Goal: Task Accomplishment & Management: Use online tool/utility

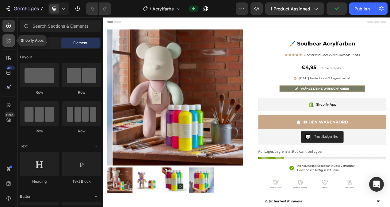
click at [8, 39] on icon at bounding box center [8, 40] width 2 height 2
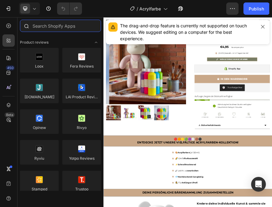
paste input "Section Store"
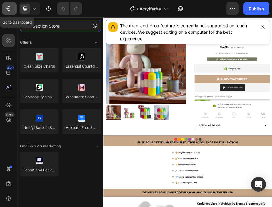
type input "Section Store"
click at [7, 6] on icon "button" at bounding box center [8, 9] width 6 height 6
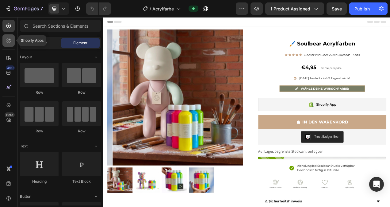
click at [11, 40] on icon at bounding box center [9, 40] width 6 height 6
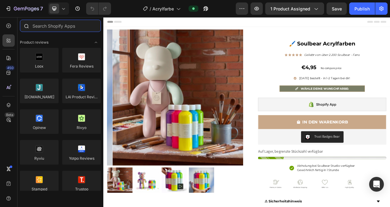
paste input "Trust badges (emojis)"
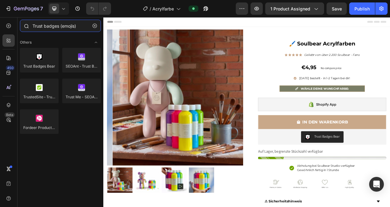
click at [80, 25] on input "Trust badges (emojis)" at bounding box center [60, 26] width 81 height 12
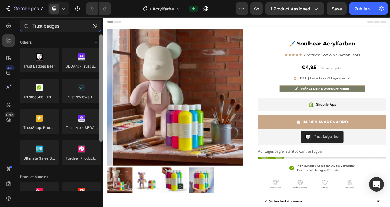
type input "Trust badges"
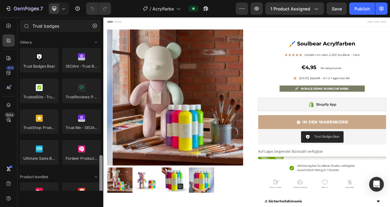
scroll to position [71, 0]
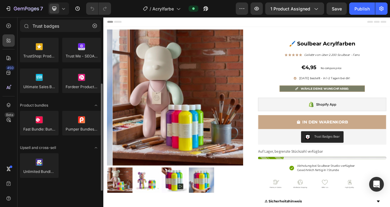
drag, startPoint x: 103, startPoint y: 114, endPoint x: 89, endPoint y: 156, distance: 43.6
click at [90, 156] on div "Others Trust Badges Bear SEOAnt ‑ Trust Badges & Icon TrustedSite ‑ Trust Badge…" at bounding box center [60, 112] width 86 height 156
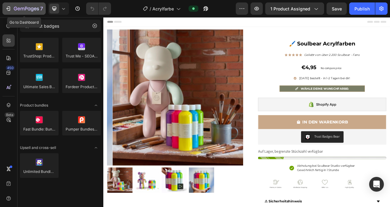
click at [10, 6] on icon "button" at bounding box center [8, 9] width 6 height 6
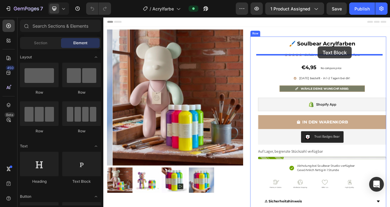
drag, startPoint x: 181, startPoint y: 182, endPoint x: 379, endPoint y: 55, distance: 234.9
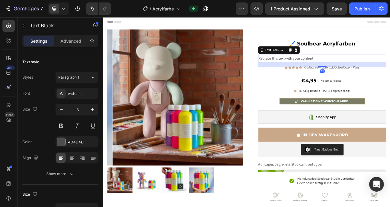
click at [374, 69] on div "Replace this text with your content" at bounding box center [384, 70] width 165 height 10
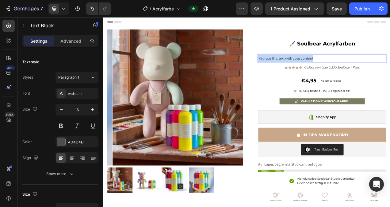
drag, startPoint x: 374, startPoint y: 69, endPoint x: 300, endPoint y: 74, distance: 73.8
click at [302, 74] on p "Replace this text with your content" at bounding box center [384, 70] width 164 height 9
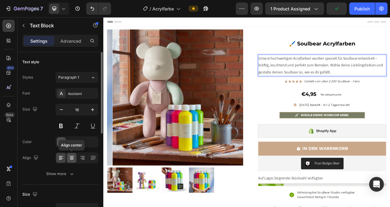
click at [73, 158] on icon at bounding box center [72, 158] width 4 height 1
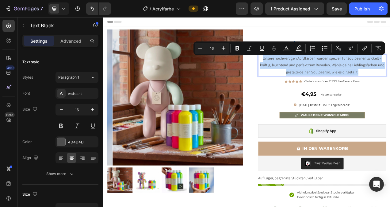
drag, startPoint x: 433, startPoint y: 89, endPoint x: 305, endPoint y: 73, distance: 129.1
click at [305, 73] on p "Unsere hochwertigen Acrylfarben wurden speziell für Soulbear entwickelt – kräft…" at bounding box center [384, 79] width 164 height 26
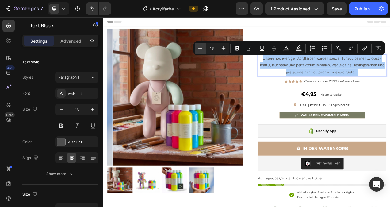
click at [203, 47] on button "Minus" at bounding box center [200, 48] width 11 height 11
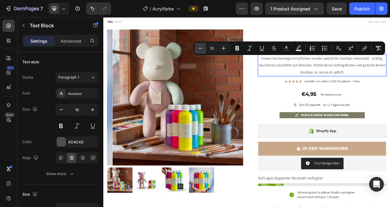
click at [203, 47] on button "Minus" at bounding box center [200, 48] width 11 height 11
type input "14"
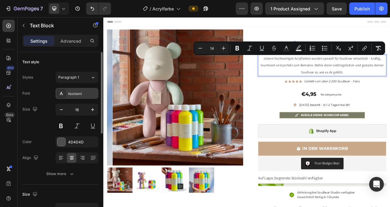
click at [77, 93] on div "Assistant" at bounding box center [82, 94] width 29 height 6
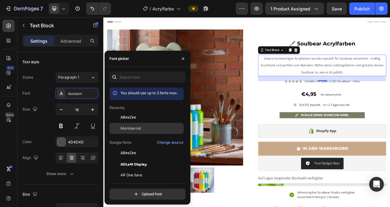
click at [121, 128] on span "Montserrat" at bounding box center [131, 128] width 21 height 6
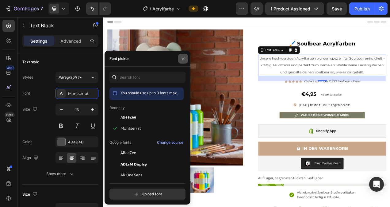
click at [183, 59] on icon "button" at bounding box center [183, 58] width 5 height 5
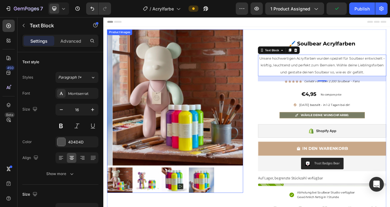
click at [174, 83] on img at bounding box center [202, 120] width 175 height 175
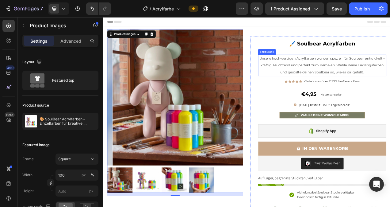
click at [367, 69] on span "Unsere hochwertigen Acrylfarben wurden speziell für Soulbear entwickelt – kräft…" at bounding box center [384, 78] width 161 height 23
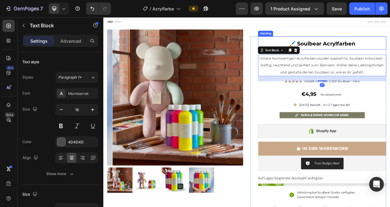
click at [378, 55] on h2 "🖌️ Soulbear Acrylfarben" at bounding box center [384, 50] width 165 height 17
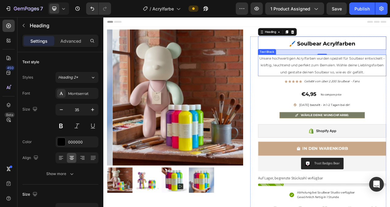
click at [388, 78] on span "Unsere hochwertigen Acrylfarben wurden speziell für Soulbear entwickelt – kräft…" at bounding box center [384, 78] width 161 height 23
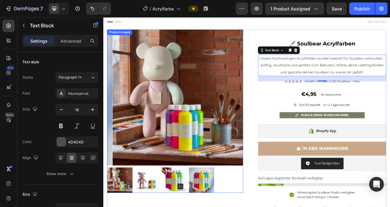
click at [237, 90] on img at bounding box center [202, 120] width 175 height 175
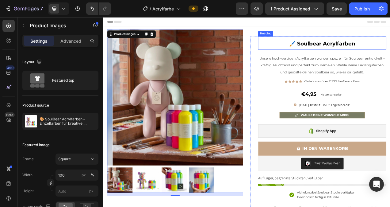
click at [390, 51] on strong "🖌️ Soulbear Acrylfarben" at bounding box center [384, 51] width 85 height 8
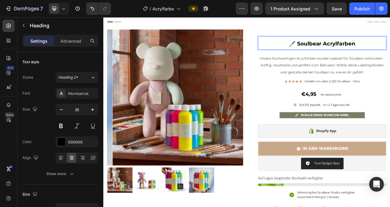
click at [390, 49] on strong "🖌️ Soulbear Acrylfarben" at bounding box center [384, 51] width 85 height 8
drag, startPoint x: 424, startPoint y: 49, endPoint x: 335, endPoint y: 52, distance: 89.6
click at [335, 52] on p "🖌️ Soulbear Acrylfarben" at bounding box center [384, 51] width 164 height 16
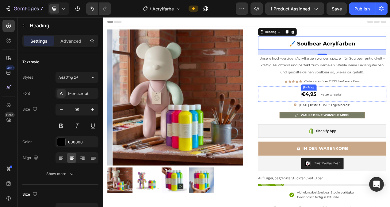
click at [373, 114] on div "€4,95" at bounding box center [367, 116] width 21 height 10
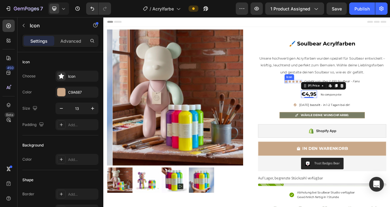
click at [336, 100] on icon at bounding box center [337, 99] width 3 height 3
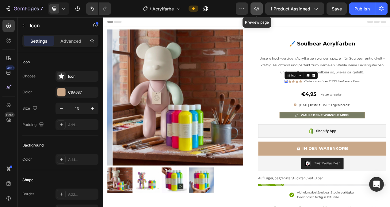
click at [256, 9] on icon "button" at bounding box center [257, 9] width 5 height 4
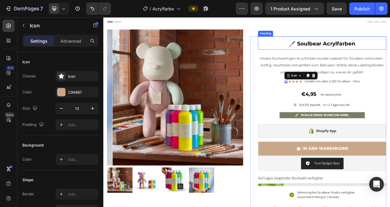
click at [379, 53] on strong "🖌️ Soulbear Acrylfarben" at bounding box center [384, 51] width 85 height 8
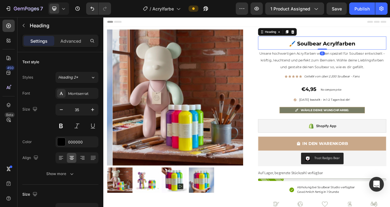
drag, startPoint x: 382, startPoint y: 64, endPoint x: 386, endPoint y: 56, distance: 9.2
click at [386, 56] on div "⁠⁠⁠⁠⁠⁠⁠ 🖌️ Soulbear Acrylfarben Heading 0" at bounding box center [384, 50] width 165 height 17
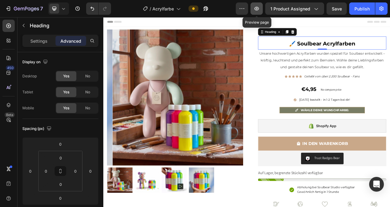
click at [258, 10] on icon "button" at bounding box center [257, 9] width 5 height 4
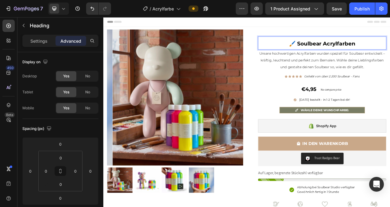
click at [390, 52] on p "🖌️ Soulbear Acrylfarben" at bounding box center [384, 51] width 164 height 16
drag, startPoint x: 427, startPoint y: 52, endPoint x: 340, endPoint y: 50, distance: 87.1
click at [340, 50] on p "🖌️ Soulbear Acrylfarben" at bounding box center [384, 51] width 164 height 16
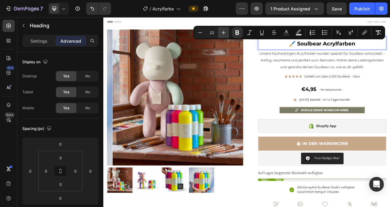
click at [225, 32] on icon "Editor contextual toolbar" at bounding box center [224, 32] width 6 height 6
type input "24"
click at [371, 110] on div "€4,95" at bounding box center [367, 109] width 21 height 10
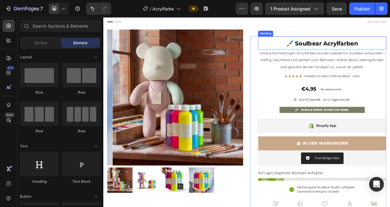
click at [390, 52] on strong "🖌️ Soulbear Acrylfarben" at bounding box center [384, 50] width 92 height 9
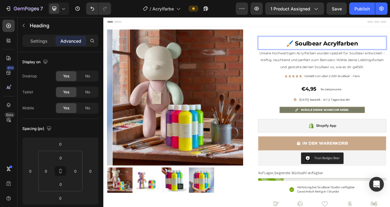
drag, startPoint x: 430, startPoint y: 48, endPoint x: 332, endPoint y: 54, distance: 98.3
click at [332, 54] on p "🖌️ Soulbear Acrylfarben" at bounding box center [384, 50] width 164 height 15
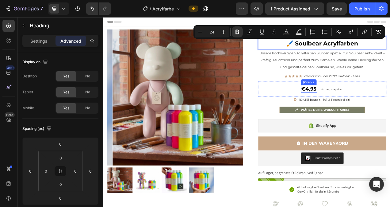
click at [370, 108] on div "€4,95" at bounding box center [367, 109] width 21 height 10
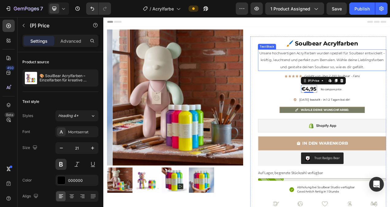
click at [390, 77] on p "Unsere hochwertigen Acrylfarben wurden speziell für Soulbear entwickelt – kräft…" at bounding box center [384, 72] width 164 height 26
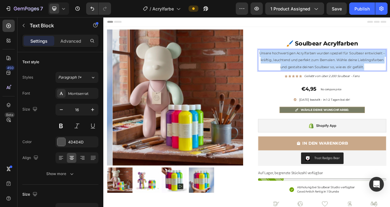
drag, startPoint x: 453, startPoint y: 80, endPoint x: 299, endPoint y: 63, distance: 154.6
click at [302, 63] on div "Unsere hochwertigen Acrylfarben wurden speziell für Soulbear entwickelt – kräft…" at bounding box center [384, 73] width 165 height 28
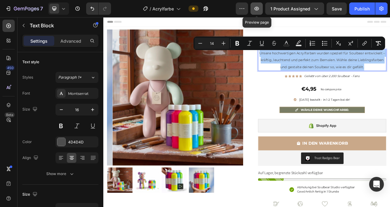
click at [257, 7] on icon "button" at bounding box center [257, 9] width 6 height 6
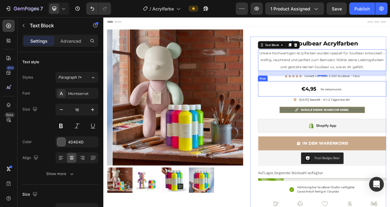
click at [390, 110] on div "€4,95 (P) Price (P) Price No compare price Price Row" at bounding box center [384, 109] width 165 height 20
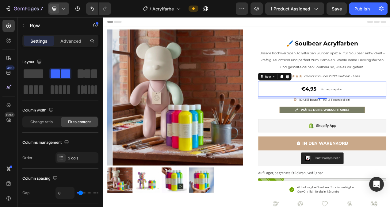
click at [67, 8] on div at bounding box center [58, 8] width 21 height 12
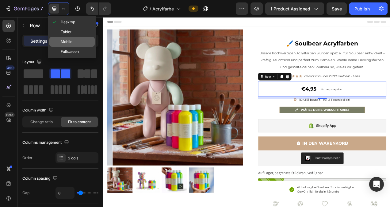
click at [72, 39] on div "Mobile" at bounding box center [71, 42] width 45 height 10
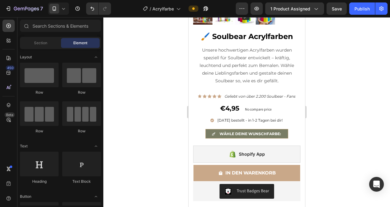
scroll to position [132, 0]
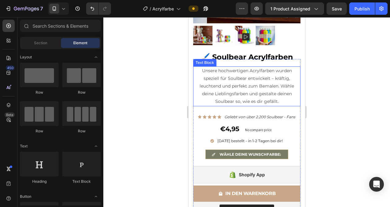
click at [270, 71] on span "Unsere hochwertigen Acrylfarben wurden speziell für Soulbear entwickelt – kräft…" at bounding box center [246, 86] width 94 height 37
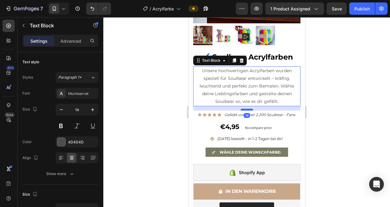
drag, startPoint x: 247, startPoint y: 107, endPoint x: 250, endPoint y: 105, distance: 4.0
click at [250, 109] on div at bounding box center [247, 110] width 12 height 2
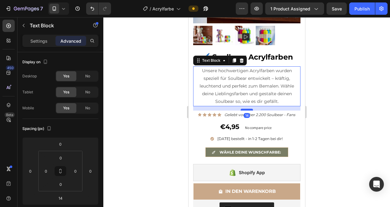
click at [250, 109] on div at bounding box center [247, 110] width 12 height 2
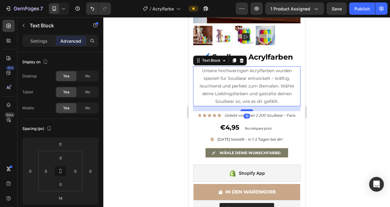
click at [250, 109] on div at bounding box center [247, 110] width 12 height 2
click at [62, 8] on icon at bounding box center [63, 9] width 6 height 6
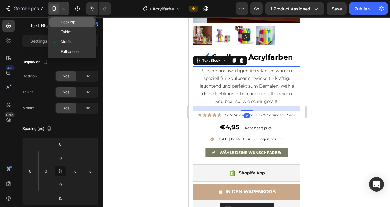
click at [64, 21] on span "Desktop" at bounding box center [68, 22] width 14 height 6
type input "21"
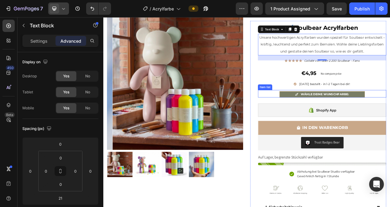
scroll to position [20, 0]
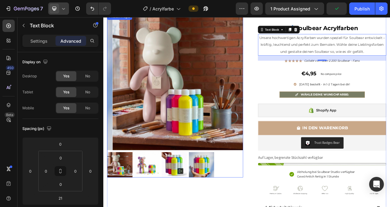
click at [222, 75] on img at bounding box center [202, 100] width 175 height 175
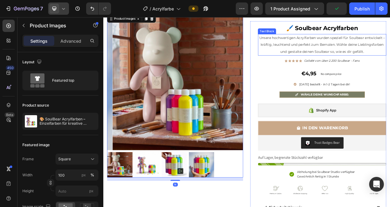
click at [390, 58] on p "Unsere hochwertigen Acrylfarben wurden speziell für Soulbear entwickelt – kräft…" at bounding box center [384, 53] width 164 height 26
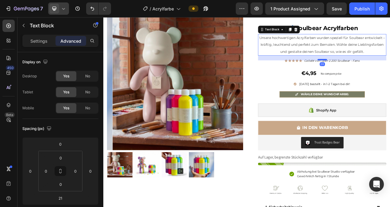
click at [383, 72] on div at bounding box center [384, 72] width 12 height 2
click at [62, 10] on icon at bounding box center [63, 9] width 6 height 6
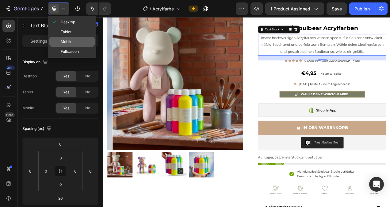
click at [67, 41] on span "Mobile" at bounding box center [67, 42] width 12 height 6
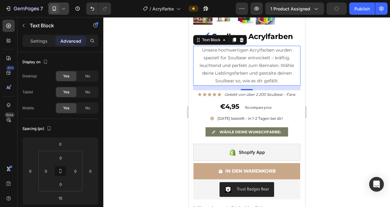
scroll to position [155, 0]
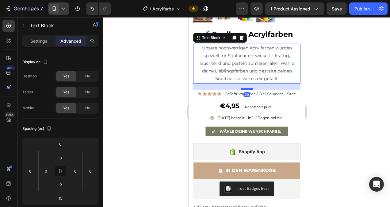
click at [247, 88] on div at bounding box center [247, 89] width 12 height 2
type input "20"
click at [66, 9] on icon at bounding box center [63, 9] width 6 height 6
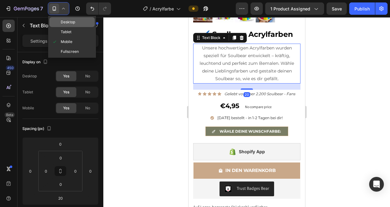
click at [67, 20] on span "Desktop" at bounding box center [68, 22] width 14 height 6
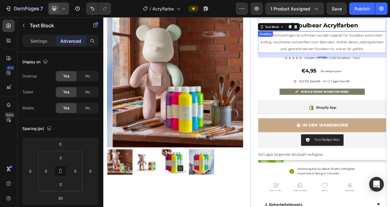
scroll to position [20, 0]
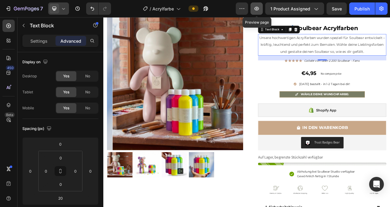
click at [258, 8] on icon "button" at bounding box center [257, 9] width 2 height 2
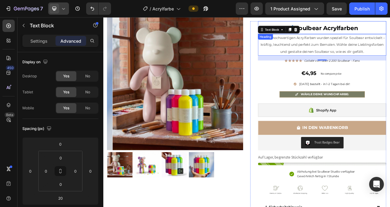
click at [390, 31] on strong "🖌️ Soulbear Acrylfarben" at bounding box center [384, 31] width 92 height 9
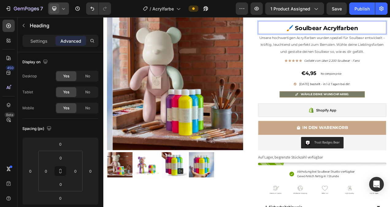
drag, startPoint x: 429, startPoint y: 31, endPoint x: 337, endPoint y: 36, distance: 92.5
click at [337, 36] on p "🖌️ Soulbear Acrylfarben" at bounding box center [384, 30] width 164 height 15
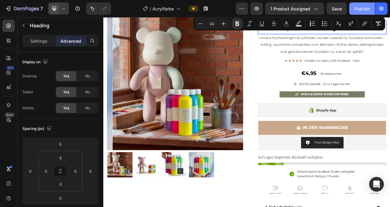
click at [360, 10] on div "Publish" at bounding box center [362, 9] width 15 height 6
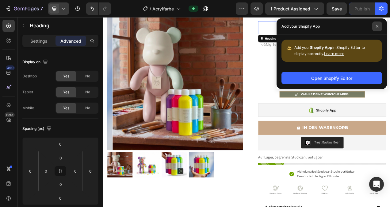
click at [379, 28] on span at bounding box center [377, 26] width 10 height 10
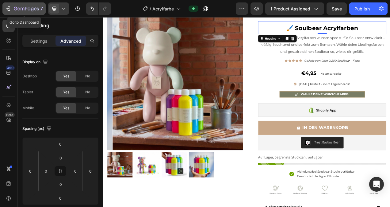
click at [9, 10] on icon "button" at bounding box center [8, 9] width 6 height 6
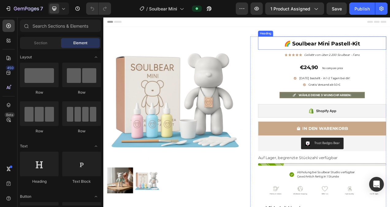
click at [390, 49] on strong "🌈 Soulbear Mini Pastell-Kit" at bounding box center [385, 51] width 98 height 8
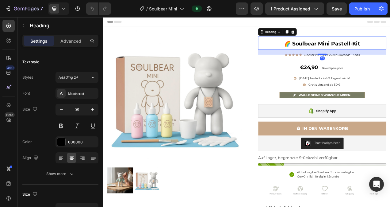
click at [390, 48] on h2 "🌈 Soulbear Mini Pastell-Kit" at bounding box center [384, 50] width 165 height 17
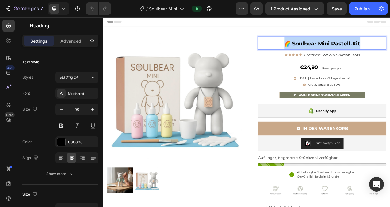
drag, startPoint x: 433, startPoint y: 48, endPoint x: 335, endPoint y: 54, distance: 98.6
click at [335, 54] on p "🌈 Soulbear Mini Pastell-Kit" at bounding box center [384, 51] width 164 height 16
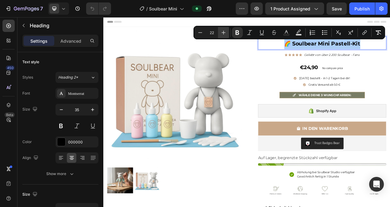
click at [224, 32] on icon "Editor contextual toolbar" at bounding box center [224, 33] width 4 height 4
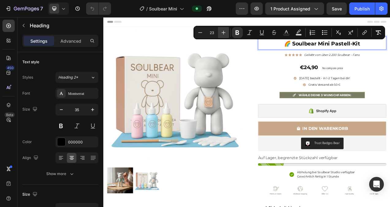
click at [224, 32] on icon "Editor contextual toolbar" at bounding box center [224, 33] width 4 height 4
type input "24"
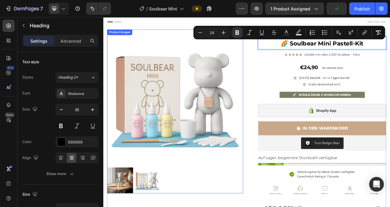
click at [162, 70] on img at bounding box center [195, 120] width 175 height 175
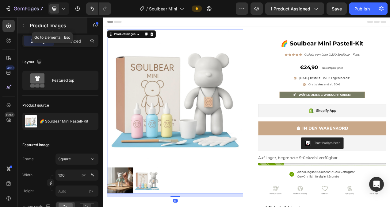
click at [23, 26] on icon "button" at bounding box center [23, 25] width 5 height 5
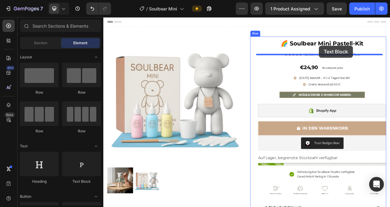
drag, startPoint x: 189, startPoint y: 188, endPoint x: 380, endPoint y: 54, distance: 233.5
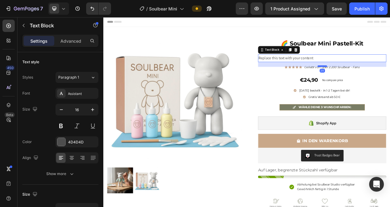
click at [383, 80] on div at bounding box center [384, 80] width 12 height 2
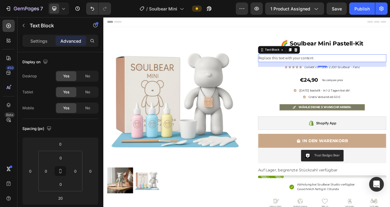
click at [373, 68] on div "Replace this text with your content" at bounding box center [384, 70] width 165 height 10
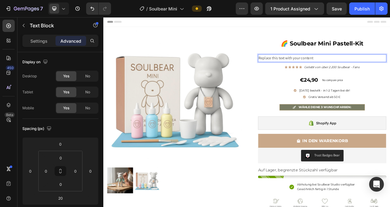
click at [373, 68] on p "Replace this text with your content" at bounding box center [384, 70] width 164 height 9
drag, startPoint x: 374, startPoint y: 68, endPoint x: 299, endPoint y: 73, distance: 74.7
click at [302, 73] on div "Replace this text with your content" at bounding box center [384, 70] width 165 height 10
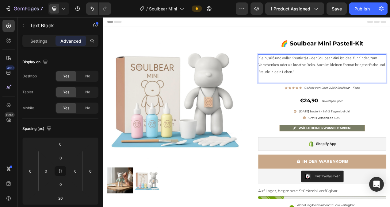
click at [345, 96] on p "Rich Text Editor. Editing area: main" at bounding box center [384, 96] width 164 height 9
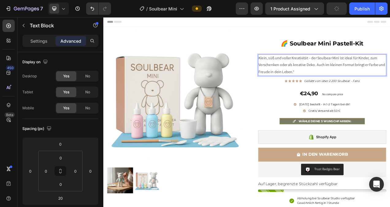
click at [360, 77] on p "Klein, süß und voller Kreativität – der Soulbear Mini ist ideal für Kinder, zum…" at bounding box center [384, 79] width 164 height 26
click at [43, 41] on p "Settings" at bounding box center [38, 41] width 17 height 6
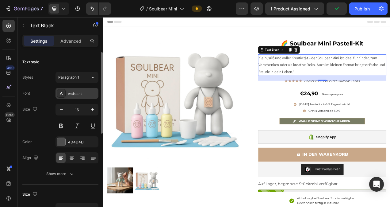
click at [87, 96] on div "Assistant" at bounding box center [77, 93] width 43 height 11
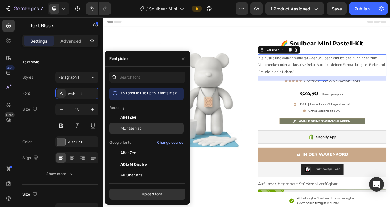
click at [134, 128] on span "Montserrat" at bounding box center [131, 128] width 21 height 6
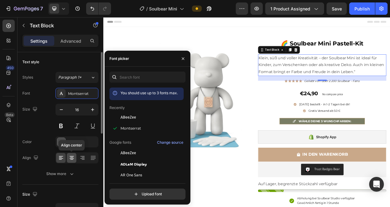
click at [72, 158] on icon at bounding box center [72, 158] width 6 height 6
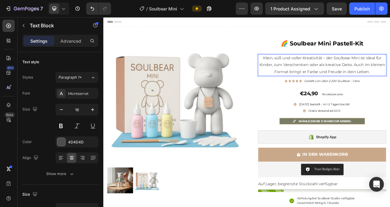
click at [390, 87] on p "Klein, süß und voller Kreativität – der Soulbear Mini ist ideal für Kinder, zum…" at bounding box center [384, 79] width 164 height 26
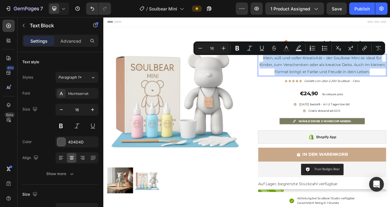
drag, startPoint x: 448, startPoint y: 87, endPoint x: 304, endPoint y: 72, distance: 144.6
click at [304, 72] on p "Klein, süß und voller Kreativität – der Soulbear Mini ist ideal für Kinder, zum…" at bounding box center [384, 79] width 164 height 26
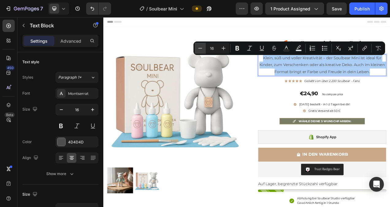
click at [199, 49] on icon "Editor contextual toolbar" at bounding box center [200, 48] width 6 height 6
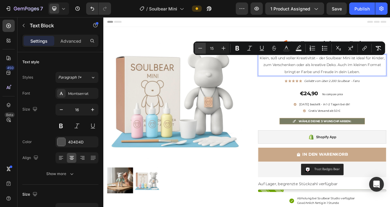
click at [199, 49] on icon "Editor contextual toolbar" at bounding box center [200, 48] width 6 height 6
type input "14"
click at [390, 83] on p "Klein, süß und voller Kreativität – der Soulbear Mini ist ideal für Kinder, zum…" at bounding box center [384, 79] width 164 height 26
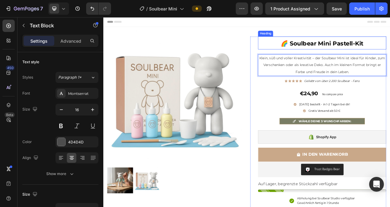
click at [380, 51] on strong "🌈 Soulbear Mini Pastell-Kit" at bounding box center [384, 50] width 106 height 9
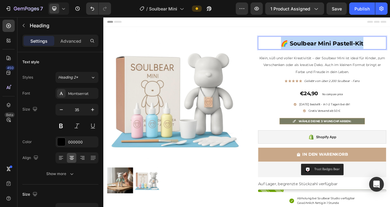
drag, startPoint x: 440, startPoint y: 50, endPoint x: 331, endPoint y: 50, distance: 108.6
click at [331, 50] on p "🌈 Soulbear Mini Pastell-Kit" at bounding box center [384, 50] width 164 height 15
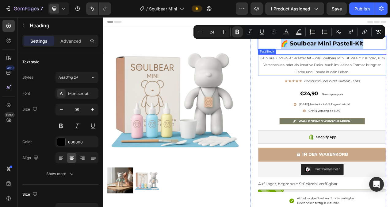
click at [368, 85] on p "Klein, süß und voller Kreativität – der Soulbear Mini ist ideal für Kinder, zum…" at bounding box center [384, 79] width 164 height 26
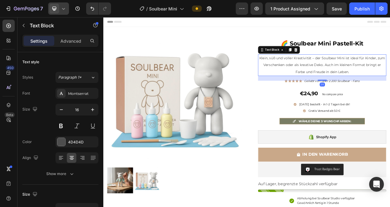
click at [61, 9] on icon at bounding box center [63, 9] width 6 height 6
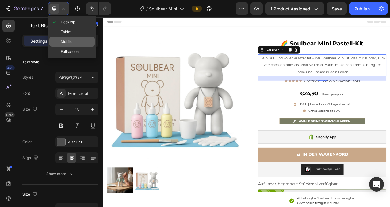
click at [70, 39] on span "Mobile" at bounding box center [67, 42] width 12 height 6
type input "14"
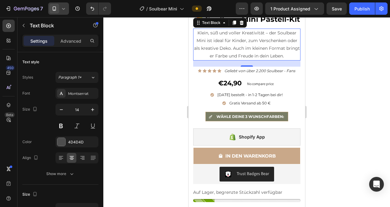
scroll to position [170, 0]
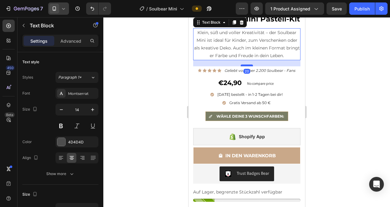
click at [249, 66] on div at bounding box center [247, 65] width 12 height 2
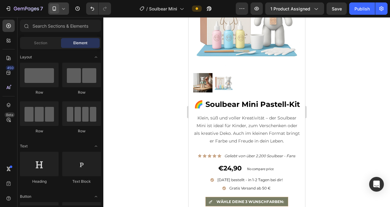
scroll to position [29, 0]
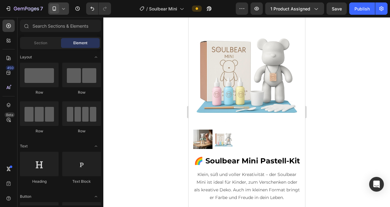
drag, startPoint x: 303, startPoint y: 44, endPoint x: 496, endPoint y: 50, distance: 192.8
click at [66, 10] on icon at bounding box center [63, 9] width 6 height 6
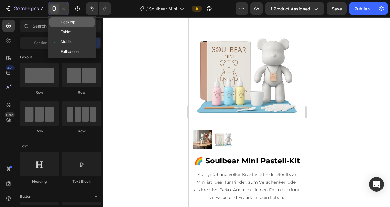
click at [66, 19] on span "Desktop" at bounding box center [68, 22] width 14 height 6
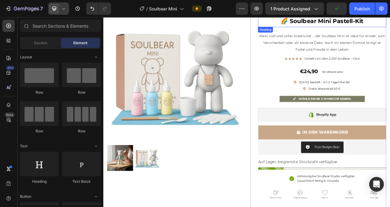
click at [390, 25] on p "⁠⁠⁠⁠⁠⁠⁠ 🌈 Soulbear Mini Pastell-Kit" at bounding box center [384, 21] width 164 height 15
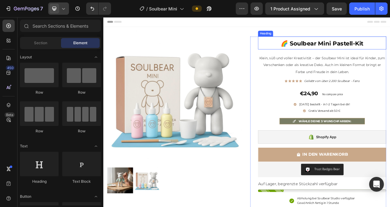
click at [390, 53] on strong "🌈 Soulbear Mini Pastell-Kit" at bounding box center [384, 50] width 106 height 9
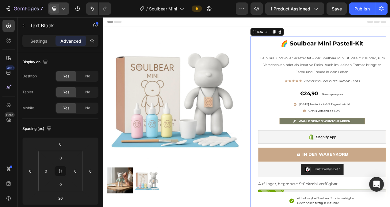
click at [387, 58] on div "⁠⁠⁠⁠⁠⁠⁠ 🌈 Soulbear Mini Pastell-Kit Heading Klein, süß und voller Kreativität –…" at bounding box center [384, 175] width 165 height 266
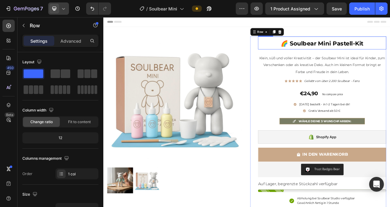
click at [387, 50] on strong "🌈 Soulbear Mini Pastell-Kit" at bounding box center [384, 50] width 106 height 9
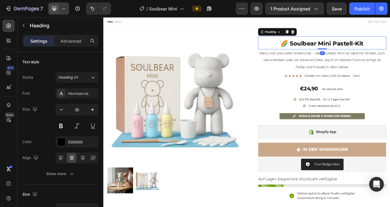
drag, startPoint x: 382, startPoint y: 64, endPoint x: 389, endPoint y: 50, distance: 15.8
click at [389, 50] on div "⁠⁠⁠⁠⁠⁠⁠ 🌈 Soulbear Mini Pastell-Kit Heading 0" at bounding box center [384, 50] width 165 height 17
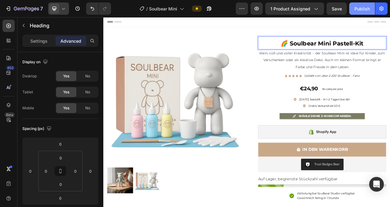
click at [366, 10] on div "Publish" at bounding box center [362, 9] width 15 height 6
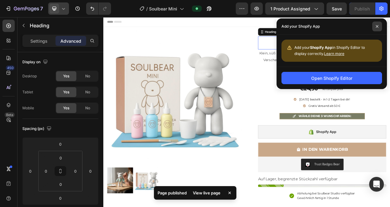
click at [379, 25] on icon at bounding box center [377, 26] width 3 height 3
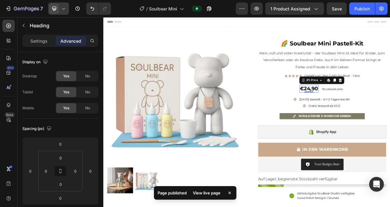
click at [363, 110] on div "€24,90" at bounding box center [367, 109] width 25 height 10
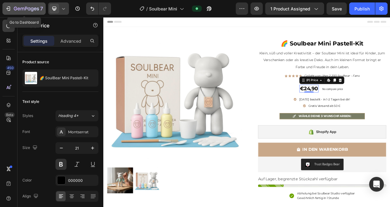
click at [5, 9] on button "7" at bounding box center [23, 8] width 43 height 12
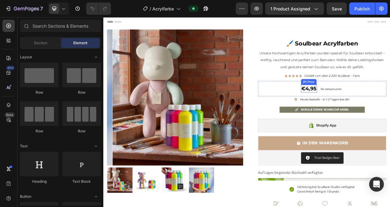
click at [363, 110] on div "€4,95" at bounding box center [367, 109] width 21 height 10
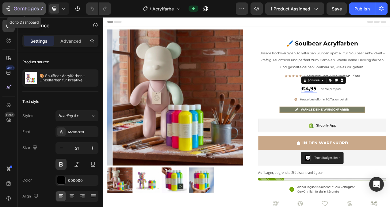
click at [10, 8] on icon "button" at bounding box center [9, 8] width 3 height 4
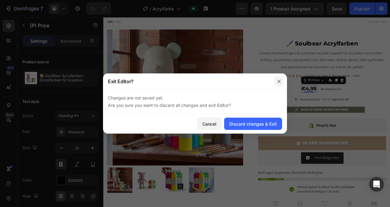
click at [280, 82] on icon "button" at bounding box center [278, 80] width 3 height 3
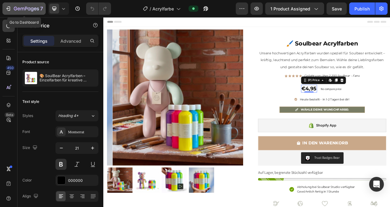
click at [10, 10] on icon "button" at bounding box center [9, 8] width 3 height 4
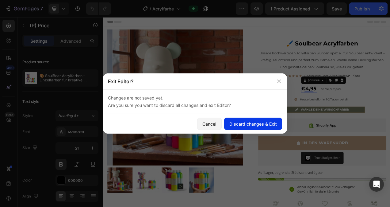
click at [264, 125] on div "Discard changes & Exit" at bounding box center [253, 124] width 48 height 6
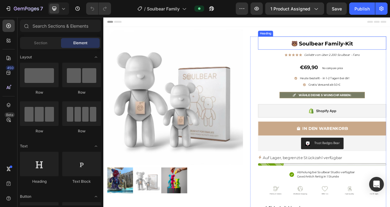
click at [390, 51] on strong "🐻 Soulbear Family-Kit" at bounding box center [385, 51] width 80 height 8
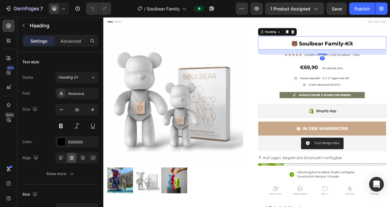
click at [390, 53] on h2 "🐻 Soulbear Family-Kit" at bounding box center [384, 50] width 165 height 17
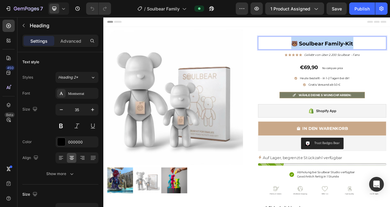
drag, startPoint x: 427, startPoint y: 50, endPoint x: 337, endPoint y: 51, distance: 90.2
click at [337, 51] on p "🐻 Soulbear Family-Kit" at bounding box center [384, 51] width 164 height 16
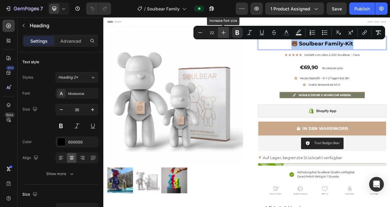
click at [225, 32] on icon "Editor contextual toolbar" at bounding box center [224, 32] width 6 height 6
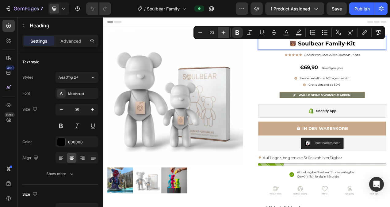
click at [225, 32] on icon "Editor contextual toolbar" at bounding box center [224, 32] width 6 height 6
type input "24"
click at [8, 41] on icon at bounding box center [8, 42] width 2 height 2
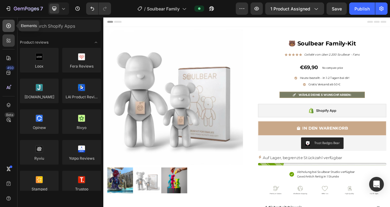
click at [10, 27] on icon at bounding box center [8, 26] width 5 height 5
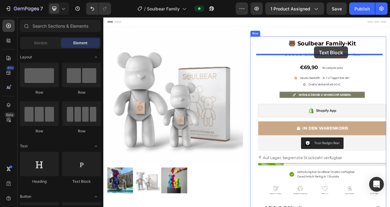
drag, startPoint x: 188, startPoint y: 186, endPoint x: 374, endPoint y: 54, distance: 227.9
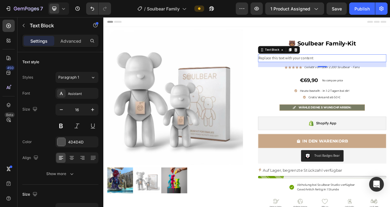
click at [377, 68] on div "Replace this text with your content" at bounding box center [384, 70] width 165 height 10
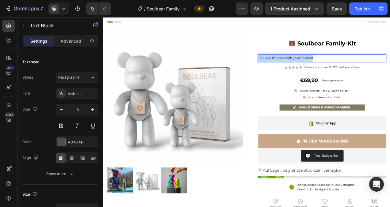
drag, startPoint x: 377, startPoint y: 68, endPoint x: 301, endPoint y: 69, distance: 76.1
click at [302, 69] on p "Replace this text with your content" at bounding box center [384, 70] width 164 height 9
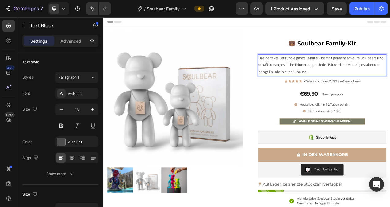
click at [369, 86] on p "Das perfekte Set für die ganze Familie – bemalt gemeinsam eure Soulbears und sc…" at bounding box center [384, 79] width 164 height 26
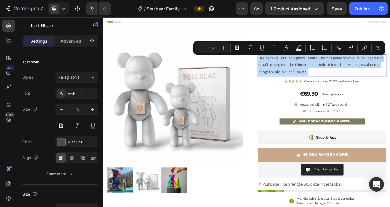
drag, startPoint x: 369, startPoint y: 86, endPoint x: 301, endPoint y: 72, distance: 69.6
click at [302, 72] on p "Das perfekte Set für die ganze Familie – bemalt gemeinsam eure Soulbears und sc…" at bounding box center [384, 79] width 164 height 26
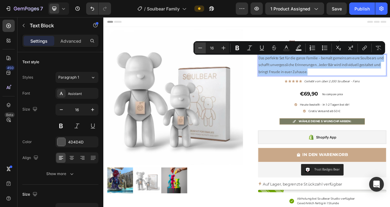
click at [202, 47] on icon "Editor contextual toolbar" at bounding box center [200, 48] width 6 height 6
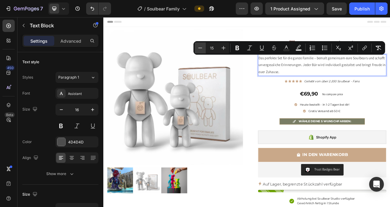
click at [202, 47] on icon "Editor contextual toolbar" at bounding box center [200, 48] width 6 height 6
type input "14"
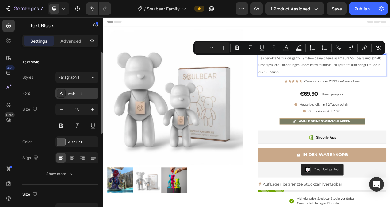
click at [76, 93] on div "Assistant" at bounding box center [82, 94] width 29 height 6
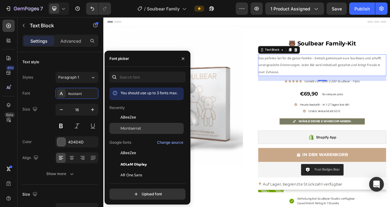
click at [125, 128] on span "Montserrat" at bounding box center [131, 128] width 21 height 6
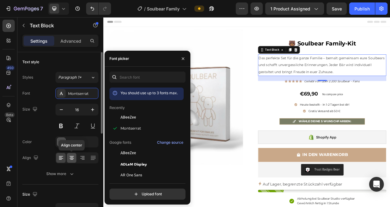
click at [71, 157] on icon at bounding box center [72, 158] width 6 height 6
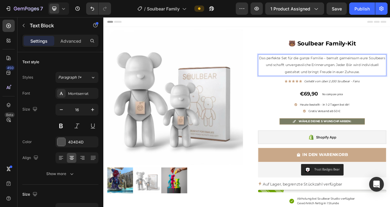
click at [390, 85] on p "Das perfekte Set für die ganze Familie – bemalt gemeinsam eure Soulbears und sc…" at bounding box center [384, 79] width 164 height 26
click at [390, 88] on p "Das perfekte Set für die ganze Familie – bemalt gemeinsam eure Soulbears und sc…" at bounding box center [384, 79] width 164 height 26
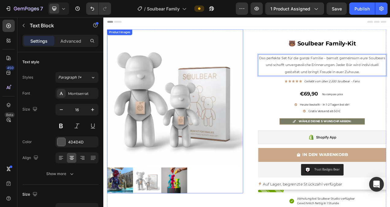
click at [225, 121] on img at bounding box center [195, 120] width 175 height 175
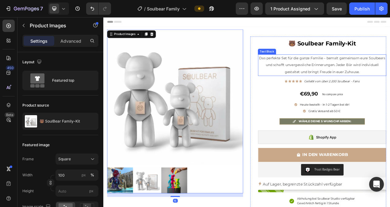
click at [390, 87] on span "Das perfekte Set für die ganze Familie – bemalt gemeinsam eure Soulbears und sc…" at bounding box center [384, 78] width 162 height 23
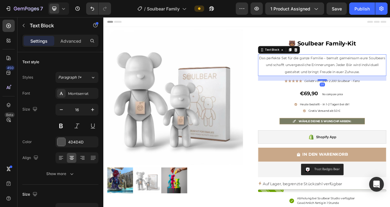
click at [386, 98] on div at bounding box center [384, 98] width 12 height 2
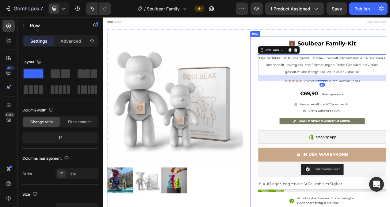
click at [383, 60] on div "⁠⁠⁠⁠⁠⁠⁠ 🐻 Soulbear Family-Kit Heading Das perfekte Set für die ganze Familie – …" at bounding box center [384, 175] width 165 height 266
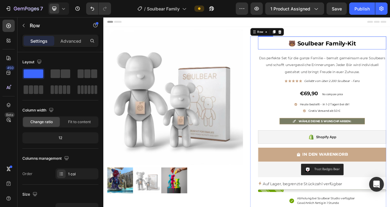
click at [388, 51] on strong "🐻 Soulbear Family-Kit" at bounding box center [384, 50] width 87 height 9
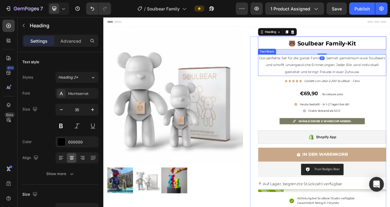
click at [383, 65] on div "Das perfekte Set für die ganze Familie – bemalt gemeinsam eure Soulbears und sc…" at bounding box center [384, 79] width 165 height 28
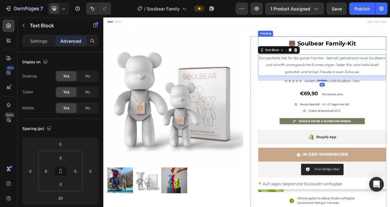
click at [389, 48] on strong "🐻 Soulbear Family-Kit" at bounding box center [384, 50] width 87 height 9
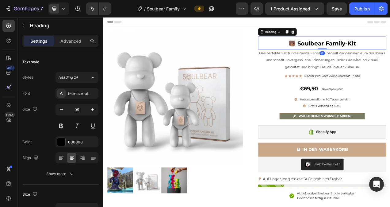
drag, startPoint x: 383, startPoint y: 64, endPoint x: 386, endPoint y: 54, distance: 9.8
click at [386, 54] on div "⁠⁠⁠⁠⁠⁠⁠ 🐻 Soulbear Family-Kit Heading 0" at bounding box center [384, 50] width 165 height 17
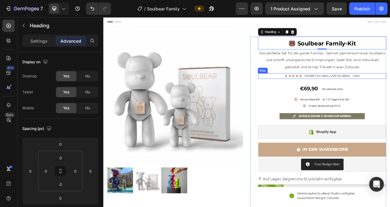
click at [390, 94] on div "Icon Icon Icon Icon Icon Icon List Hoz Geliebt von über 2.200 Soulbear - Fans T…" at bounding box center [384, 92] width 165 height 7
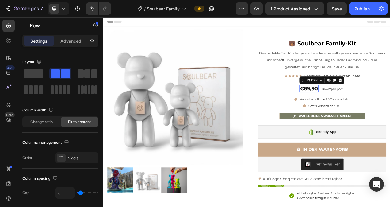
click at [363, 111] on div "€69,90" at bounding box center [367, 109] width 25 height 10
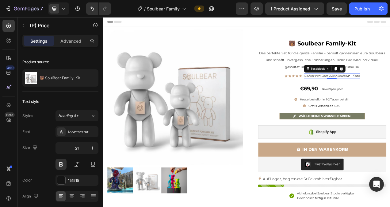
click at [390, 94] on icon "Geliebt von über 2.200 Soulbear - Fans" at bounding box center [396, 92] width 71 height 5
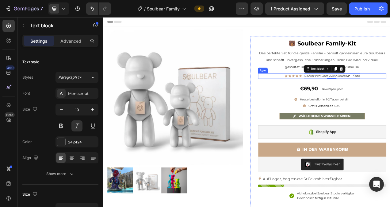
click at [390, 94] on div "Icon Icon Icon Icon Icon Icon List Hoz Geliebt von über 2.200 Soulbear - Fans T…" at bounding box center [384, 92] width 165 height 7
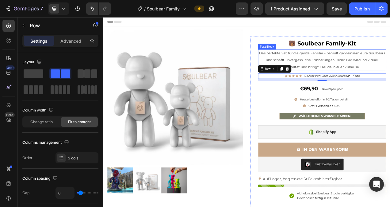
click at [390, 76] on p "Das perfekte Set für die ganze Familie – bemalt gemeinsam eure Soulbears und sc…" at bounding box center [384, 72] width 164 height 26
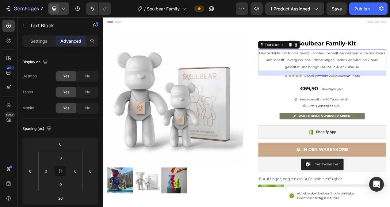
click at [66, 9] on icon at bounding box center [63, 9] width 6 height 6
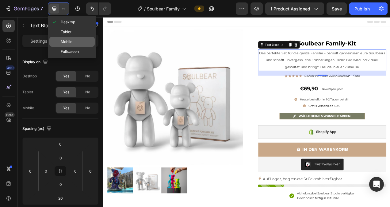
click at [64, 41] on span "Mobile" at bounding box center [67, 42] width 12 height 6
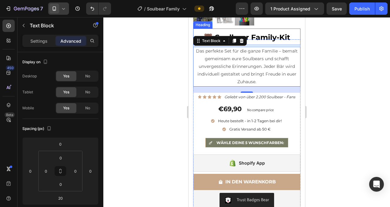
scroll to position [155, 0]
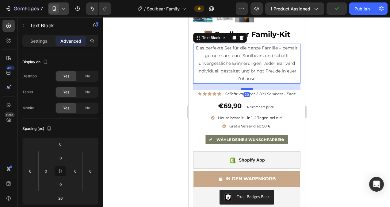
click at [250, 88] on div at bounding box center [247, 89] width 12 height 2
click at [64, 9] on icon at bounding box center [63, 9] width 6 height 6
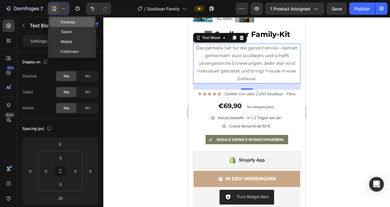
click at [67, 20] on span "Desktop" at bounding box center [68, 22] width 14 height 6
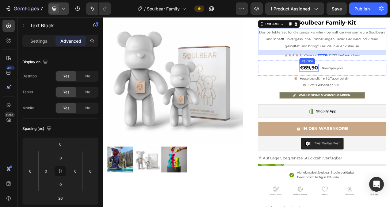
scroll to position [20, 0]
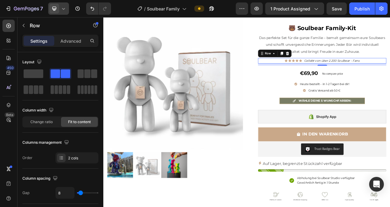
click at [390, 73] on div "Icon Icon Icon Icon Icon Icon List Hoz Geliebt von über 2.200 Soulbear - Fans T…" at bounding box center [384, 73] width 165 height 7
click at [363, 8] on div "Publish" at bounding box center [362, 9] width 15 height 6
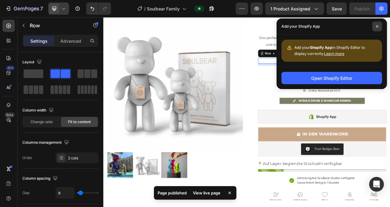
click at [378, 25] on icon at bounding box center [377, 26] width 2 height 2
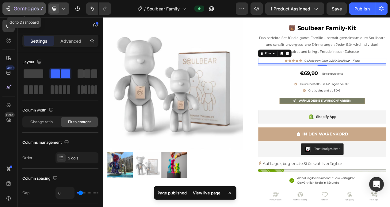
click at [7, 7] on icon "button" at bounding box center [8, 9] width 6 height 6
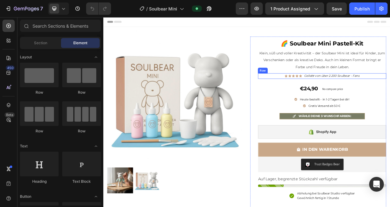
click at [390, 92] on div "Icon Icon Icon Icon Icon Icon List Hoz Geliebt von über 2.200 Soulbear - Fans T…" at bounding box center [384, 92] width 165 height 7
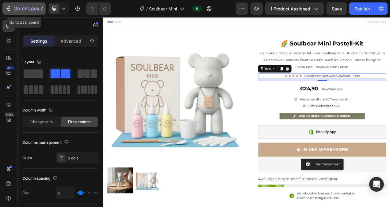
click at [10, 9] on icon "button" at bounding box center [8, 9] width 6 height 6
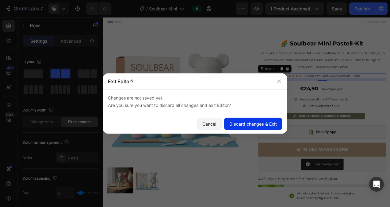
click at [248, 124] on div "Discard changes & Exit" at bounding box center [253, 124] width 48 height 6
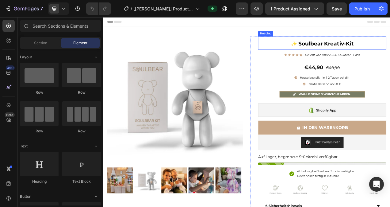
click at [367, 51] on strong "✨ Soulbear Kreativ-Kit" at bounding box center [384, 51] width 81 height 8
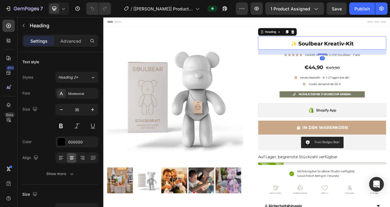
click at [390, 52] on h2 "✨ Soulbear Kreativ-Kit" at bounding box center [384, 50] width 165 height 17
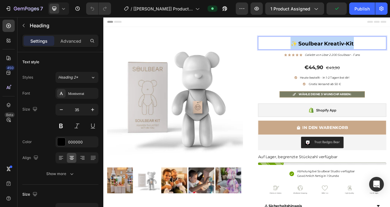
drag, startPoint x: 429, startPoint y: 50, endPoint x: 339, endPoint y: 53, distance: 89.3
click at [339, 53] on p "✨ Soulbear Kreativ-Kit" at bounding box center [384, 51] width 164 height 16
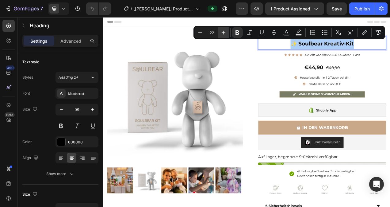
click at [225, 33] on icon "Editor contextual toolbar" at bounding box center [224, 32] width 6 height 6
type input "24"
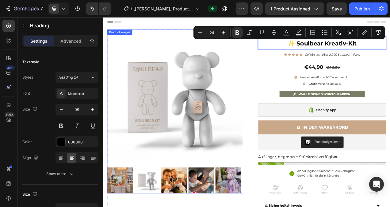
click at [237, 92] on img at bounding box center [195, 120] width 175 height 175
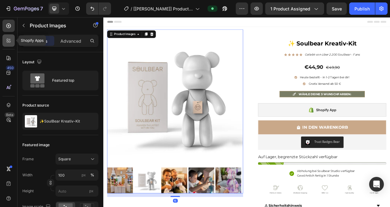
click at [10, 38] on icon at bounding box center [9, 40] width 6 height 6
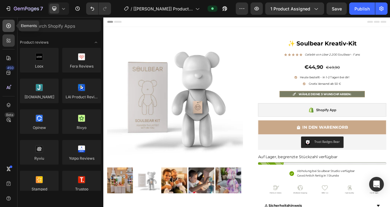
click at [13, 28] on div at bounding box center [8, 26] width 12 height 12
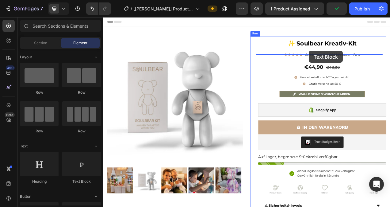
drag, startPoint x: 191, startPoint y: 187, endPoint x: 367, endPoint y: 60, distance: 217.5
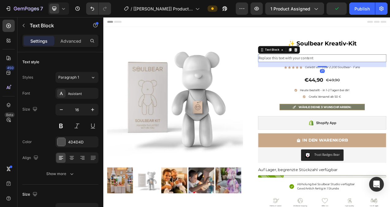
click at [372, 70] on div "Replace this text with your content" at bounding box center [384, 70] width 165 height 10
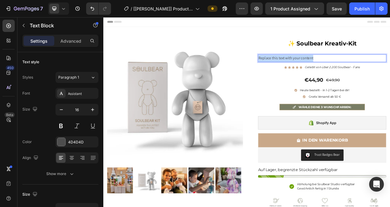
drag, startPoint x: 374, startPoint y: 69, endPoint x: 301, endPoint y: 72, distance: 73.1
click at [302, 72] on p "Replace this text with your content" at bounding box center [384, 70] width 164 height 9
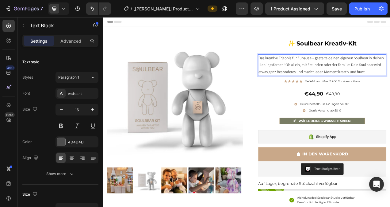
click at [390, 85] on p "Das kreative Erlebnis für Zuhause – gestalte deinen eigenen Soulbear in deinen …" at bounding box center [384, 79] width 164 height 26
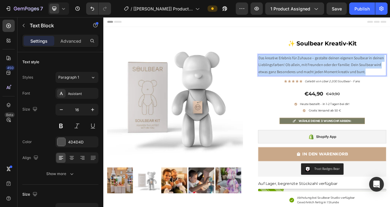
drag, startPoint x: 442, startPoint y: 86, endPoint x: 301, endPoint y: 73, distance: 141.3
click at [302, 73] on p "Das kreative Erlebnis für Zuhause – gestalte deinen eigenen Soulbear in deinen …" at bounding box center [384, 79] width 164 height 26
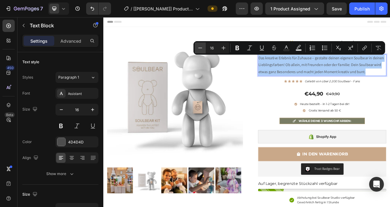
click at [202, 47] on icon "Editor contextual toolbar" at bounding box center [200, 48] width 6 height 6
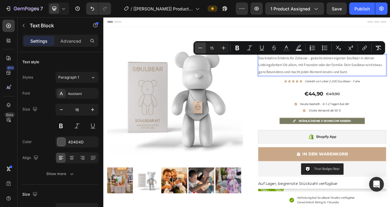
click at [202, 47] on icon "Editor contextual toolbar" at bounding box center [200, 48] width 6 height 6
type input "14"
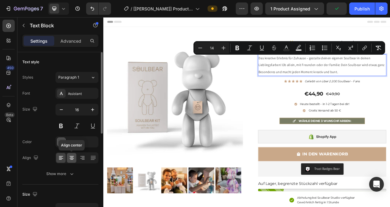
click at [72, 156] on icon at bounding box center [72, 156] width 4 height 1
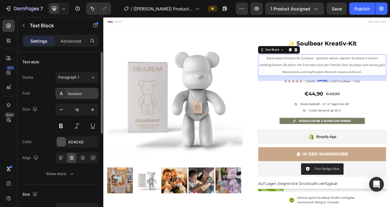
click at [81, 95] on div "Assistant" at bounding box center [82, 94] width 29 height 6
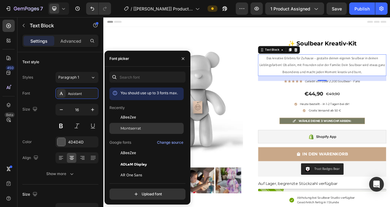
click at [133, 126] on span "Montserrat" at bounding box center [131, 128] width 21 height 6
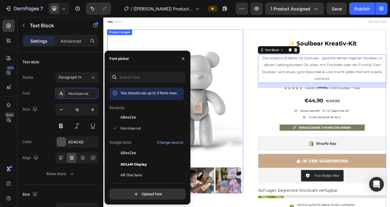
click at [256, 105] on img at bounding box center [195, 120] width 175 height 175
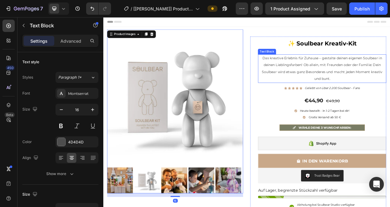
click at [390, 93] on p "Das kreative Erlebnis für Zuhause – gestalte deinen eigenen Soulbear in deinen …" at bounding box center [384, 83] width 164 height 35
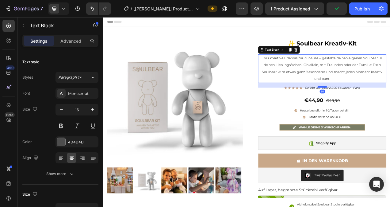
click at [385, 106] on div at bounding box center [384, 107] width 12 height 2
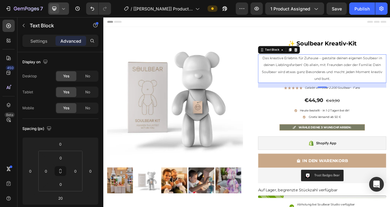
click at [66, 8] on icon at bounding box center [63, 9] width 6 height 6
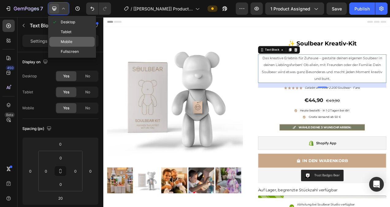
click at [65, 40] on span "Mobile" at bounding box center [67, 42] width 12 height 6
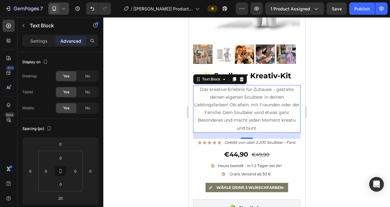
scroll to position [155, 0]
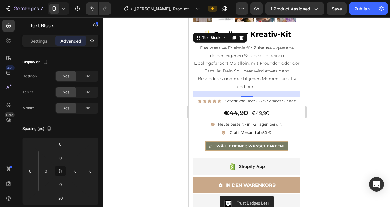
click at [61, 9] on div at bounding box center [58, 8] width 21 height 12
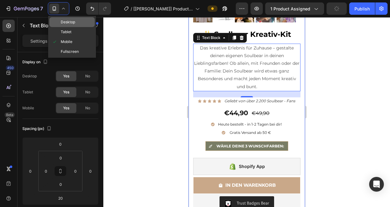
click at [62, 18] on div "Desktop" at bounding box center [71, 22] width 45 height 10
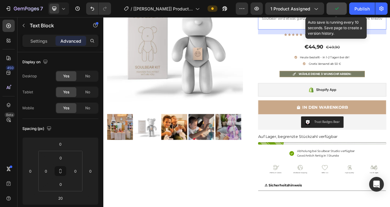
scroll to position [26, 0]
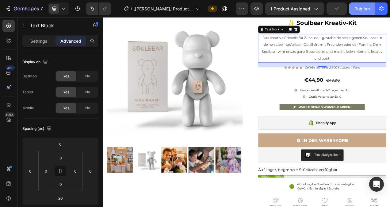
click at [357, 7] on div "Publish" at bounding box center [362, 9] width 15 height 6
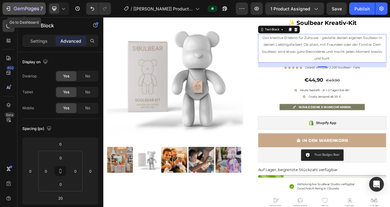
drag, startPoint x: 9, startPoint y: 9, endPoint x: 20, endPoint y: 5, distance: 11.9
click at [9, 9] on icon "button" at bounding box center [8, 9] width 6 height 6
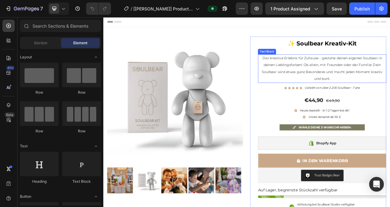
click at [390, 78] on span "Das kreative Erlebnis für Zuhause – gestalte deinen eigenen Soulbear in deinen …" at bounding box center [384, 83] width 155 height 32
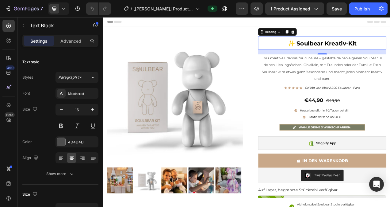
click at [390, 54] on strong "✨ Soulbear Kreativ-Kit" at bounding box center [384, 50] width 88 height 9
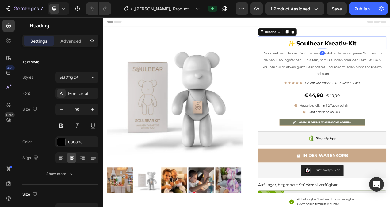
drag, startPoint x: 383, startPoint y: 64, endPoint x: 385, endPoint y: 56, distance: 8.3
click at [385, 56] on div "✨ Soulbear Kreativ-Kit Heading 0" at bounding box center [384, 50] width 165 height 17
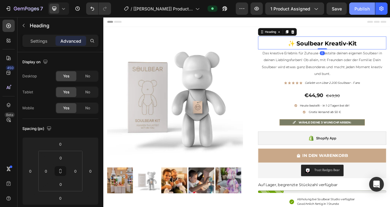
click at [361, 9] on div "Publish" at bounding box center [362, 9] width 15 height 6
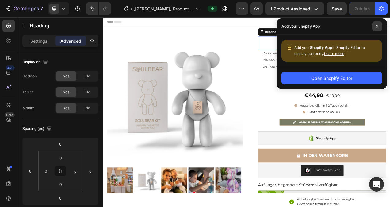
click at [376, 26] on icon at bounding box center [377, 26] width 3 height 3
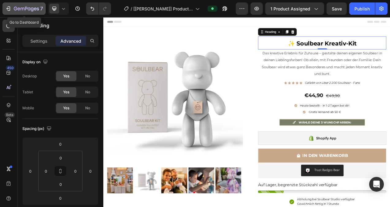
click at [5, 7] on icon "button" at bounding box center [8, 9] width 6 height 6
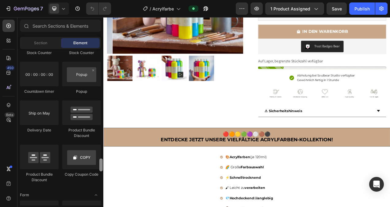
scroll to position [1301, 0]
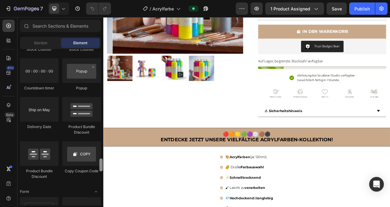
drag, startPoint x: 100, startPoint y: 57, endPoint x: 100, endPoint y: 166, distance: 109.5
click at [100, 166] on div at bounding box center [100, 164] width 3 height 13
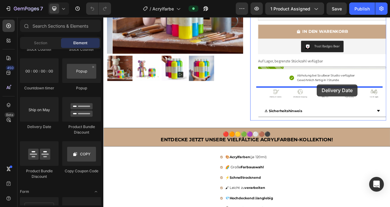
drag, startPoint x: 144, startPoint y: 129, endPoint x: 377, endPoint y: 103, distance: 234.9
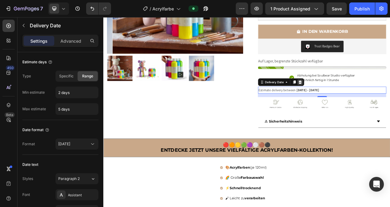
click at [354, 99] on icon at bounding box center [355, 100] width 5 height 5
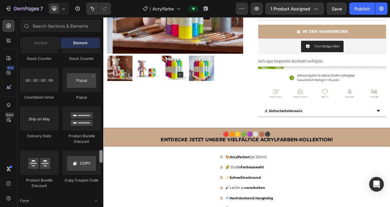
scroll to position [1281, 0]
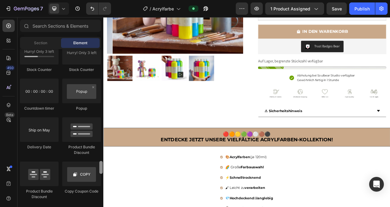
drag, startPoint x: 101, startPoint y: 166, endPoint x: 102, endPoint y: 158, distance: 7.8
click at [102, 161] on div at bounding box center [100, 167] width 3 height 13
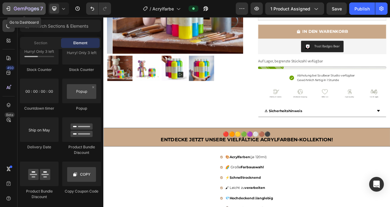
click at [9, 8] on icon "button" at bounding box center [8, 9] width 6 height 6
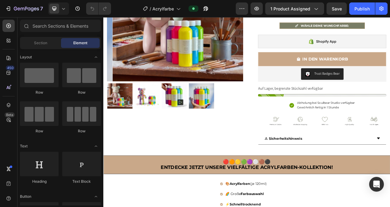
scroll to position [113, 0]
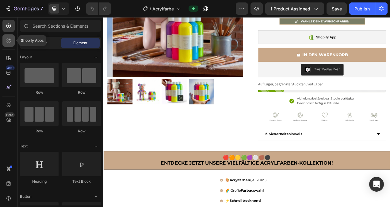
click at [9, 40] on icon at bounding box center [9, 40] width 6 height 6
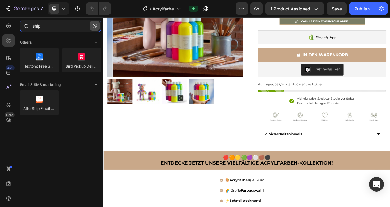
type input "ship"
click at [95, 24] on icon "button" at bounding box center [95, 26] width 4 height 4
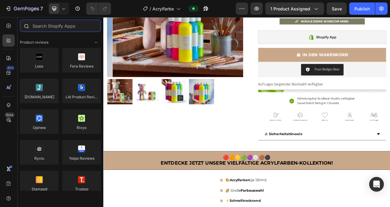
click at [56, 25] on input "text" at bounding box center [60, 26] width 81 height 12
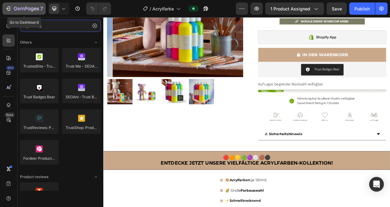
type input "trust"
click at [11, 7] on div "7" at bounding box center [24, 8] width 38 height 7
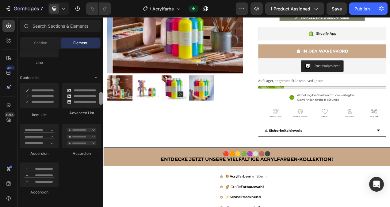
scroll to position [467, 0]
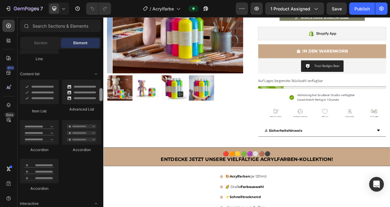
drag, startPoint x: 101, startPoint y: 57, endPoint x: 103, endPoint y: 97, distance: 39.3
click at [103, 97] on div at bounding box center [101, 127] width 5 height 156
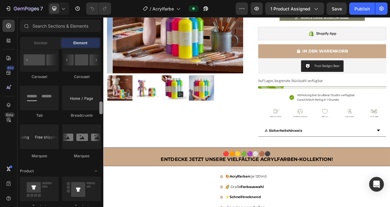
scroll to position [678, 0]
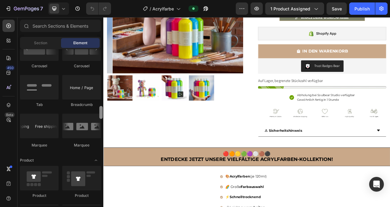
drag, startPoint x: 102, startPoint y: 94, endPoint x: 101, endPoint y: 112, distance: 17.8
click at [101, 112] on div at bounding box center [100, 112] width 3 height 13
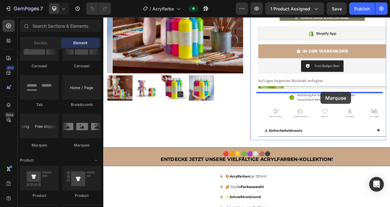
drag, startPoint x: 149, startPoint y: 148, endPoint x: 382, endPoint y: 113, distance: 236.1
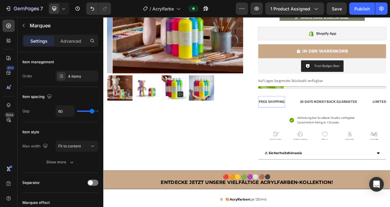
click at [319, 127] on div "FREE SHIPPING" at bounding box center [319, 126] width 34 height 10
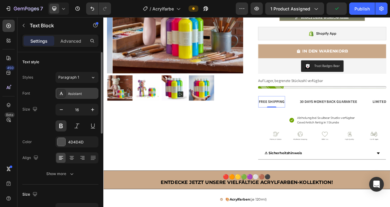
click at [78, 96] on div "Assistant" at bounding box center [82, 94] width 29 height 6
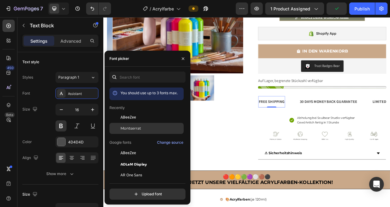
click at [132, 126] on span "Montserrat" at bounding box center [131, 128] width 21 height 6
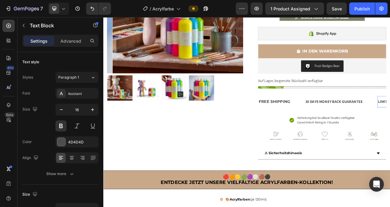
click at [84, 93] on div "Assistant" at bounding box center [82, 94] width 29 height 6
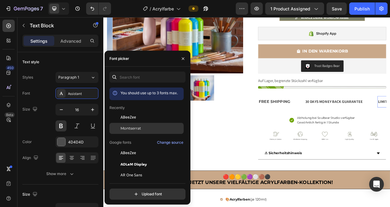
click at [133, 126] on span "Montserrat" at bounding box center [131, 128] width 21 height 6
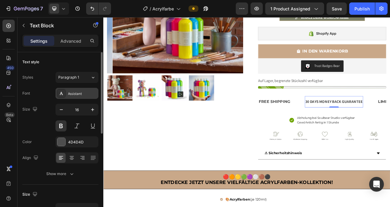
click at [75, 94] on div "Assistant" at bounding box center [82, 94] width 29 height 6
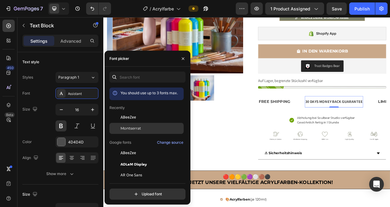
click at [125, 128] on span "Montserrat" at bounding box center [131, 128] width 21 height 6
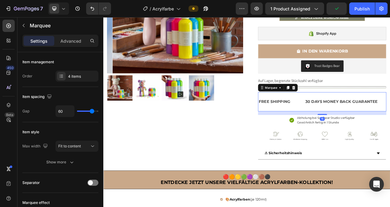
click at [347, 117] on div "FREE SHIPPING Text Block 30 DAYS MONEY BACK GUARANTEE Text Block LIMITED TIME 5…" at bounding box center [384, 126] width 165 height 25
click at [64, 77] on div at bounding box center [61, 76] width 9 height 9
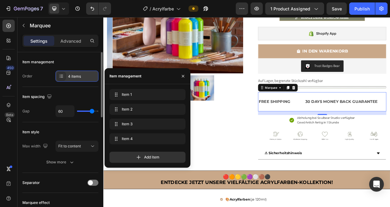
click at [64, 77] on div at bounding box center [61, 76] width 9 height 9
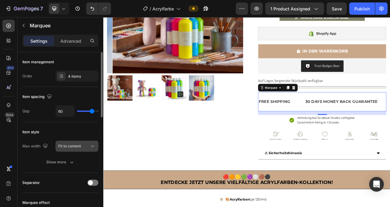
click at [93, 144] on icon at bounding box center [93, 146] width 6 height 6
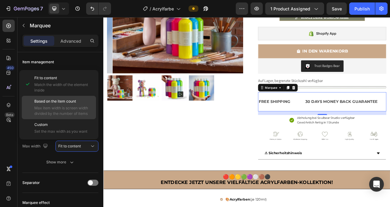
click at [69, 109] on span "Max item width is screen width divided by the number of items" at bounding box center [63, 110] width 59 height 11
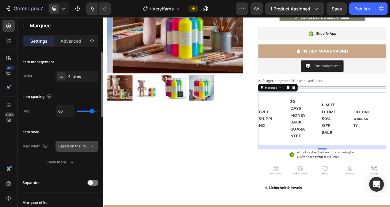
click at [83, 144] on span "Based on the item count" at bounding box center [79, 146] width 42 height 5
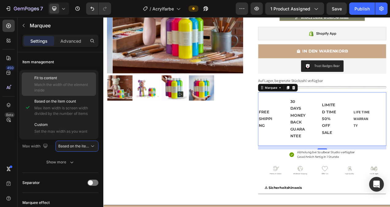
click at [62, 84] on span "Match the width of the element inside" at bounding box center [63, 87] width 59 height 11
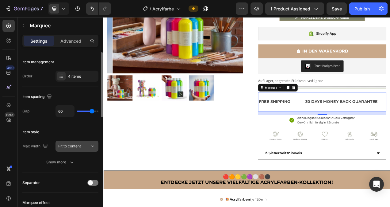
click at [83, 145] on div "Fit to content" at bounding box center [73, 146] width 31 height 6
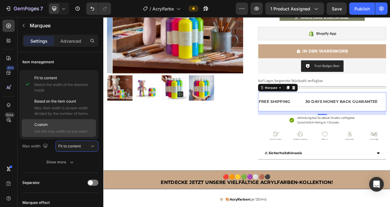
click at [65, 126] on p "Custom" at bounding box center [63, 125] width 59 height 6
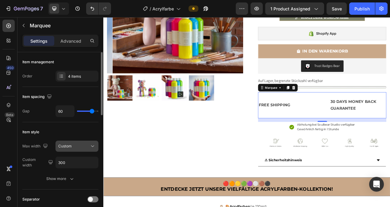
click at [82, 148] on div "Custom" at bounding box center [73, 146] width 31 height 6
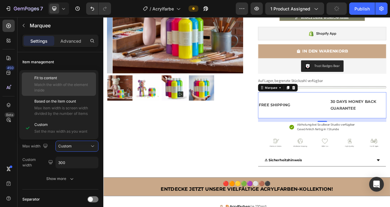
click at [66, 85] on span "Match the width of the element inside" at bounding box center [63, 87] width 59 height 11
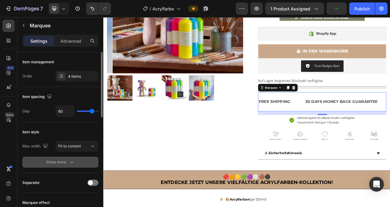
click at [73, 161] on icon "button" at bounding box center [72, 162] width 6 height 6
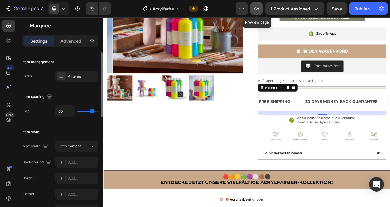
click at [257, 7] on icon "button" at bounding box center [257, 9] width 6 height 6
click at [346, 122] on div "FREE SHIPPING Text Block" at bounding box center [332, 125] width 60 height 15
click at [63, 76] on icon at bounding box center [61, 76] width 5 height 5
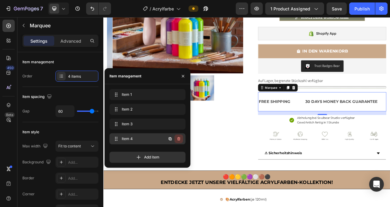
click at [180, 139] on icon "button" at bounding box center [178, 138] width 5 height 5
click at [178, 137] on div "Delete" at bounding box center [174, 139] width 11 height 6
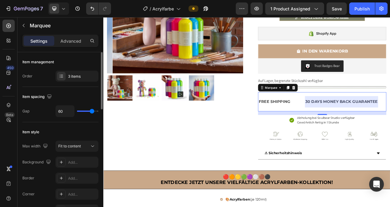
click at [87, 94] on div "Item spacing" at bounding box center [60, 97] width 76 height 10
type input "55"
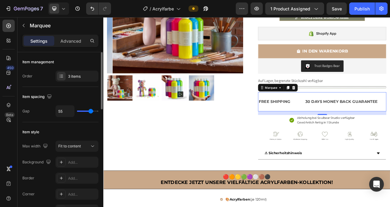
type input "30"
type input "27"
type input "26"
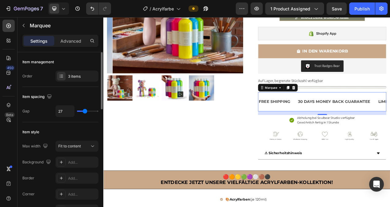
type input "26"
type input "25"
type input "24"
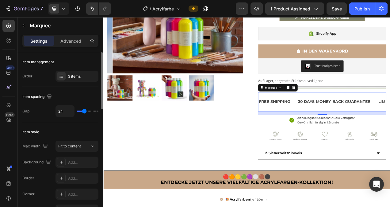
type input "23"
type input "22"
type input "21"
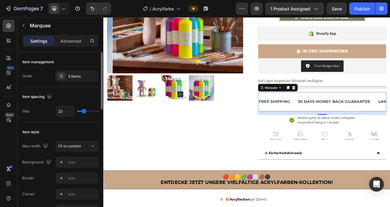
type input "21"
type input "20"
type input "19"
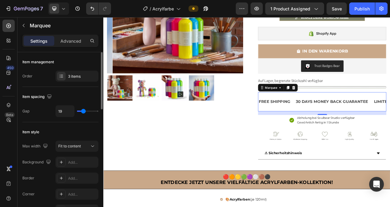
type input "18"
type input "16"
type input "15"
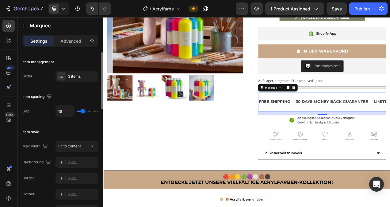
type input "15"
type input "12"
type input "10"
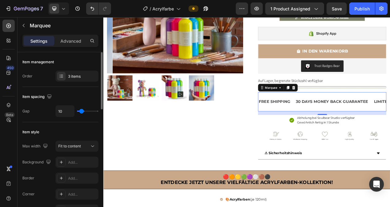
type input "7"
type input "4"
type input "2"
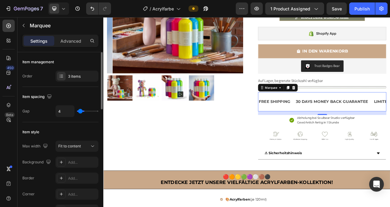
type input "2"
type input "0"
type input "38"
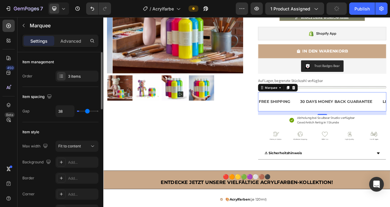
type input "42"
type input "48"
type input "51"
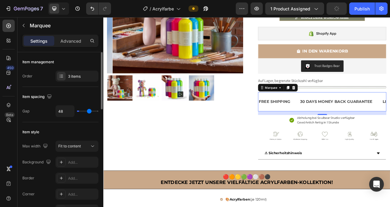
type input "51"
type input "54"
type input "59"
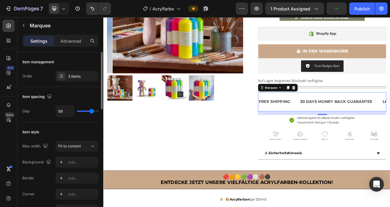
type input "61"
type input "63"
type input "66"
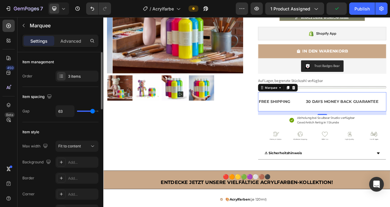
type input "66"
type input "69"
type input "71"
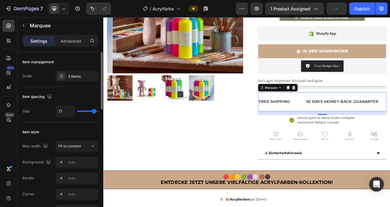
type input "73"
type input "75"
type input "79"
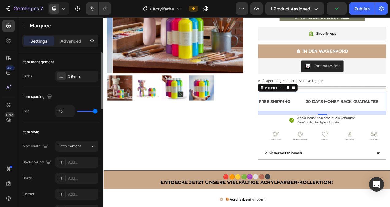
type input "79"
type input "80"
type input "62"
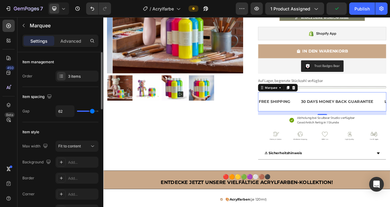
type input "42"
type input "39"
type input "35"
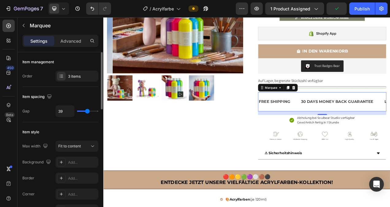
type input "35"
type input "33"
type input "28"
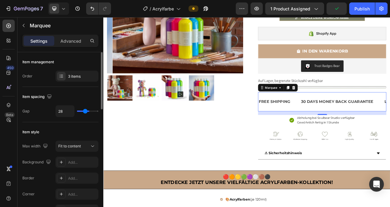
type input "26"
type input "23"
type input "21"
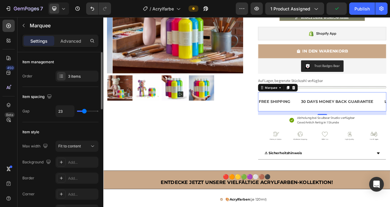
type input "21"
type input "19"
type input "16"
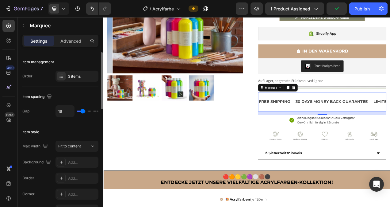
type input "15"
type input "13"
type input "11"
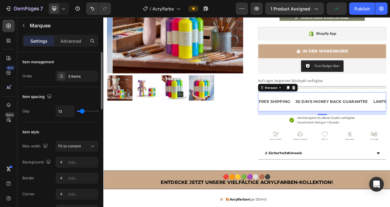
type input "11"
type input "10"
type input "9"
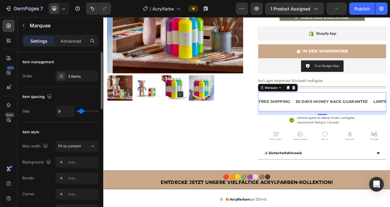
type input "8"
type input "7"
type input "5"
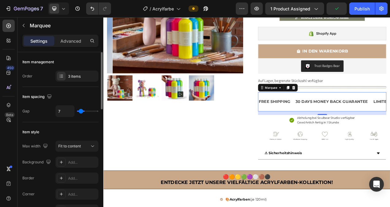
type input "5"
type input "4"
type input "2"
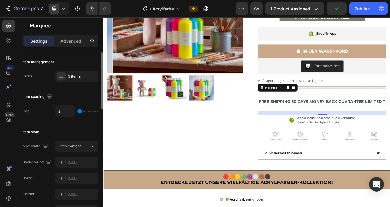
type input "0"
type input "1"
type input "6"
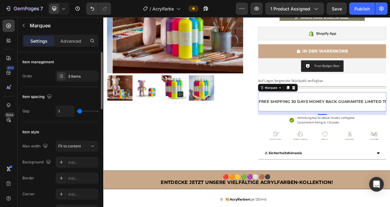
type input "6"
type input "7"
type input "9"
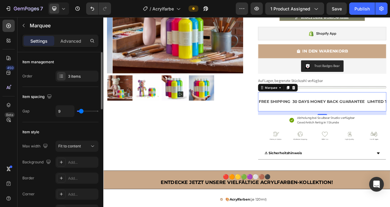
type input "11"
type input "12"
type input "14"
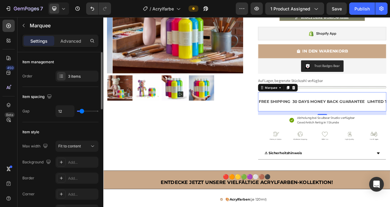
type input "14"
type input "16"
type input "18"
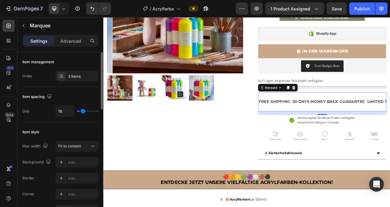
type input "20"
type input "22"
type input "24"
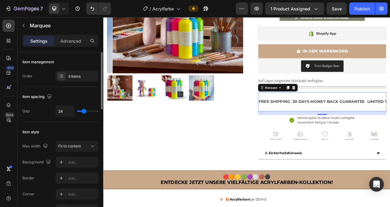
type input "24"
type input "26"
type input "27"
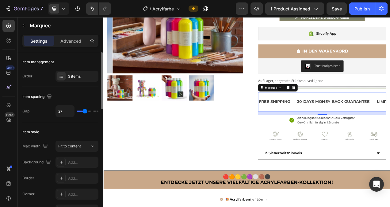
type input "28"
type input "29"
type input "30"
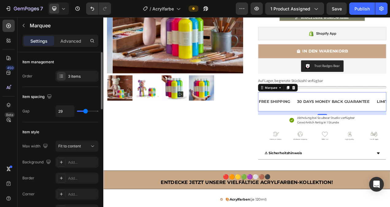
type input "30"
type input "31"
type input "33"
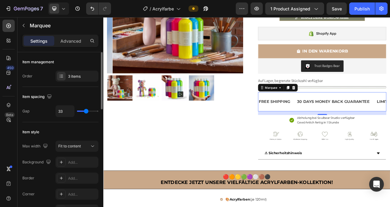
type input "34"
type input "35"
type input "37"
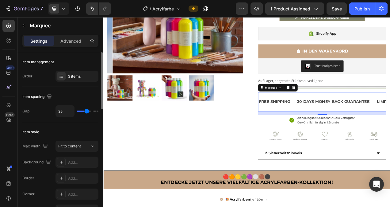
type input "37"
type input "40"
type input "41"
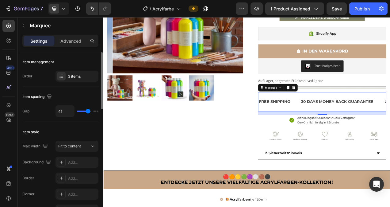
type input "42"
type input "43"
type input "44"
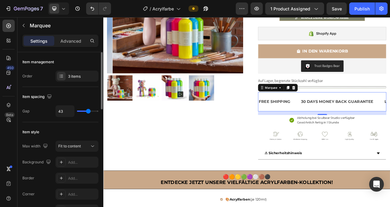
type input "44"
type input "45"
type input "46"
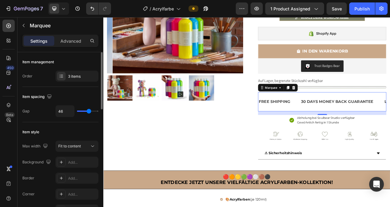
type input "47"
type input "48"
type input "49"
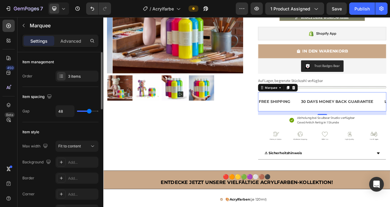
type input "49"
type input "50"
type input "51"
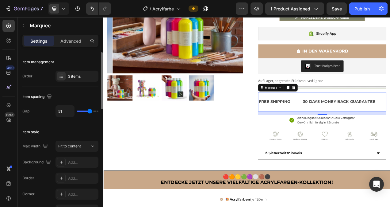
type input "52"
type input "49"
type input "48"
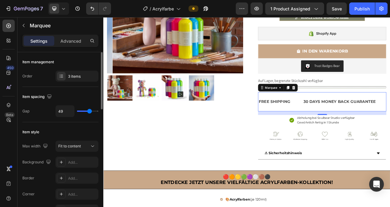
type input "48"
type input "47"
type input "46"
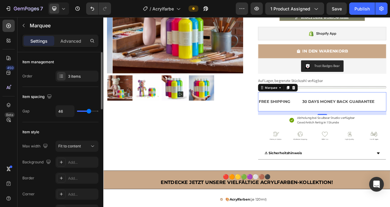
type input "45"
type input "44"
type input "43"
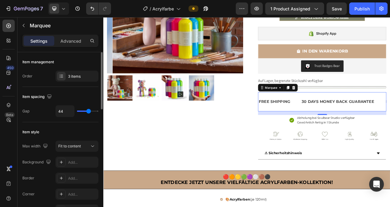
type input "43"
type input "42"
drag, startPoint x: 91, startPoint y: 111, endPoint x: 73, endPoint y: 120, distance: 20.3
click at [77, 112] on input "range" at bounding box center [87, 110] width 21 height 1
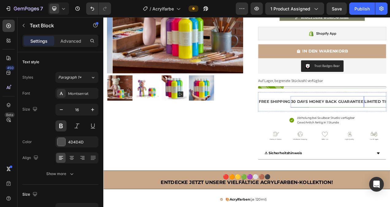
click at [390, 126] on div "30 DAYS MONEY BACK GUARANTEE" at bounding box center [391, 126] width 94 height 10
click at [321, 124] on div "FREE SHIPPING" at bounding box center [322, 126] width 41 height 10
click at [375, 122] on div "30 DAYS MONEY BACK GUARANTEE" at bounding box center [391, 126] width 94 height 10
click at [332, 127] on div "FREE SHIPPING" at bounding box center [322, 126] width 41 height 10
click at [338, 125] on div "FREE SHIPPING" at bounding box center [322, 126] width 41 height 10
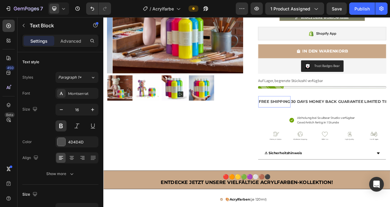
click at [340, 125] on p "FREE SHIPPING" at bounding box center [323, 125] width 40 height 9
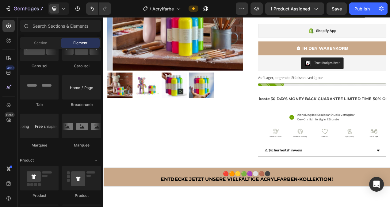
scroll to position [129, 0]
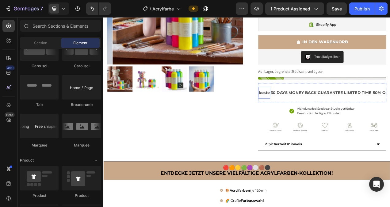
click at [307, 115] on p "koste" at bounding box center [310, 114] width 14 height 9
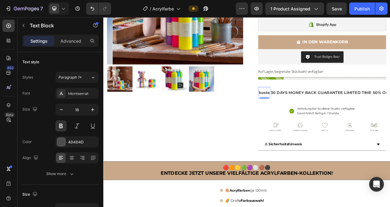
click at [314, 114] on div "koste" at bounding box center [309, 114] width 15 height 10
drag, startPoint x: 314, startPoint y: 114, endPoint x: 301, endPoint y: 117, distance: 13.1
click at [302, 117] on div "koste" at bounding box center [309, 114] width 15 height 10
click at [345, 114] on span "Gratis Versand ab 50 €" at bounding box center [324, 114] width 42 height 5
drag, startPoint x: 345, startPoint y: 114, endPoint x: 301, endPoint y: 116, distance: 43.3
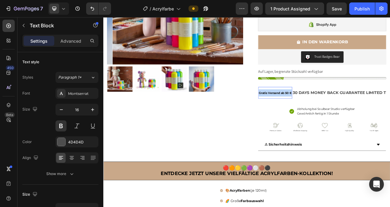
click at [303, 116] on span "Gratis Versand ab 50 €" at bounding box center [324, 114] width 42 height 5
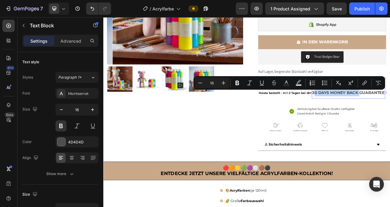
drag, startPoint x: 429, startPoint y: 114, endPoint x: 373, endPoint y: 116, distance: 56.2
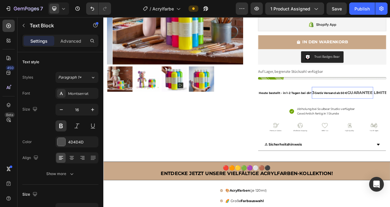
click at [375, 114] on span "Gratis Versand ab 50 €" at bounding box center [395, 114] width 42 height 5
click at [374, 115] on span "Gratis Versand ab 50 €" at bounding box center [395, 114] width 42 height 5
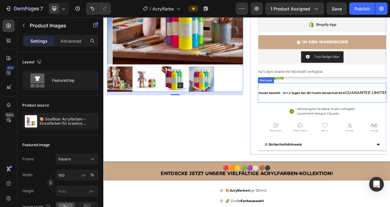
click at [375, 123] on div "Heute bestellt - in 1-2 Tagen bei dir! Text Block Gratis Versand ab 50 € GUARAN…" at bounding box center [384, 114] width 165 height 25
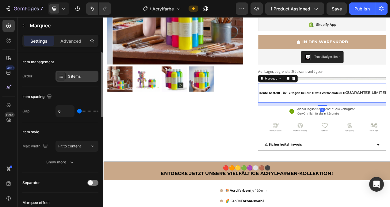
click at [88, 77] on div "3 items" at bounding box center [82, 77] width 29 height 6
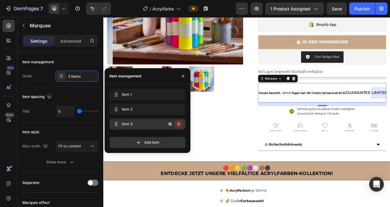
click at [179, 123] on icon "button" at bounding box center [178, 123] width 5 height 5
click at [179, 123] on div "Delete" at bounding box center [174, 124] width 11 height 6
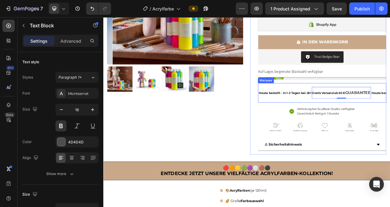
click at [306, 124] on div "Heute bestellt - in 1-2 Tagen bei dir! Text Block Gratis Versand ab 50 € GUARAN…" at bounding box center [384, 114] width 165 height 25
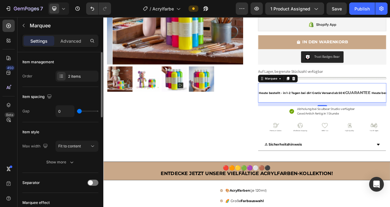
drag, startPoint x: 80, startPoint y: 111, endPoint x: 63, endPoint y: 113, distance: 17.2
click at [77, 112] on input "range" at bounding box center [87, 110] width 21 height 1
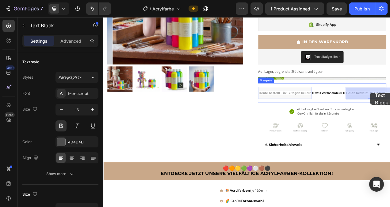
drag, startPoint x: 416, startPoint y: 115, endPoint x: 446, endPoint y: 114, distance: 30.1
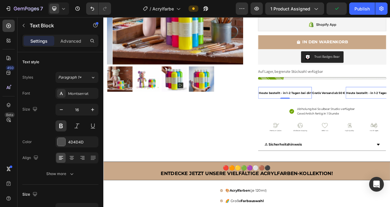
click at [383, 115] on span "Gratis Versand ab 50 €" at bounding box center [392, 114] width 42 height 5
click at [354, 112] on p "Heute bestellt - in 1-2 Tagen bei dir!" at bounding box center [336, 114] width 67 height 9
click at [390, 115] on span "Heute bestellt - in 1-2 Tagen bei dir!" at bounding box center [381, 114] width 67 height 5
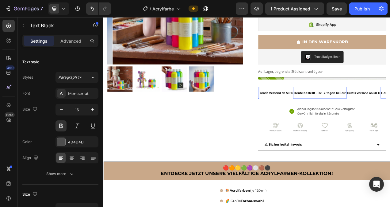
click at [390, 115] on span "Heute bestellt - in 1-2 Tagen bei dir!" at bounding box center [381, 114] width 67 height 5
click at [390, 114] on span "Heute bestellt - in 1-2 Tagen bei dir!" at bounding box center [381, 114] width 67 height 5
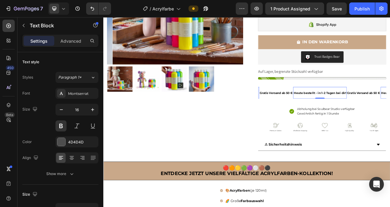
drag, startPoint x: 414, startPoint y: 113, endPoint x: 398, endPoint y: 112, distance: 15.1
click at [390, 113] on p "Heute bestellt - in 1-2 Tagen bei dir!" at bounding box center [381, 114] width 67 height 9
click at [377, 116] on span "Heute bestellt - in 1-2 Tagen bei dir!" at bounding box center [381, 114] width 67 height 5
click at [330, 113] on p "Gratis Versand ab 50 €" at bounding box center [325, 114] width 42 height 9
click at [349, 114] on span "Heute bestellt - in 1-2 Tagen bei dir!" at bounding box center [381, 114] width 67 height 5
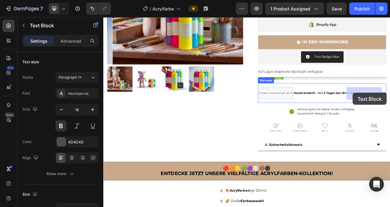
drag, startPoint x: 418, startPoint y: 114, endPoint x: 422, endPoint y: 114, distance: 4.9
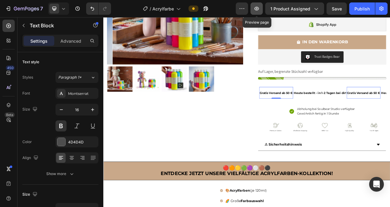
click at [259, 9] on icon "button" at bounding box center [257, 9] width 6 height 6
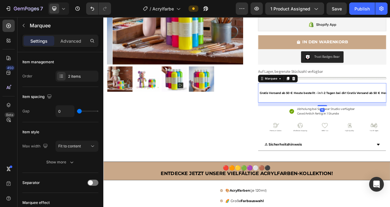
click at [364, 125] on div "Text Block Gratis Versand ab 50 € Text Block Heute bestellt - in 1-2 Tagen bei …" at bounding box center [384, 114] width 165 height 25
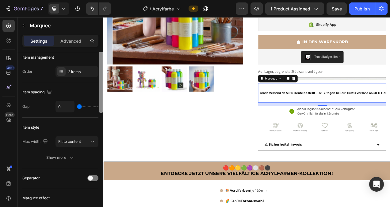
scroll to position [0, 0]
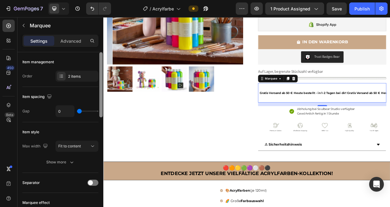
drag, startPoint x: 102, startPoint y: 113, endPoint x: 95, endPoint y: 107, distance: 8.5
click at [95, 107] on div "Item management Order 2 items Item spacing Gap 0 Item style Max width Fit to co…" at bounding box center [60, 138] width 86 height 172
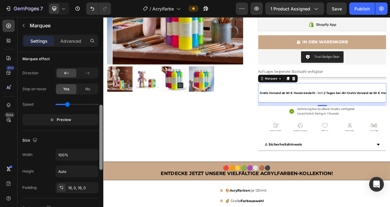
scroll to position [142, 0]
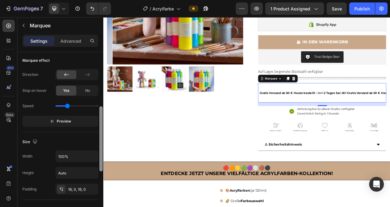
drag, startPoint x: 101, startPoint y: 109, endPoint x: 100, endPoint y: 163, distance: 54.0
click at [100, 163] on div at bounding box center [100, 138] width 3 height 65
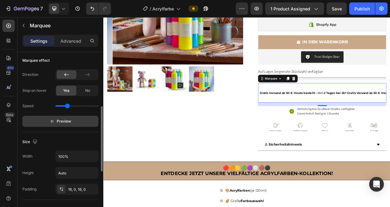
click at [67, 124] on span "Preview" at bounding box center [64, 121] width 14 height 6
click at [67, 124] on span "Pause" at bounding box center [64, 121] width 11 height 6
click at [347, 96] on icon at bounding box center [347, 96] width 5 height 5
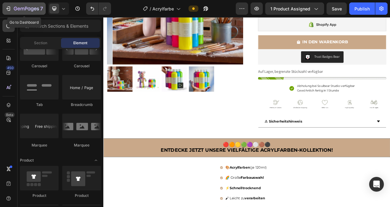
click at [8, 6] on icon "button" at bounding box center [8, 9] width 6 height 6
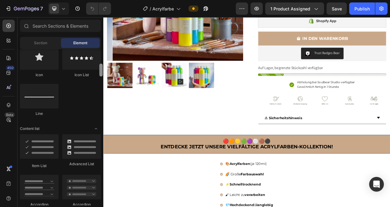
scroll to position [419, 0]
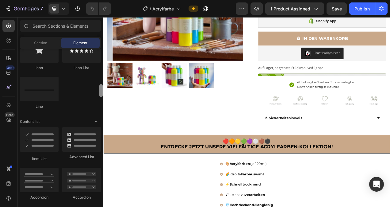
drag, startPoint x: 101, startPoint y: 55, endPoint x: 100, endPoint y: 90, distance: 35.3
click at [100, 90] on div at bounding box center [100, 90] width 3 height 13
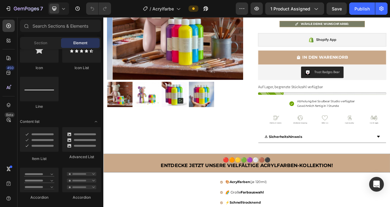
scroll to position [126, 0]
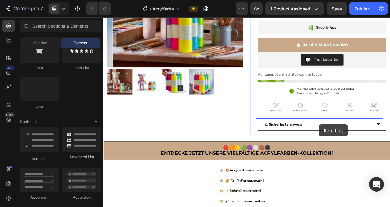
drag, startPoint x: 150, startPoint y: 164, endPoint x: 380, endPoint y: 155, distance: 229.9
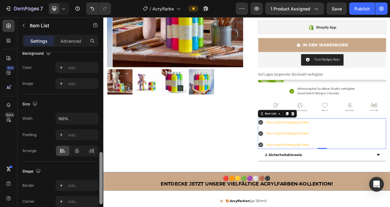
drag, startPoint x: 101, startPoint y: 93, endPoint x: 98, endPoint y: 191, distance: 97.9
click at [100, 193] on div at bounding box center [100, 178] width 3 height 52
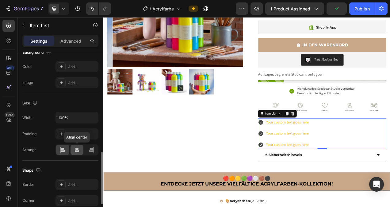
click at [75, 150] on icon at bounding box center [77, 150] width 4 height 6
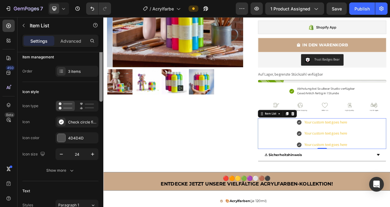
scroll to position [2, 0]
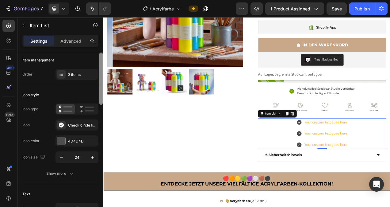
drag, startPoint x: 102, startPoint y: 159, endPoint x: 101, endPoint y: 60, distance: 99.4
click at [101, 60] on div at bounding box center [100, 78] width 3 height 52
click at [74, 124] on div "Check circle filled" at bounding box center [82, 125] width 29 height 6
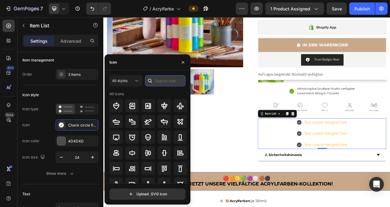
click at [160, 82] on input "text" at bounding box center [165, 80] width 40 height 11
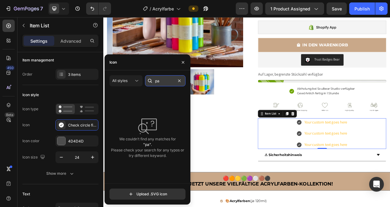
type input "p"
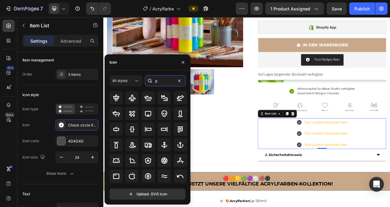
scroll to position [0, 0]
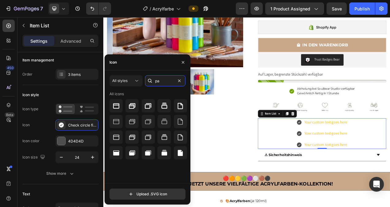
type input "p"
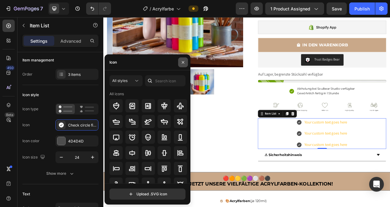
click at [182, 62] on icon "button" at bounding box center [183, 62] width 5 height 5
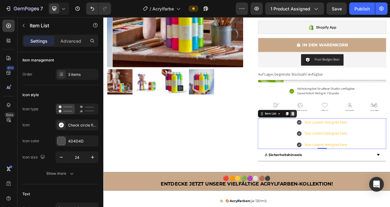
click at [346, 141] on icon at bounding box center [346, 141] width 5 height 5
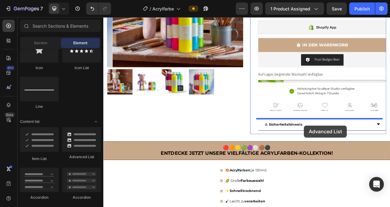
drag, startPoint x: 180, startPoint y: 155, endPoint x: 361, endPoint y: 156, distance: 180.7
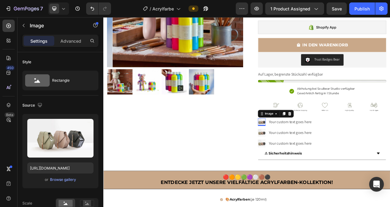
click at [305, 154] on img at bounding box center [307, 152] width 10 height 10
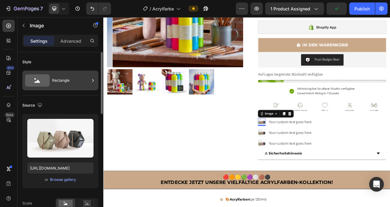
click at [63, 79] on div "Rectangle" at bounding box center [70, 80] width 37 height 14
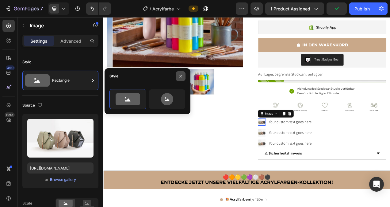
click at [183, 76] on icon "button" at bounding box center [180, 76] width 5 height 5
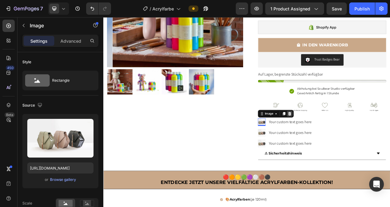
click at [342, 140] on icon at bounding box center [343, 141] width 4 height 4
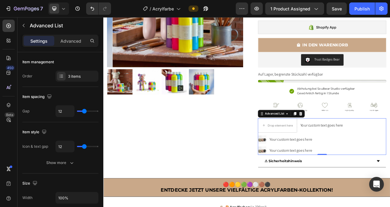
click at [390, 161] on div "Drop element here Your custom text goes here Text Block Image Your custom text …" at bounding box center [384, 170] width 165 height 47
click at [356, 142] on icon at bounding box center [357, 141] width 4 height 4
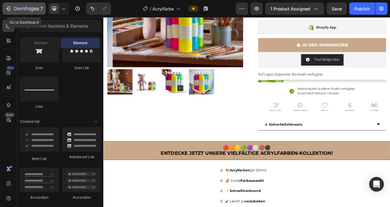
click at [10, 9] on icon "button" at bounding box center [8, 9] width 6 height 6
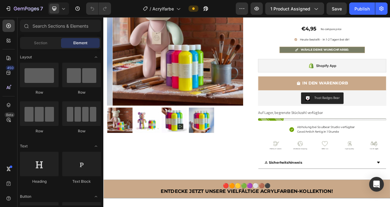
scroll to position [80, 0]
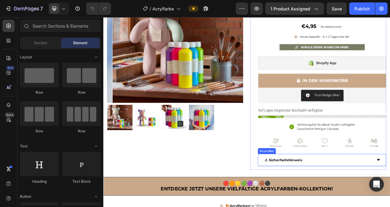
click at [369, 202] on div "⚠ Sicherheitshinweis" at bounding box center [380, 200] width 140 height 11
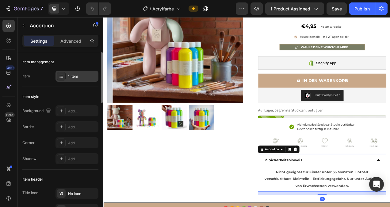
click at [88, 75] on div "1 item" at bounding box center [82, 77] width 29 height 6
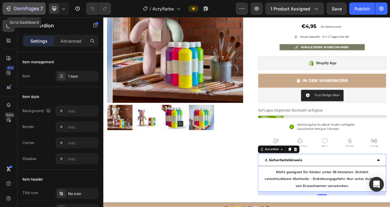
click at [9, 8] on icon "button" at bounding box center [8, 9] width 6 height 6
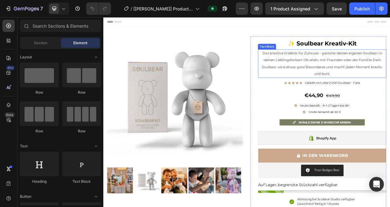
click at [390, 90] on p "Das kreative Erlebnis für Zuhause – gestalte deinen eigenen Soulbear in deinen …" at bounding box center [384, 76] width 164 height 35
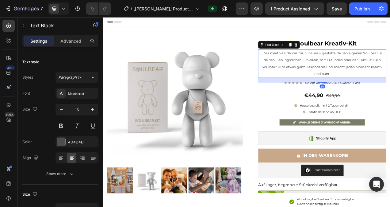
click at [390, 90] on p "Das kreative Erlebnis für Zuhause – gestalte deinen eigenen Soulbear in deinen …" at bounding box center [384, 76] width 164 height 35
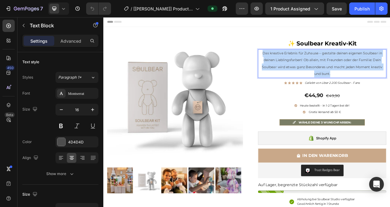
drag, startPoint x: 394, startPoint y: 90, endPoint x: 304, endPoint y: 67, distance: 92.4
click at [304, 67] on p "Das kreative Erlebnis für Zuhause – gestalte deinen eigenen Soulbear in deinen …" at bounding box center [384, 76] width 164 height 35
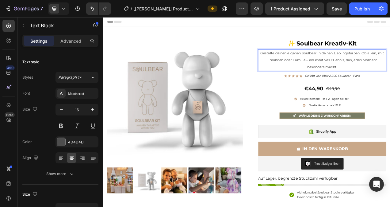
click at [390, 79] on p "Gestalte deinen eigenen Soulbear in deinen Lieblingsfarben! Ob allein, mit Freu…" at bounding box center [384, 72] width 164 height 26
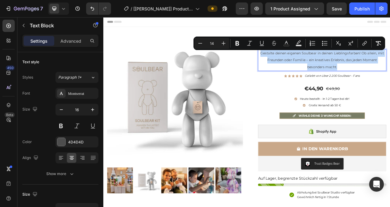
drag, startPoint x: 411, startPoint y: 79, endPoint x: 301, endPoint y: 68, distance: 110.4
click at [302, 68] on p "Gestalte deinen eigenen Soulbear in deinen Lieblingsfarben! Ob allein, mit Freu…" at bounding box center [384, 72] width 164 height 26
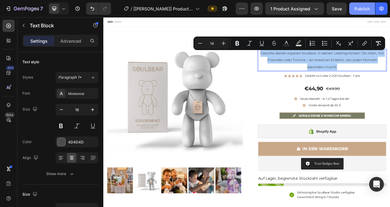
click at [370, 11] on button "Publish" at bounding box center [362, 8] width 26 height 12
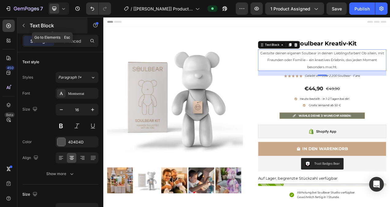
click at [23, 23] on icon "button" at bounding box center [23, 25] width 5 height 5
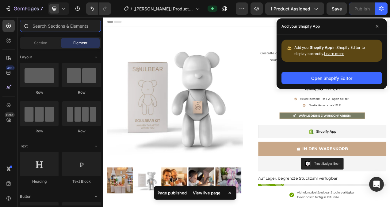
click at [39, 29] on input "text" at bounding box center [60, 26] width 81 height 12
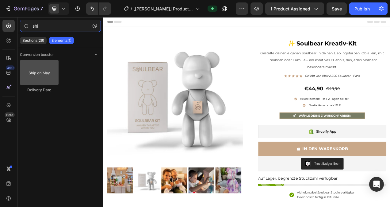
type input "shi"
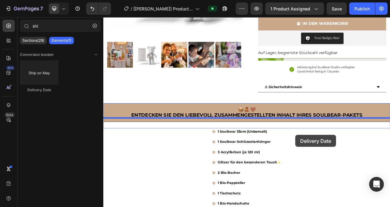
scroll to position [163, 0]
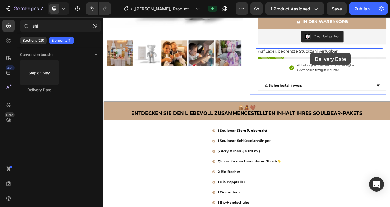
drag, startPoint x: 141, startPoint y: 94, endPoint x: 369, endPoint y: 63, distance: 230.3
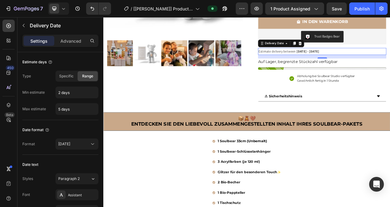
click at [342, 61] on span "Estimate delivery between" at bounding box center [326, 61] width 48 height 6
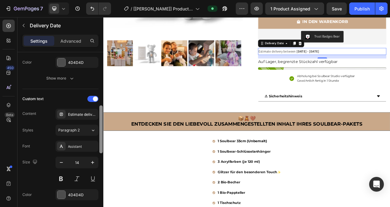
scroll to position [183, 0]
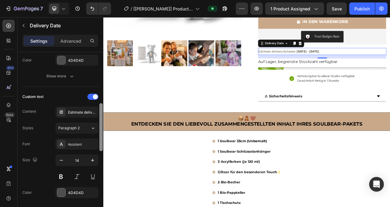
drag, startPoint x: 102, startPoint y: 91, endPoint x: 102, endPoint y: 143, distance: 51.2
click at [102, 143] on div at bounding box center [100, 127] width 3 height 48
click at [79, 113] on div "Estimate delivery between" at bounding box center [82, 113] width 29 height 6
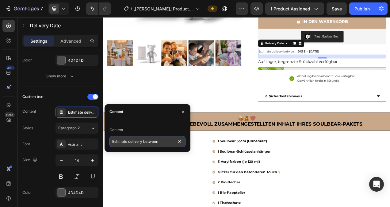
paste input "Dein Soulbear kommt voraussichtlich zwisch"
type input "Dein Soulbear kommt voraussichtlich zwischen"
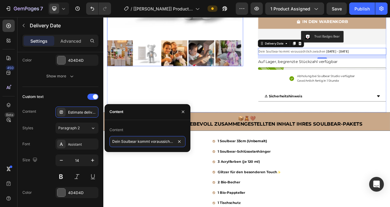
scroll to position [0, 21]
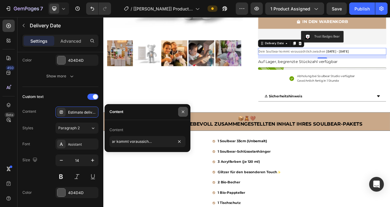
click at [187, 111] on button "button" at bounding box center [183, 112] width 10 height 10
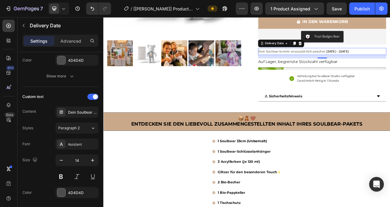
scroll to position [0, 0]
click at [323, 62] on span "Dein Soulbear kommt voraussichtlich zwischen" at bounding box center [345, 61] width 86 height 6
click at [80, 142] on div "Assistant" at bounding box center [82, 144] width 29 height 6
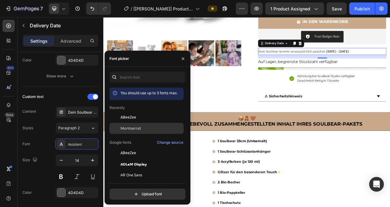
click at [133, 128] on span "Montserrat" at bounding box center [131, 128] width 21 height 6
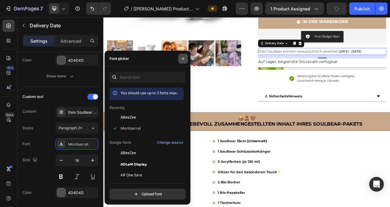
click at [183, 60] on icon "button" at bounding box center [183, 58] width 5 height 5
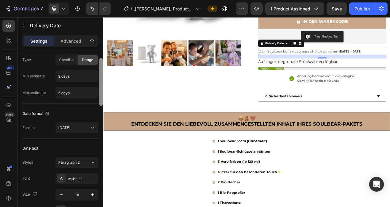
scroll to position [15, 0]
drag, startPoint x: 102, startPoint y: 131, endPoint x: 103, endPoint y: 84, distance: 46.9
click at [103, 84] on div at bounding box center [101, 138] width 5 height 172
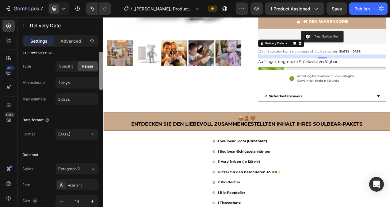
scroll to position [0, 0]
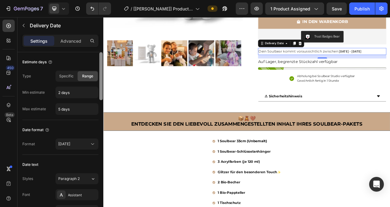
drag, startPoint x: 100, startPoint y: 96, endPoint x: 102, endPoint y: 90, distance: 6.3
click at [102, 90] on div at bounding box center [100, 76] width 3 height 48
click at [60, 110] on input "5 days" at bounding box center [77, 108] width 42 height 11
type input "5 days"
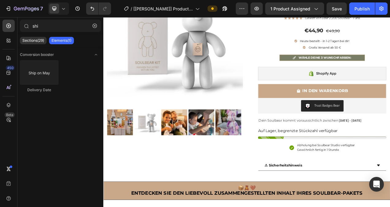
scroll to position [68, 0]
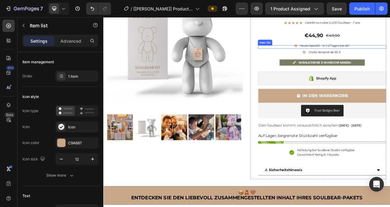
click at [371, 54] on span "Heute bestellt - in 1-2 Tagen bei dir!" at bounding box center [388, 54] width 64 height 5
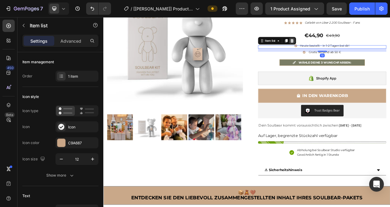
click at [344, 46] on icon at bounding box center [346, 47] width 4 height 4
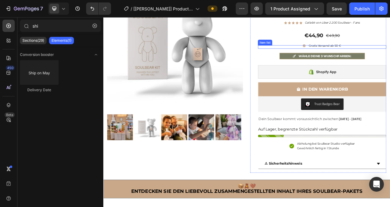
click at [385, 53] on span "Gratis Versand ab 50 €" at bounding box center [387, 54] width 41 height 5
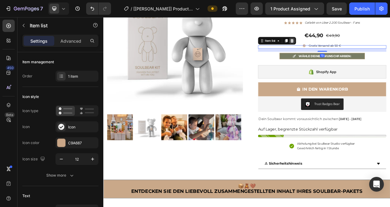
click at [343, 46] on icon at bounding box center [345, 47] width 5 height 5
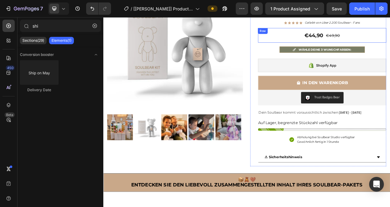
click at [390, 41] on div "€44,90 (P) Price (P) Price €49,90 Price Price Row" at bounding box center [384, 40] width 165 height 19
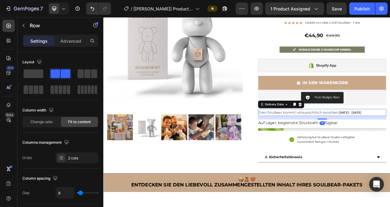
click at [390, 140] on div "Dein Soulbear kommt voraussichtlich zwischen Sep 29 - Oct 02" at bounding box center [384, 139] width 165 height 9
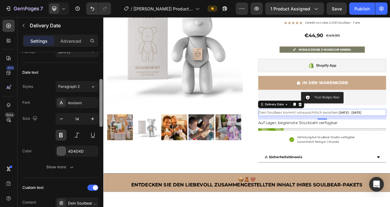
scroll to position [93, 0]
drag, startPoint x: 101, startPoint y: 78, endPoint x: 102, endPoint y: 104, distance: 26.1
click at [102, 104] on div at bounding box center [100, 102] width 3 height 48
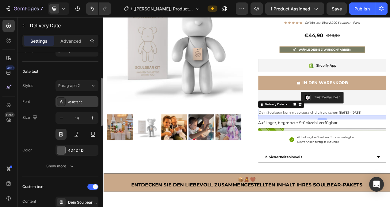
click at [80, 102] on div "Assistant" at bounding box center [82, 102] width 29 height 6
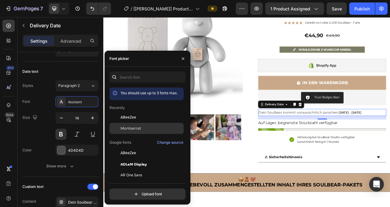
click at [127, 127] on span "Montserrat" at bounding box center [131, 128] width 21 height 6
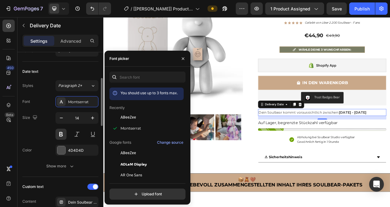
click at [73, 69] on div "Date text" at bounding box center [60, 72] width 76 height 10
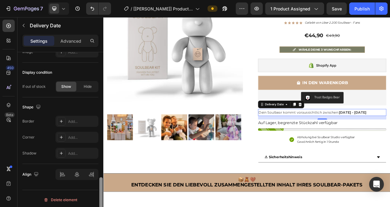
scroll to position [444, 0]
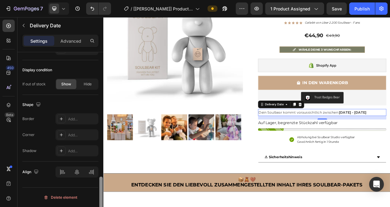
drag, startPoint x: 101, startPoint y: 114, endPoint x: 98, endPoint y: 204, distance: 90.2
click at [98, 204] on div "Estimate days Type Specific Range Min estimate 2 days Max estimate 5 days Date …" at bounding box center [60, 138] width 86 height 172
click at [256, 8] on icon "button" at bounding box center [257, 9] width 6 height 6
click at [315, 139] on span "Dein Soulbear kommt voraussichtlich zwischen" at bounding box center [353, 140] width 102 height 6
click at [361, 10] on div "Publish" at bounding box center [362, 9] width 15 height 6
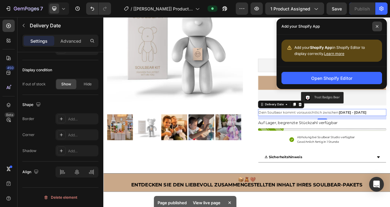
click at [376, 25] on span at bounding box center [377, 26] width 10 height 10
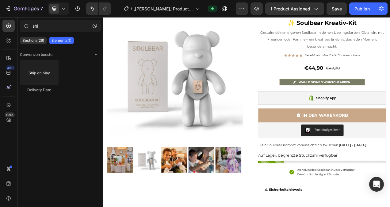
scroll to position [0, 0]
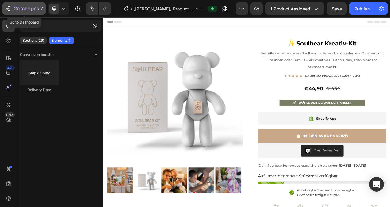
click at [8, 7] on icon "button" at bounding box center [8, 9] width 6 height 6
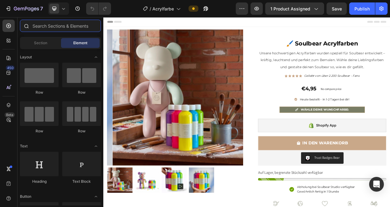
click at [52, 27] on input "text" at bounding box center [60, 26] width 81 height 12
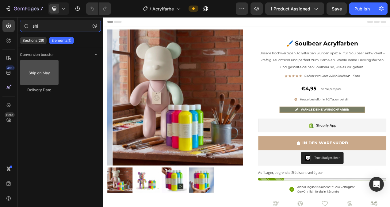
type input "shi"
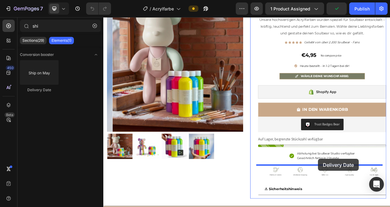
scroll to position [88, 0]
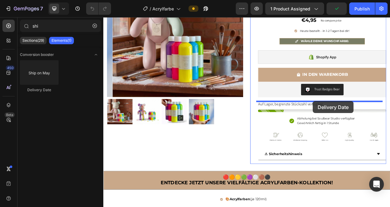
drag, startPoint x: 142, startPoint y: 92, endPoint x: 372, endPoint y: 125, distance: 233.1
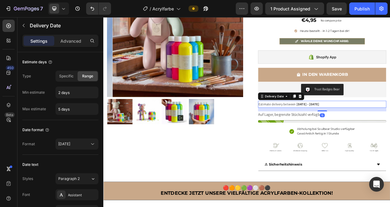
click at [338, 130] on span "Estimate delivery between" at bounding box center [326, 129] width 48 height 6
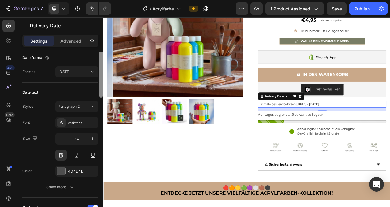
scroll to position [80, 0]
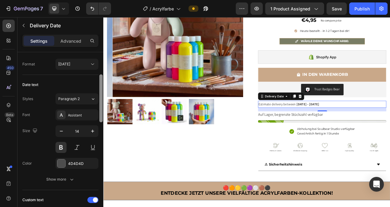
drag, startPoint x: 102, startPoint y: 90, endPoint x: 100, endPoint y: 112, distance: 22.5
click at [100, 112] on div at bounding box center [100, 98] width 3 height 48
click at [79, 114] on div "Assistant" at bounding box center [82, 115] width 29 height 6
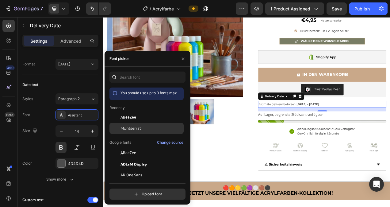
click at [131, 127] on span "Montserrat" at bounding box center [131, 128] width 21 height 6
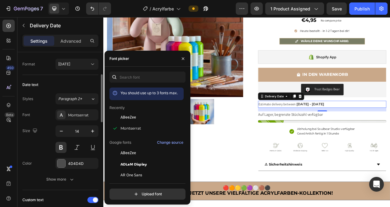
click at [90, 82] on div "Date text" at bounding box center [60, 85] width 76 height 10
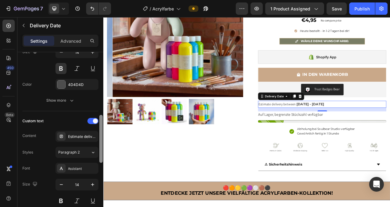
scroll to position [187, 0]
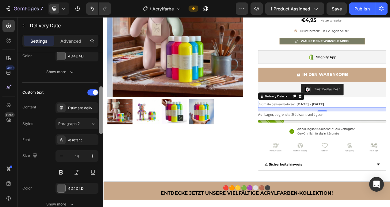
drag, startPoint x: 102, startPoint y: 97, endPoint x: 102, endPoint y: 121, distance: 23.9
click at [102, 121] on div at bounding box center [100, 110] width 3 height 48
click at [88, 111] on div "Estimate delivery between" at bounding box center [77, 107] width 43 height 11
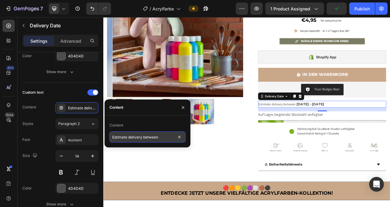
paste input "Dein Soulbear kommt voraussichtlich zwisch"
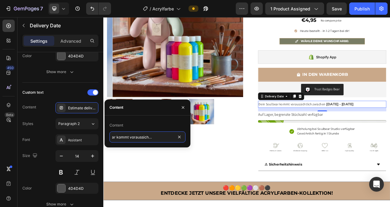
scroll to position [0, 0]
drag, startPoint x: 174, startPoint y: 137, endPoint x: 100, endPoint y: 139, distance: 74.0
click at [100, 139] on div "450 Beta shi Sections(29) Elements(1) Conversion booster Delivery Date Delivery…" at bounding box center [51, 112] width 103 height 190
click at [137, 137] on input "Dein Soulbear kommt voraussichtlich zwischen" at bounding box center [148, 136] width 76 height 11
click at [117, 138] on input "Die Acrylfarbe kommt voraussichtlich zwischen" at bounding box center [148, 136] width 76 height 11
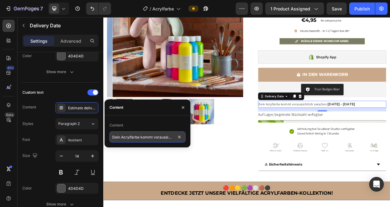
type input "Deine Acrylfarbe kommt voraussichtlich zwischen"
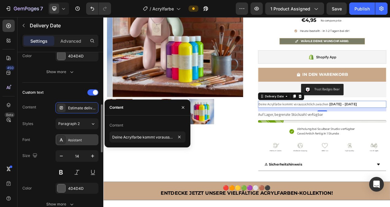
click at [80, 141] on div "Assistant" at bounding box center [82, 140] width 29 height 6
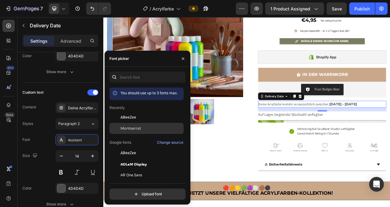
click at [128, 128] on span "Montserrat" at bounding box center [131, 128] width 21 height 6
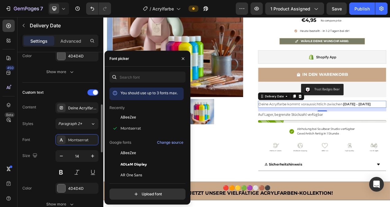
click at [65, 89] on div "Custom text" at bounding box center [60, 92] width 76 height 10
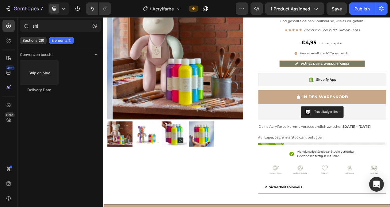
scroll to position [47, 0]
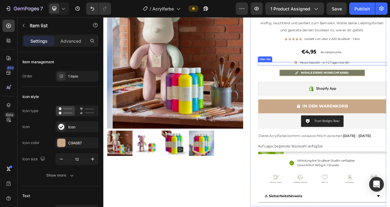
click at [390, 75] on span "Heute bestellt - in 1-2 Tagen bei dir!" at bounding box center [388, 75] width 64 height 5
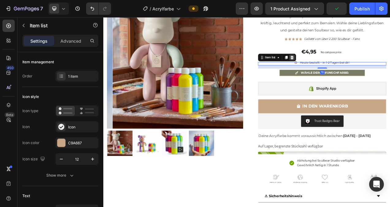
click at [344, 68] on icon at bounding box center [346, 69] width 4 height 4
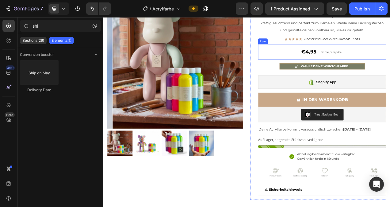
click at [390, 63] on div "€4,95 (P) Price (P) Price No compare price Price Row" at bounding box center [384, 62] width 165 height 20
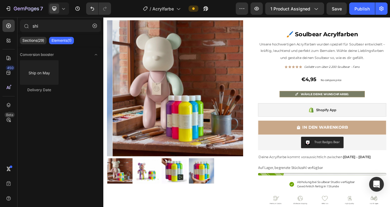
scroll to position [4, 0]
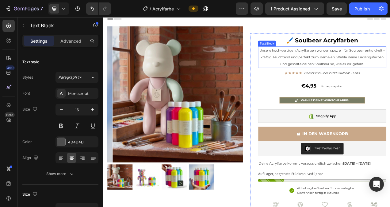
click at [390, 70] on span "Unsere hochwertigen Acrylfarben wurden speziell für Soulbear entwickelt – kräft…" at bounding box center [384, 68] width 161 height 23
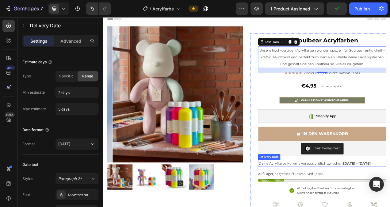
click at [380, 206] on span "Deine Acrylfarbe kommt voraussichtlich zwischen" at bounding box center [356, 205] width 108 height 6
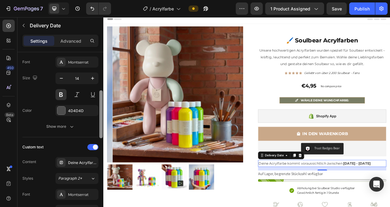
scroll to position [135, 0]
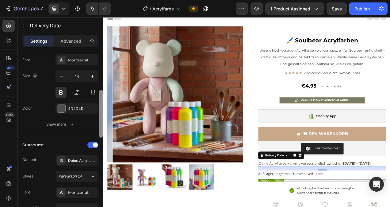
drag, startPoint x: 101, startPoint y: 94, endPoint x: 98, endPoint y: 132, distance: 37.9
click at [98, 132] on div "Estimate days Type Specific Range Min estimate 2 days Max estimate 5 days Date …" at bounding box center [60, 138] width 86 height 172
click at [361, 10] on div "Publish" at bounding box center [362, 9] width 15 height 6
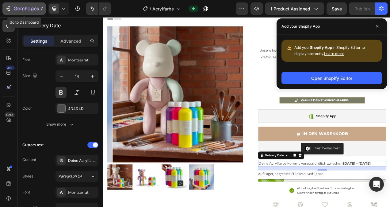
click at [8, 7] on icon "button" at bounding box center [8, 9] width 6 height 6
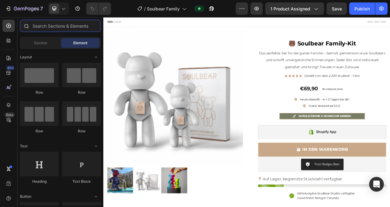
click at [54, 25] on input "text" at bounding box center [60, 26] width 81 height 12
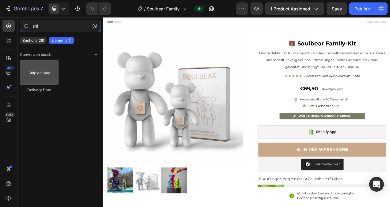
type input "shi"
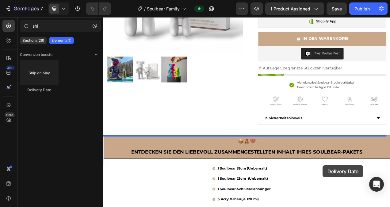
scroll to position [144, 0]
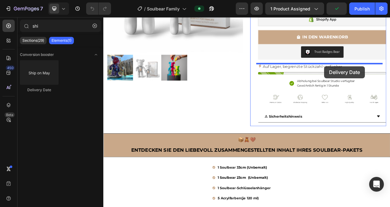
drag, startPoint x: 144, startPoint y: 87, endPoint x: 387, endPoint y: 80, distance: 243.4
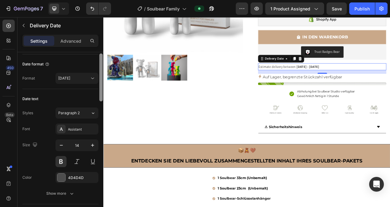
scroll to position [71, 0]
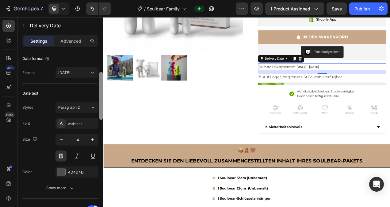
drag, startPoint x: 101, startPoint y: 92, endPoint x: 99, endPoint y: 112, distance: 20.1
click at [99, 112] on div at bounding box center [101, 138] width 5 height 172
click at [86, 121] on div "Assistant" at bounding box center [82, 124] width 29 height 6
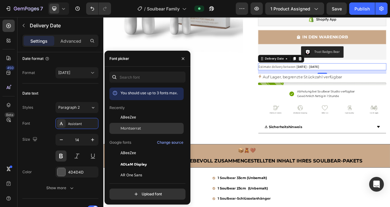
click at [138, 126] on span "Montserrat" at bounding box center [131, 128] width 21 height 6
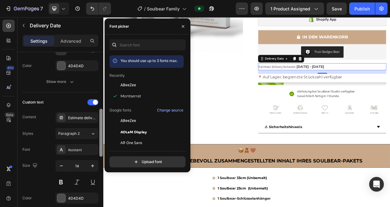
scroll to position [183, 0]
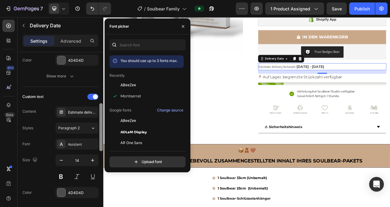
drag, startPoint x: 101, startPoint y: 89, endPoint x: 101, endPoint y: 121, distance: 31.3
click at [101, 121] on div at bounding box center [100, 127] width 3 height 48
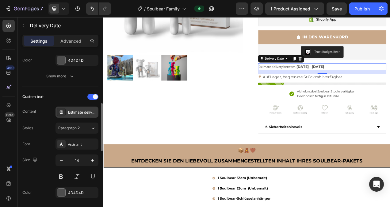
click at [84, 114] on div "Estimate delivery between" at bounding box center [82, 113] width 29 height 6
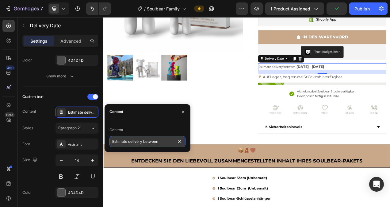
paste input "Dein Soulbear kommt voraussichtlich zwisch"
type input "Dein Soulbear kommt voraussichtlich zwischen"
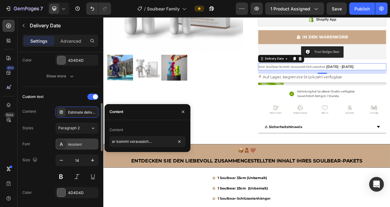
click at [85, 144] on div "Assistant" at bounding box center [82, 144] width 29 height 6
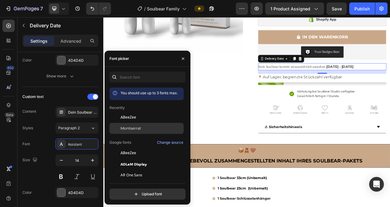
click at [137, 129] on span "Montserrat" at bounding box center [131, 128] width 21 height 6
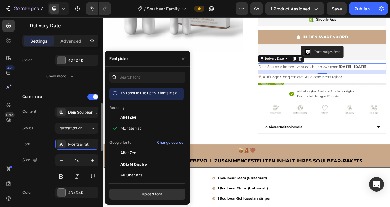
click at [74, 90] on div "Custom text Content Dein Soulbear kommt voraussichtlich zwischen Styles Paragra…" at bounding box center [60, 153] width 76 height 132
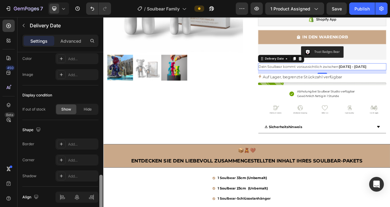
scroll to position [424, 0]
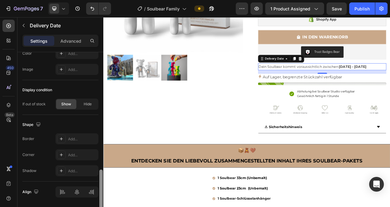
drag, startPoint x: 101, startPoint y: 114, endPoint x: 101, endPoint y: 181, distance: 67.5
click at [101, 181] on div at bounding box center [100, 193] width 3 height 48
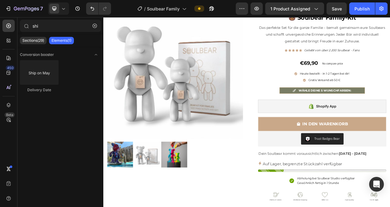
scroll to position [23, 0]
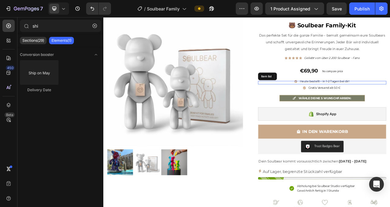
click at [390, 101] on span "Heute bestellt - in 1-2 Tagen bei dir!" at bounding box center [388, 99] width 64 height 5
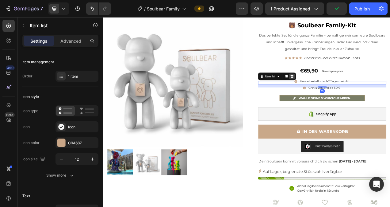
click at [345, 93] on icon at bounding box center [345, 93] width 5 height 5
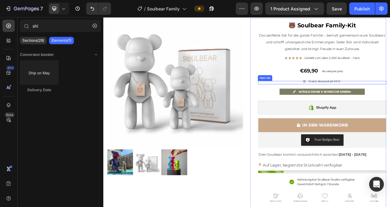
click at [390, 100] on span "Gratis Versand ab 50 €" at bounding box center [387, 99] width 41 height 5
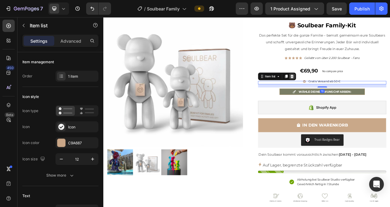
click at [345, 93] on icon at bounding box center [345, 93] width 5 height 5
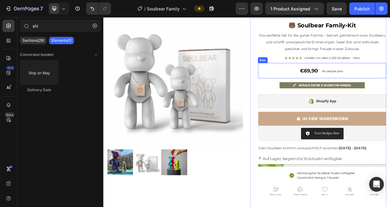
click at [390, 84] on div "€69,90 (P) Price (P) Price No compare price Price Row" at bounding box center [384, 86] width 165 height 20
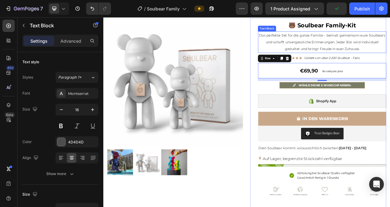
click at [390, 52] on p "Das perfekte Set für die ganze Familie – bemalt gemeinsam eure Soulbears und sc…" at bounding box center [384, 49] width 164 height 26
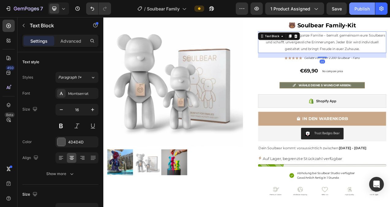
click at [362, 9] on div "Publish" at bounding box center [362, 9] width 15 height 6
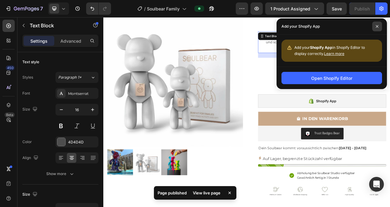
click at [381, 26] on span at bounding box center [377, 26] width 10 height 10
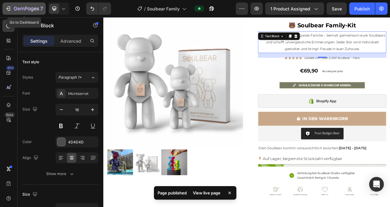
click at [8, 7] on icon "button" at bounding box center [8, 9] width 6 height 6
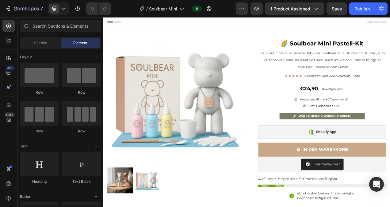
scroll to position [49, 0]
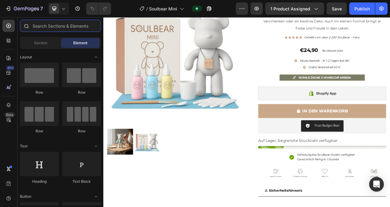
click at [63, 27] on input "text" at bounding box center [60, 26] width 81 height 12
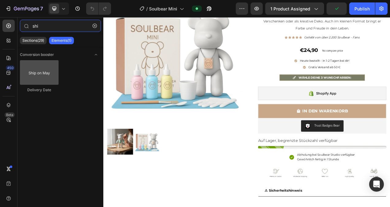
type input "shi"
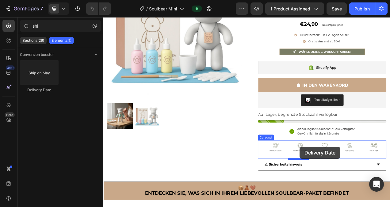
scroll to position [89, 0]
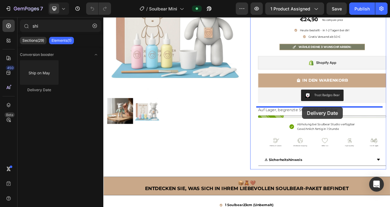
drag, startPoint x: 149, startPoint y: 90, endPoint x: 359, endPoint y: 132, distance: 213.8
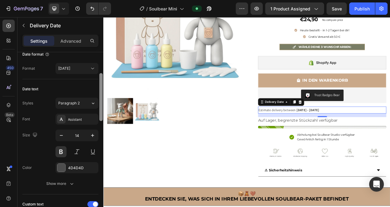
scroll to position [78, 0]
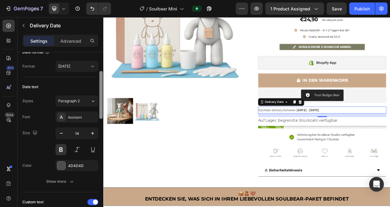
drag, startPoint x: 99, startPoint y: 95, endPoint x: 102, endPoint y: 113, distance: 18.0
click at [102, 113] on div at bounding box center [100, 95] width 3 height 48
click at [90, 118] on div "Assistant" at bounding box center [82, 117] width 29 height 6
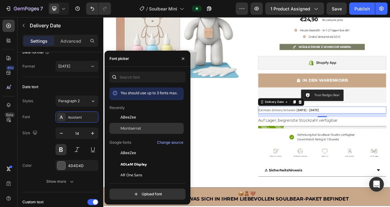
click at [128, 127] on span "Montserrat" at bounding box center [131, 128] width 21 height 6
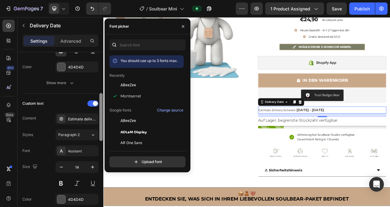
scroll to position [178, 0]
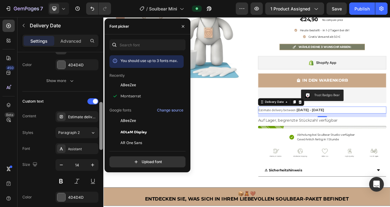
drag, startPoint x: 101, startPoint y: 88, endPoint x: 105, endPoint y: 116, distance: 28.6
click at [103, 116] on div "450 Beta shi Sections(29) Elements(1) Conversion booster Delivery Date Delivery…" at bounding box center [51, 112] width 103 height 190
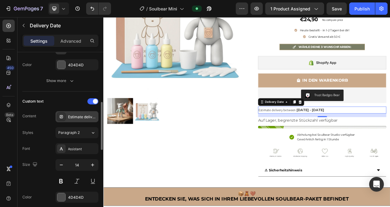
click at [80, 117] on div "Estimate delivery between" at bounding box center [82, 117] width 29 height 6
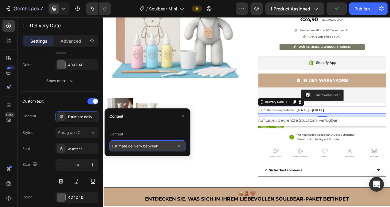
paste input "Dein Soulbear kommt voraussichtlich zwisch"
type input "Dein Soulbear kommt voraussichtlich zwischen"
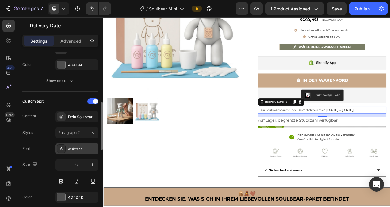
scroll to position [0, 0]
click at [82, 152] on div "Assistant" at bounding box center [77, 148] width 43 height 11
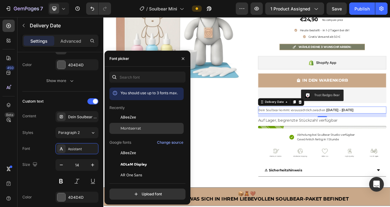
click at [132, 125] on span "Montserrat" at bounding box center [131, 128] width 21 height 6
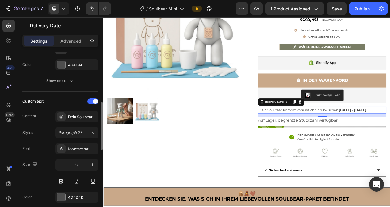
click at [70, 101] on div "Custom text" at bounding box center [60, 101] width 76 height 10
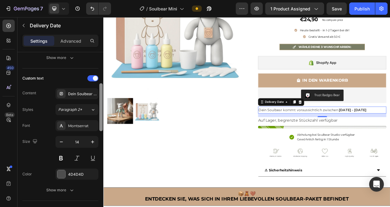
scroll to position [182, 0]
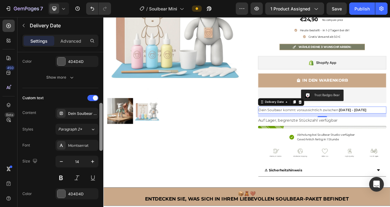
drag, startPoint x: 205, startPoint y: 145, endPoint x: 104, endPoint y: 150, distance: 101.1
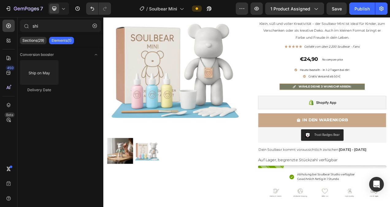
scroll to position [35, 0]
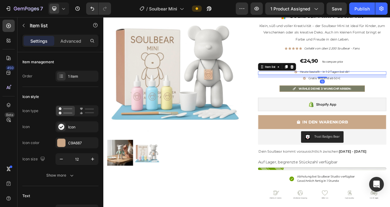
click at [390, 87] on span "Heute bestellt - in 1-2 Tagen bei dir!" at bounding box center [388, 87] width 64 height 5
click at [344, 80] on icon at bounding box center [346, 81] width 4 height 4
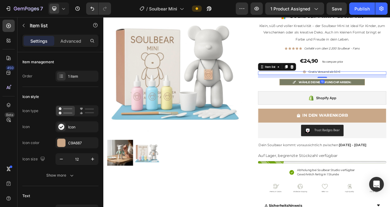
click at [390, 89] on span "Gratis Versand ab 50 €" at bounding box center [387, 87] width 41 height 5
click at [344, 82] on icon at bounding box center [346, 81] width 4 height 4
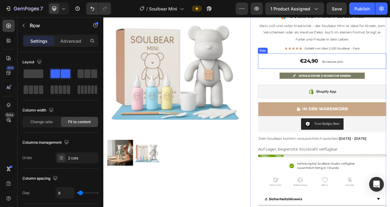
click at [390, 70] on div "€24,90 (P) Price (P) Price No compare price Price Row" at bounding box center [384, 74] width 165 height 20
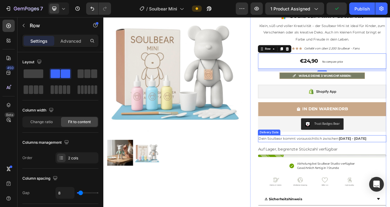
click at [390, 173] on span "Dein Soulbear kommt voraussichtlich zwischen" at bounding box center [353, 173] width 102 height 6
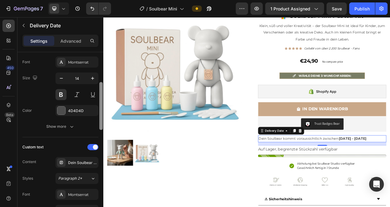
scroll to position [133, 0]
drag, startPoint x: 204, startPoint y: 112, endPoint x: 105, endPoint y: 170, distance: 115.2
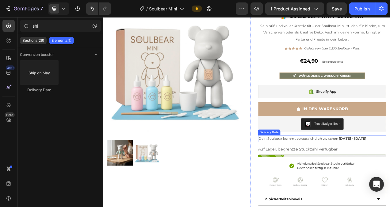
click at [390, 171] on div "Dein Soulbear kommt voraussichtlich zwischen Sep 29 - Oct 02" at bounding box center [384, 173] width 165 height 9
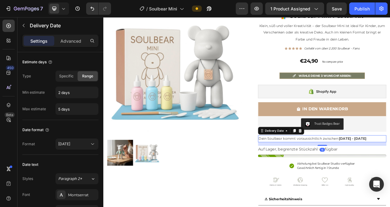
click at [390, 171] on div "Dein Soulbear kommt voraussichtlich zwischen Sep 29 - Oct 02" at bounding box center [384, 173] width 165 height 9
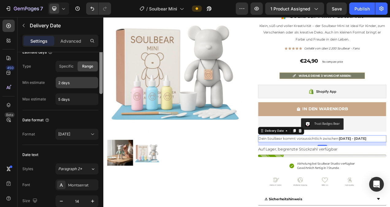
scroll to position [0, 0]
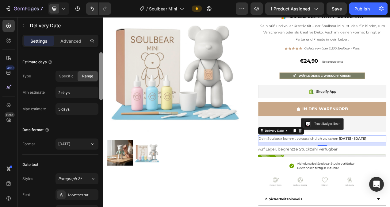
drag, startPoint x: 100, startPoint y: 92, endPoint x: 84, endPoint y: 59, distance: 36.6
click at [84, 59] on div "Estimate days Type Specific Range Min estimate 2 days Max estimate 5 days Date …" at bounding box center [60, 138] width 86 height 172
click at [361, 6] on div "Publish" at bounding box center [362, 9] width 15 height 6
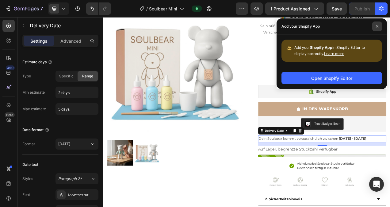
click at [376, 26] on icon at bounding box center [377, 26] width 3 height 3
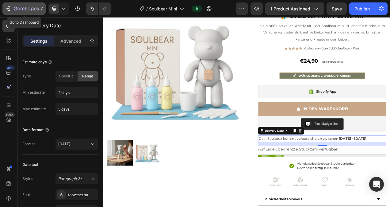
click at [7, 8] on icon "button" at bounding box center [8, 9] width 6 height 6
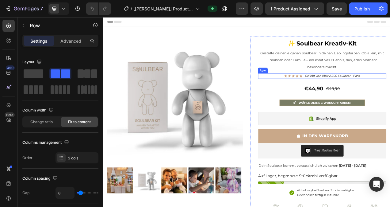
click at [390, 92] on div "Icon Icon Icon Icon Icon Icon List Geliebt von über 2.200 Soulbear - Fans Text …" at bounding box center [384, 92] width 165 height 7
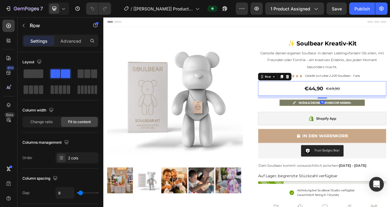
click at [390, 103] on div "€44,90 (P) Price (P) Price €49,90 Price Price Row 11" at bounding box center [384, 108] width 165 height 19
click at [390, 92] on div "Icon Icon Icon Icon Icon Icon List Geliebt von über 2.200 Soulbear - Fans Text …" at bounding box center [384, 92] width 165 height 7
click at [390, 104] on div "€44,90 (P) Price (P) Price €49,90 Price Price Row 11" at bounding box center [384, 108] width 165 height 19
click at [390, 93] on div "Icon Icon Icon Icon Icon Icon List Geliebt von über 2.200 Soulbear - Fans Text …" at bounding box center [384, 92] width 165 height 7
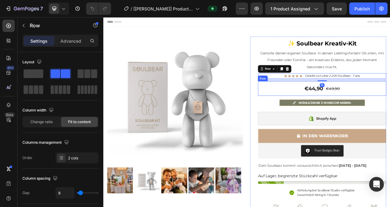
click at [390, 103] on div "€44,90 (P) Price (P) Price €49,90 Price Price Row" at bounding box center [384, 108] width 165 height 19
click at [390, 91] on div "Icon Icon Icon Icon Icon Icon List Geliebt von über 2.200 Soulbear - Fans Text …" at bounding box center [384, 92] width 165 height 7
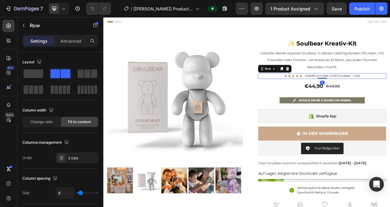
drag, startPoint x: 385, startPoint y: 99, endPoint x: 385, endPoint y: 93, distance: 6.8
click at [385, 93] on div "Icon Icon Icon Icon Icon Icon List Geliebt von über 2.200 Soulbear - Fans Text …" at bounding box center [384, 92] width 165 height 7
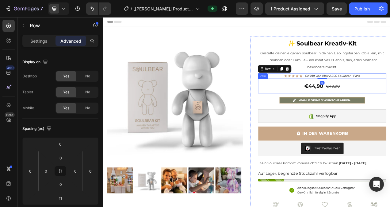
click at [390, 106] on div "€44,90 (P) Price (P) Price €49,90 Price Price Row" at bounding box center [384, 105] width 165 height 19
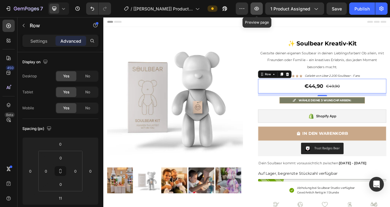
click at [258, 10] on icon "button" at bounding box center [257, 9] width 6 height 6
click at [357, 8] on div "Publish" at bounding box center [362, 9] width 15 height 6
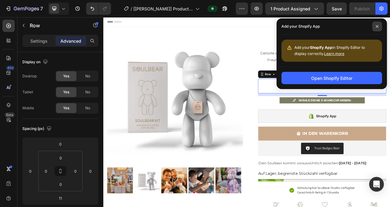
click at [379, 25] on span at bounding box center [377, 26] width 10 height 10
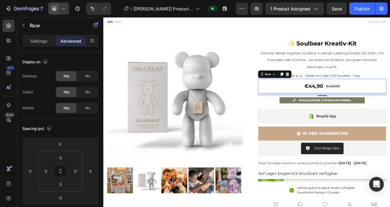
click at [65, 10] on icon at bounding box center [63, 9] width 6 height 6
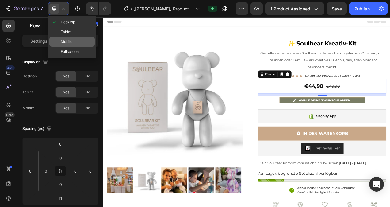
click at [68, 40] on span "Mobile" at bounding box center [67, 42] width 12 height 6
type input "6"
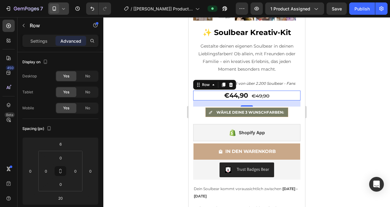
scroll to position [204, 0]
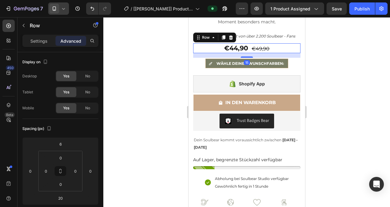
drag, startPoint x: 245, startPoint y: 54, endPoint x: 250, endPoint y: 53, distance: 5.4
click at [250, 53] on div "15" at bounding box center [246, 53] width 107 height 0
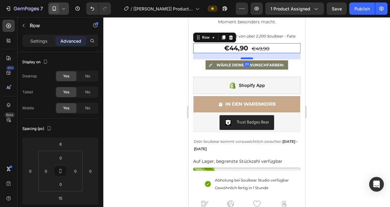
click at [248, 57] on div at bounding box center [247, 58] width 12 height 2
type input "20"
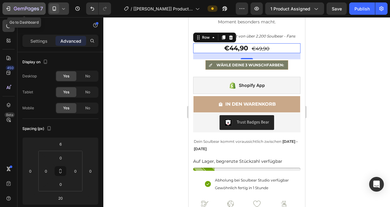
click at [11, 10] on icon "button" at bounding box center [8, 9] width 6 height 6
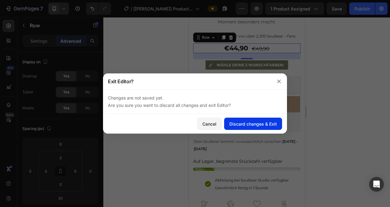
click at [247, 126] on div "Discard changes & Exit" at bounding box center [253, 124] width 48 height 6
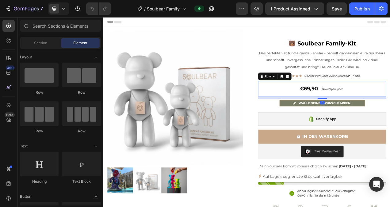
click at [390, 110] on div "€69,90 (P) Price (P) Price No compare price Price Row 11" at bounding box center [384, 109] width 165 height 20
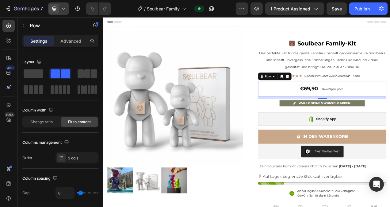
click at [66, 8] on icon at bounding box center [63, 9] width 6 height 6
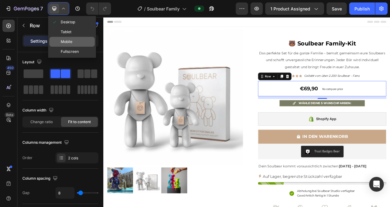
click at [70, 41] on span "Mobile" at bounding box center [67, 42] width 12 height 6
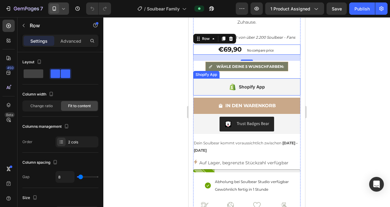
scroll to position [212, 0]
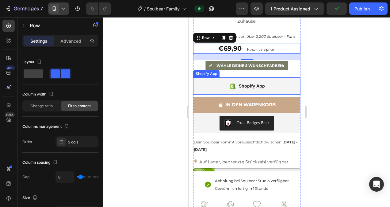
click at [285, 77] on div "Shopify App" at bounding box center [246, 85] width 107 height 17
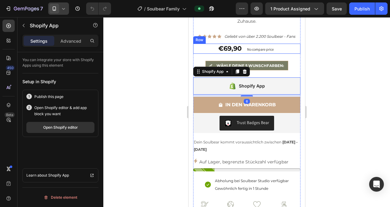
click at [281, 44] on div "€69,90 (P) Price (P) Price No compare price Price Row" at bounding box center [246, 49] width 107 height 10
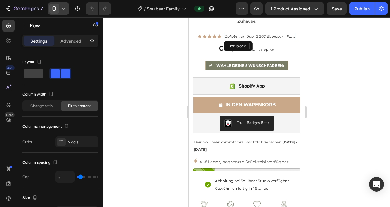
click at [279, 34] on icon "Geliebt von über 2.200 Soulbear - Fans" at bounding box center [259, 36] width 71 height 5
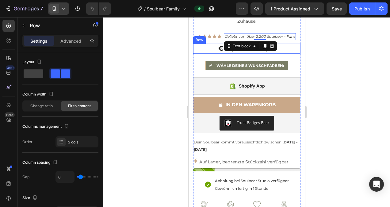
click at [211, 44] on div "€69,90 (P) Price (P) Price No compare price Price Row" at bounding box center [246, 49] width 107 height 10
click at [291, 34] on icon "Geliebt von über 2.200 Soulbear - Fans" at bounding box center [259, 36] width 71 height 5
click at [294, 33] on div "Icon Icon Icon Icon Icon Icon List Hoz Geliebt von über 2.200 Soulbear - Fans T…" at bounding box center [246, 37] width 107 height 8
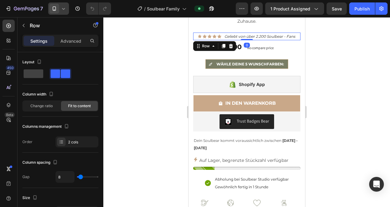
drag, startPoint x: 247, startPoint y: 36, endPoint x: 250, endPoint y: 33, distance: 3.9
click at [250, 33] on div "Icon Icon Icon Icon Icon Icon List Hoz Geliebt von über 2.200 Soulbear - Fans T…" at bounding box center [246, 37] width 107 height 8
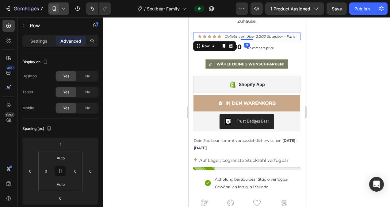
click at [63, 9] on icon at bounding box center [63, 9] width 6 height 6
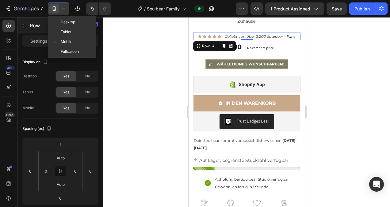
click at [71, 22] on span "Desktop" at bounding box center [68, 22] width 14 height 6
type input "-10"
type input "9"
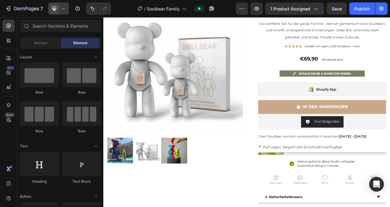
scroll to position [32, 0]
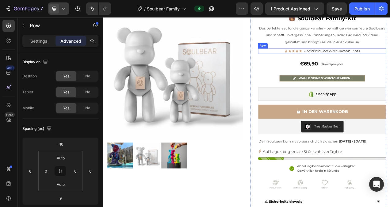
click at [390, 60] on div "Icon Icon Icon Icon Icon Icon List Hoz Geliebt von über 2.200 Soulbear - Fans T…" at bounding box center [384, 60] width 165 height 7
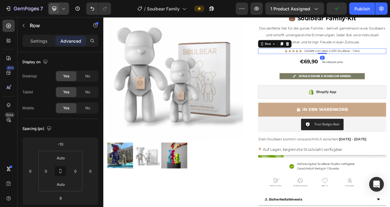
drag, startPoint x: 383, startPoint y: 66, endPoint x: 388, endPoint y: 59, distance: 8.1
click at [388, 59] on div "Icon Icon Icon Icon Icon Icon List Hoz Geliebt von über 2.200 Soulbear - Fans T…" at bounding box center [384, 60] width 165 height 7
type input "0"
click at [364, 10] on div "Publish" at bounding box center [362, 9] width 15 height 6
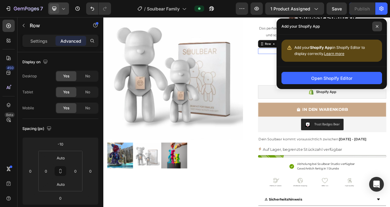
click at [376, 27] on icon at bounding box center [377, 26] width 3 height 3
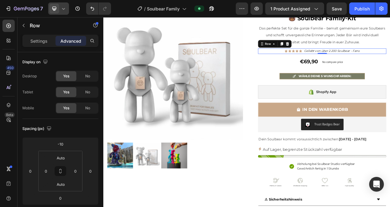
click at [390, 62] on div "Icon Icon Icon Icon Icon Icon List Hoz Geliebt von über 2.200 Soulbear - Fans T…" at bounding box center [384, 60] width 165 height 7
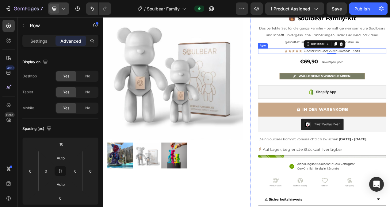
click at [390, 60] on div "Icon Icon Icon Icon Icon Icon List Hoz Geliebt von über 2.200 Soulbear - Fans T…" at bounding box center [384, 60] width 165 height 7
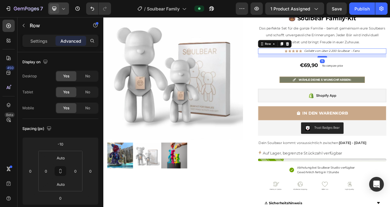
drag, startPoint x: 383, startPoint y: 64, endPoint x: 386, endPoint y: 68, distance: 5.1
click at [386, 68] on div at bounding box center [384, 68] width 12 height 2
type input "15"
click at [64, 5] on div at bounding box center [58, 8] width 21 height 12
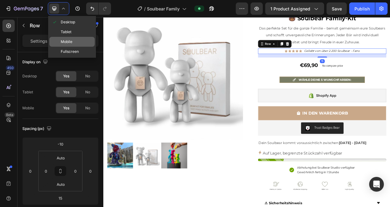
click at [67, 40] on span "Mobile" at bounding box center [67, 42] width 12 height 6
type input "1"
type input "0"
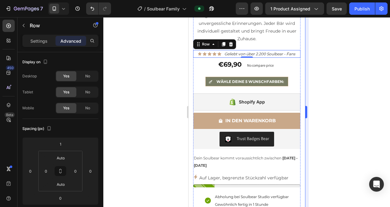
scroll to position [201, 0]
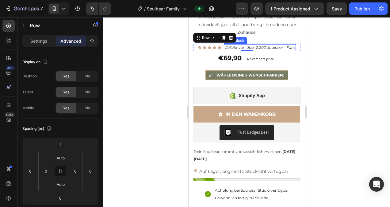
click at [267, 45] on icon "Geliebt von über 2.200 Soulbear - Fans" at bounding box center [259, 47] width 71 height 5
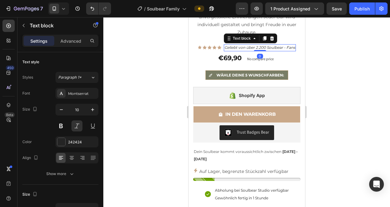
drag, startPoint x: 258, startPoint y: 46, endPoint x: 263, endPoint y: 45, distance: 4.7
click at [263, 45] on div "Geliebt von über 2.200 Soulbear - Fans Text block 0" at bounding box center [260, 47] width 72 height 7
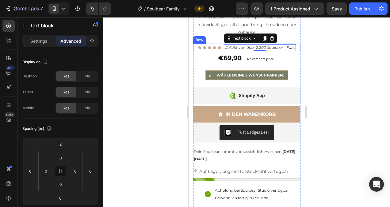
click at [198, 45] on div "Icon Icon Icon Icon Icon Icon List Hoz" at bounding box center [210, 48] width 24 height 8
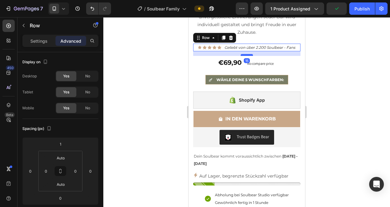
drag, startPoint x: 248, startPoint y: 46, endPoint x: 247, endPoint y: 51, distance: 4.6
click at [247, 54] on div at bounding box center [247, 55] width 12 height 2
type input "15"
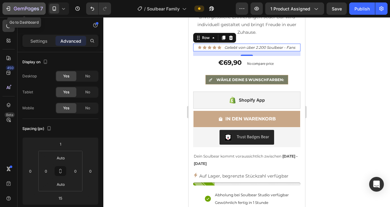
click at [9, 7] on icon "button" at bounding box center [9, 8] width 3 height 4
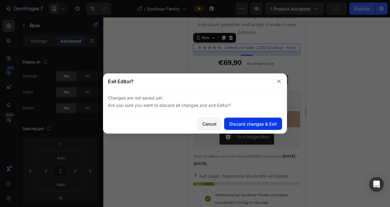
click at [263, 125] on div "Discard changes & Exit" at bounding box center [253, 124] width 48 height 6
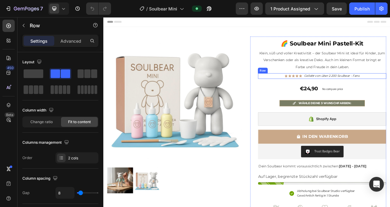
click at [390, 92] on div "Icon Icon Icon Icon Icon Icon List Hoz Geliebt von über 2.200 Soulbear - Fans T…" at bounding box center [384, 92] width 165 height 7
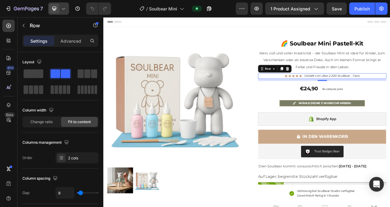
click at [66, 9] on icon at bounding box center [63, 9] width 6 height 6
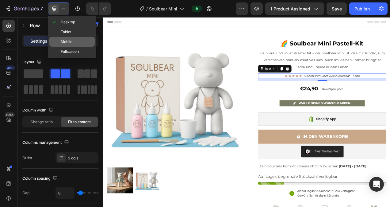
click at [65, 40] on span "Mobile" at bounding box center [67, 42] width 12 height 6
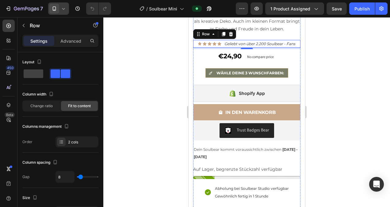
scroll to position [209, 0]
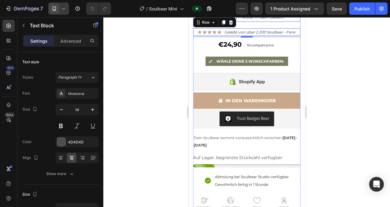
click at [274, 20] on span "Klein, süß und voller Kreativität – der Soulbear Mini ist ideal für Kinder, zum…" at bounding box center [247, 5] width 106 height 29
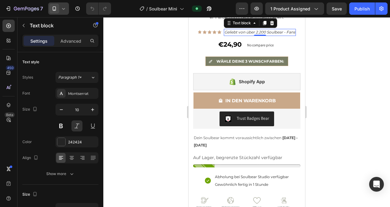
click at [271, 34] on span "Geliebt von über 2.200 Soulbear - Fans" at bounding box center [259, 32] width 71 height 5
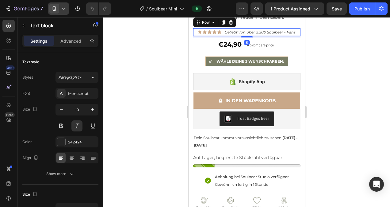
click at [200, 36] on div "Icon Icon Icon Icon Icon Icon List Hoz" at bounding box center [210, 32] width 24 height 8
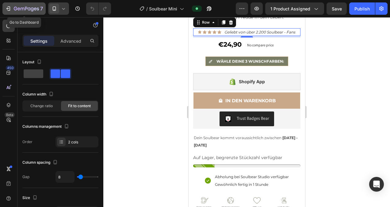
click at [10, 7] on icon "button" at bounding box center [9, 8] width 3 height 4
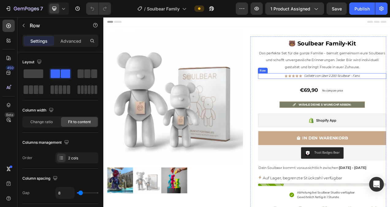
click at [390, 94] on div "Icon Icon Icon Icon Icon Icon List Hoz Geliebt von über 2.200 Soulbear - Fans T…" at bounding box center [384, 92] width 165 height 7
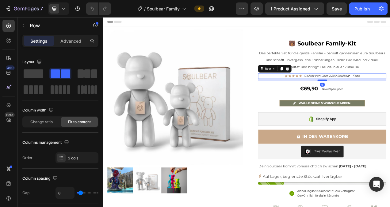
click at [385, 99] on div at bounding box center [384, 98] width 12 height 2
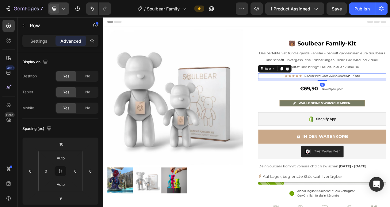
click at [64, 9] on icon at bounding box center [63, 9] width 3 height 2
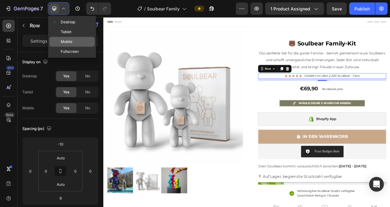
click at [70, 39] on span "Mobile" at bounding box center [67, 42] width 12 height 6
type input "1"
type input "15"
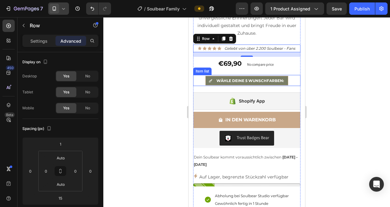
scroll to position [201, 0]
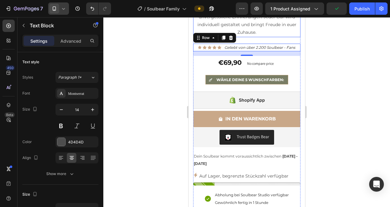
click at [268, 25] on p "Das perfekte Set für die ganze Familie – bemalt gemeinsam eure Soulbears und sc…" at bounding box center [247, 17] width 106 height 39
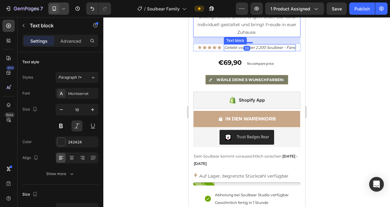
click at [264, 45] on icon "Geliebt von über 2.200 Soulbear - Fans" at bounding box center [259, 47] width 71 height 5
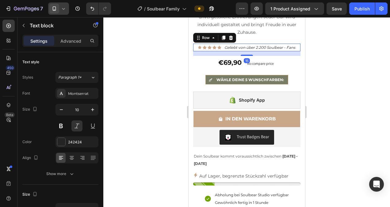
click at [219, 44] on div "Icon Icon Icon Icon Icon Icon List Hoz Geliebt von über 2.200 Soulbear - Fans T…" at bounding box center [246, 48] width 107 height 8
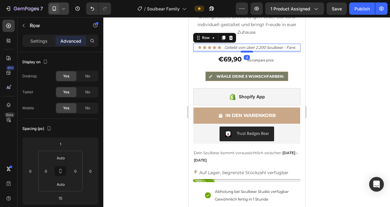
drag, startPoint x: 245, startPoint y: 50, endPoint x: 245, endPoint y: 47, distance: 3.4
click at [245, 51] on div at bounding box center [247, 52] width 12 height 2
click at [246, 51] on div at bounding box center [247, 52] width 12 height 2
type input "5"
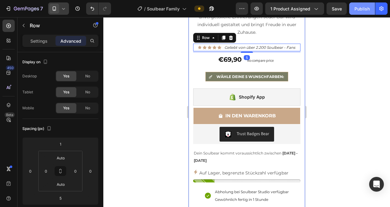
click at [362, 11] on div "Publish" at bounding box center [362, 9] width 15 height 6
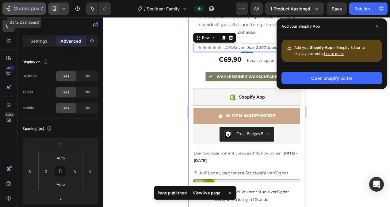
click at [10, 6] on icon "button" at bounding box center [8, 9] width 6 height 6
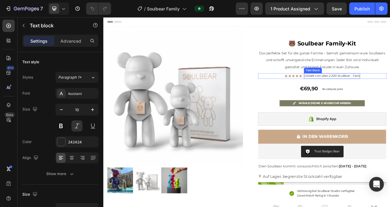
click at [390, 92] on icon "Geliebt von über 2.200 Soulbear - Fans" at bounding box center [396, 92] width 71 height 5
click at [390, 94] on div "Geliebt von über 2.200 Soulbear - Fans" at bounding box center [397, 92] width 72 height 7
click at [390, 93] on p "(4,7) Sterne Bewertungen" at bounding box center [397, 93] width 40 height 6
drag, startPoint x: 413, startPoint y: 93, endPoint x: 373, endPoint y: 94, distance: 39.3
click at [377, 94] on p "(4,7) Sterne Bewertungen" at bounding box center [397, 93] width 40 height 6
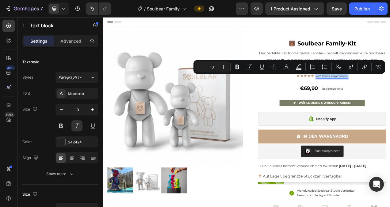
copy p "(4,7) Sterne Bewertungen"
click at [224, 67] on icon "Editor contextual toolbar" at bounding box center [224, 67] width 4 height 4
type input "12"
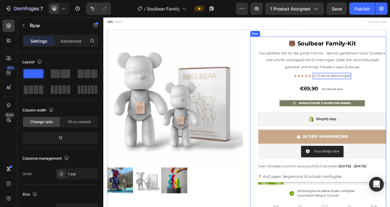
click at [390, 98] on div "🐻 Soulbear Family-Kit Heading Das perfekte Set für die ganze Familie – bemalt g…" at bounding box center [384, 170] width 165 height 256
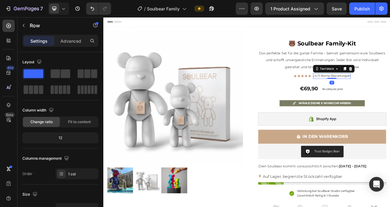
click at [390, 92] on span "(4,7) Sterne Bewertungen" at bounding box center [396, 92] width 47 height 5
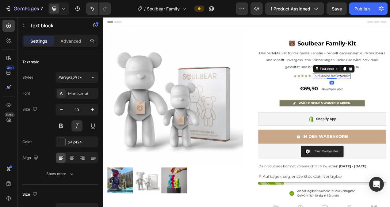
click at [390, 93] on div "(4,7) Sterne Bewertungen" at bounding box center [396, 92] width 48 height 7
drag, startPoint x: 417, startPoint y: 93, endPoint x: 370, endPoint y: 95, distance: 47.0
click at [372, 95] on div "(4,7) Sterne Bewertungen" at bounding box center [396, 92] width 48 height 7
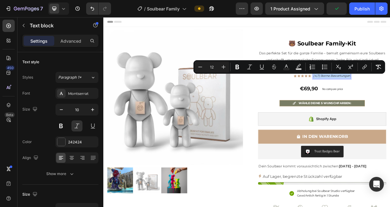
copy span "(4,7) Sterne Bewertungen"
click at [365, 8] on div "Publish" at bounding box center [362, 9] width 15 height 6
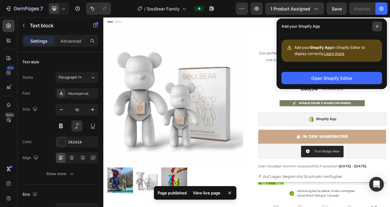
click at [376, 27] on icon at bounding box center [377, 26] width 3 height 3
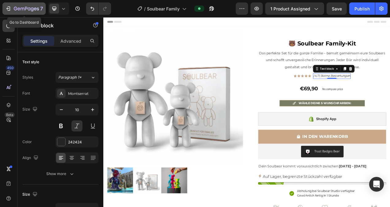
click at [5, 7] on button "7" at bounding box center [23, 8] width 43 height 12
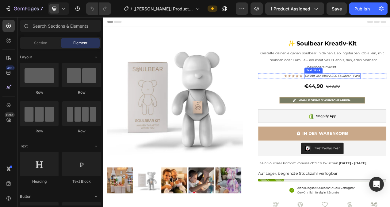
click at [390, 94] on icon "Geliebt von über 2.200 Soulbear - Fans" at bounding box center [397, 92] width 71 height 5
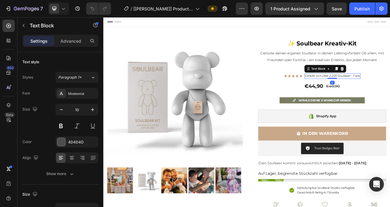
click at [390, 94] on icon "Geliebt von über 2.200 Soulbear - Fans" at bounding box center [397, 92] width 71 height 5
drag, startPoint x: 429, startPoint y: 94, endPoint x: 362, endPoint y: 93, distance: 67.2
click at [362, 93] on icon "Geliebt von über 2.200 Soulbear - Fans" at bounding box center [397, 92] width 71 height 5
click at [390, 94] on div "Geliebt von über 2.200 Soulbear - Fans" at bounding box center [397, 92] width 72 height 7
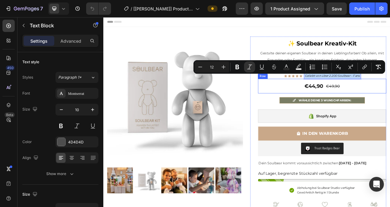
drag, startPoint x: 429, startPoint y: 94, endPoint x: 357, endPoint y: 97, distance: 72.5
click at [357, 97] on div "✨ Soulbear Kreativ-Kit Heading Gestalte deinen eigenen Soulbear in deinen Liebl…" at bounding box center [384, 167] width 165 height 250
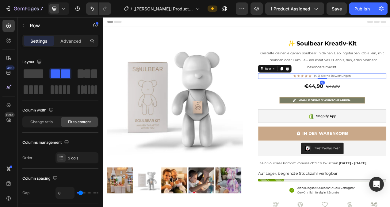
click at [390, 94] on div "Icon Icon Icon Icon Icon Icon List (4,7) Sterne Bewertungen Text Block Row 0" at bounding box center [384, 92] width 165 height 7
click at [65, 10] on icon at bounding box center [63, 9] width 6 height 6
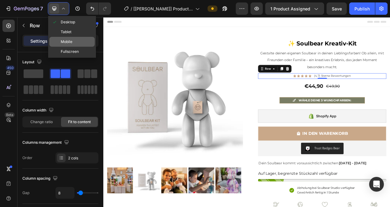
click at [72, 38] on div "Mobile" at bounding box center [71, 42] width 45 height 10
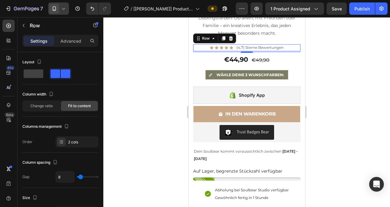
scroll to position [194, 0]
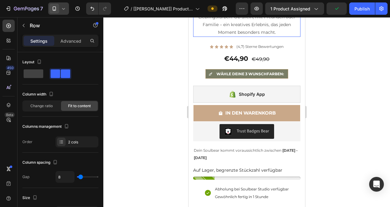
click at [279, 27] on p "Gestalte deinen eigenen Soulbear in deinen Lieblingsfarben! Ob allein, mit Freu…" at bounding box center [247, 21] width 106 height 31
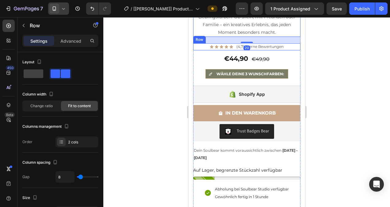
click at [286, 43] on div "Icon Icon Icon Icon Icon Icon List (4,7) Sterne Bewertungen Text Block Row" at bounding box center [246, 46] width 107 height 7
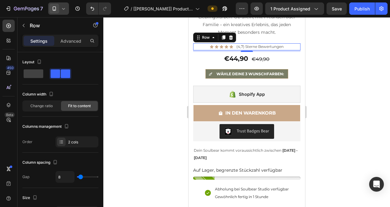
click at [65, 7] on icon at bounding box center [63, 9] width 6 height 6
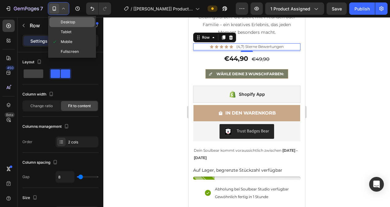
click at [68, 18] on div "Desktop" at bounding box center [71, 22] width 45 height 10
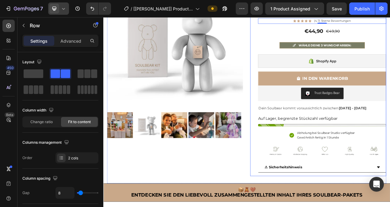
scroll to position [51, 0]
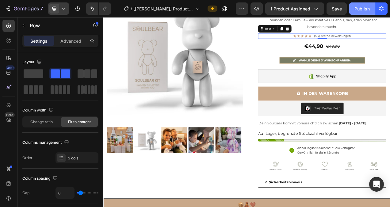
click at [359, 10] on div "Publish" at bounding box center [362, 9] width 15 height 6
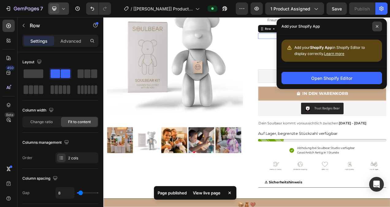
click at [376, 26] on icon at bounding box center [377, 26] width 3 height 3
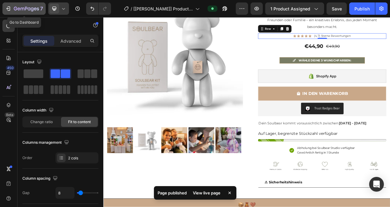
click at [8, 6] on icon "button" at bounding box center [8, 9] width 6 height 6
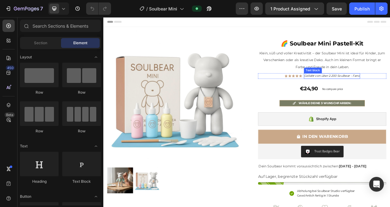
click at [390, 93] on span "Geliebt von über 2.200 Soulbear - Fans" at bounding box center [396, 92] width 71 height 5
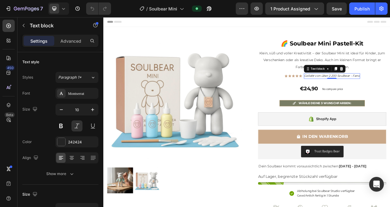
click at [390, 93] on span "Geliebt von über 2.200 Soulbear - Fans" at bounding box center [396, 92] width 71 height 5
drag, startPoint x: 429, startPoint y: 93, endPoint x: 366, endPoint y: 94, distance: 62.6
click at [366, 94] on div "Geliebt von über 2.200 Soulbear - Fans" at bounding box center [397, 92] width 72 height 7
click at [390, 94] on span "Geliebt von über 2.200 Soulbear - Fans" at bounding box center [396, 92] width 71 height 5
drag, startPoint x: 429, startPoint y: 94, endPoint x: 358, endPoint y: 95, distance: 70.9
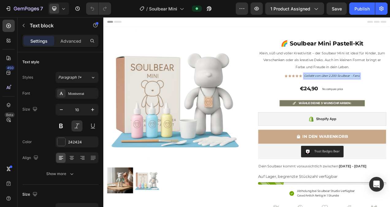
click at [361, 95] on p "Geliebt von über 2.200 Soulbear - Fans" at bounding box center [396, 93] width 71 height 6
click at [390, 94] on span "(4,7) Sterne Bewertungen" at bounding box center [396, 92] width 47 height 5
drag, startPoint x: 417, startPoint y: 94, endPoint x: 368, endPoint y: 92, distance: 48.8
click at [368, 92] on div "Icon Icon Icon Icon Icon Icon List Hoz (4,7) Sterne Bewertungen Text block 0 Row" at bounding box center [384, 92] width 165 height 7
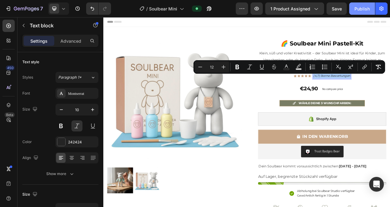
click at [362, 11] on div "Publish" at bounding box center [362, 9] width 15 height 6
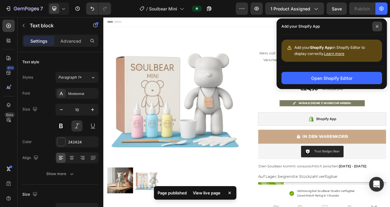
click at [377, 26] on icon at bounding box center [377, 26] width 2 height 2
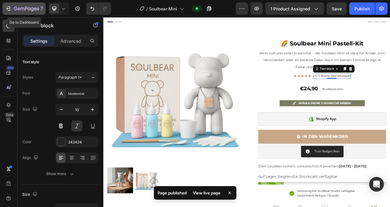
click at [8, 7] on icon "button" at bounding box center [9, 8] width 3 height 4
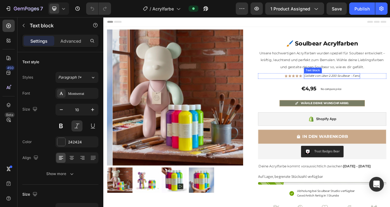
click at [390, 94] on div "Geliebt von über 2.200 Soulbear - Fans" at bounding box center [397, 92] width 72 height 7
drag, startPoint x: 429, startPoint y: 94, endPoint x: 371, endPoint y: 94, distance: 58.0
click at [371, 94] on div "Geliebt von über 2.200 Soulbear - Fans" at bounding box center [397, 92] width 72 height 7
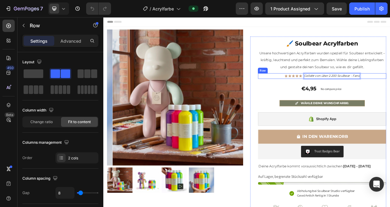
click at [390, 93] on div "Icon Icon Icon Icon Icon Icon List Hoz Geliebt von über 2.200 Soulbear - Fans T…" at bounding box center [384, 92] width 165 height 7
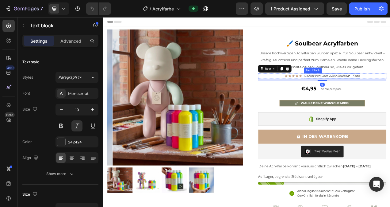
click at [390, 93] on icon "Geliebt von über 2.200 Soulbear - Fans" at bounding box center [396, 92] width 71 height 5
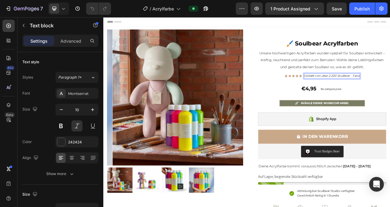
click at [390, 93] on icon "Geliebt von über 2.200 Soulbear - Fans" at bounding box center [396, 92] width 71 height 5
drag, startPoint x: 429, startPoint y: 93, endPoint x: 358, endPoint y: 94, distance: 70.9
click at [361, 94] on icon "Geliebt von über 2.200 Soulbear - Fans" at bounding box center [396, 92] width 71 height 5
click at [363, 12] on button "Publish" at bounding box center [362, 8] width 26 height 12
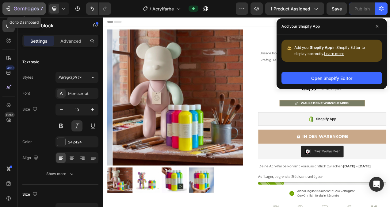
click at [9, 7] on icon "button" at bounding box center [8, 9] width 6 height 6
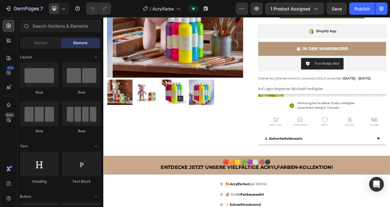
scroll to position [115, 0]
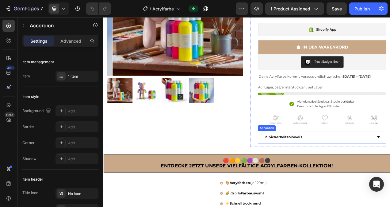
click at [371, 170] on div "⚠ Sicherheitshinweis" at bounding box center [380, 171] width 140 height 11
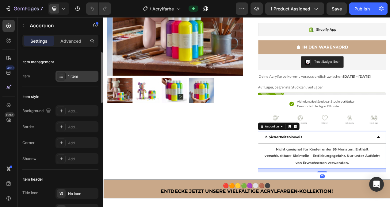
click at [88, 78] on div "1 item" at bounding box center [82, 77] width 29 height 6
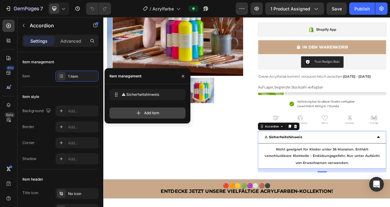
click at [152, 111] on span "Add item" at bounding box center [151, 113] width 15 height 6
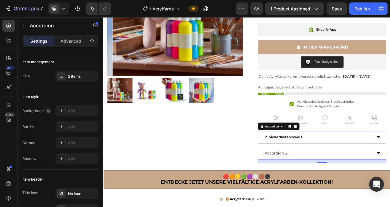
click at [337, 192] on div "Accordion 2" at bounding box center [325, 192] width 31 height 11
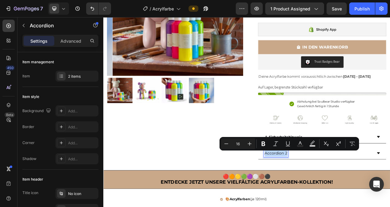
drag, startPoint x: 337, startPoint y: 192, endPoint x: 309, endPoint y: 193, distance: 27.3
click at [310, 193] on p "Accordion 2" at bounding box center [324, 191] width 29 height 9
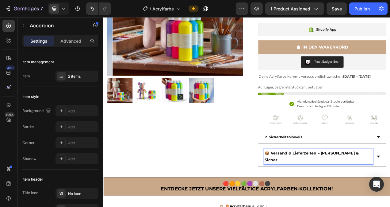
click at [390, 193] on strong "📦 Versand & Lieferzeiten – Schnell & Sicher" at bounding box center [370, 196] width 121 height 15
drag, startPoint x: 420, startPoint y: 193, endPoint x: 308, endPoint y: 193, distance: 112.3
click at [310, 193] on strong "📦 Versand & Lieferzeiten – Schnell & Sicher" at bounding box center [370, 196] width 121 height 15
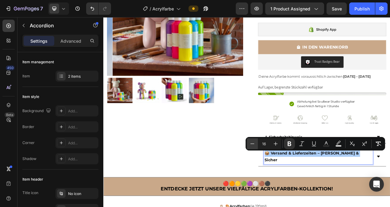
click at [253, 143] on icon "Editor contextual toolbar" at bounding box center [252, 144] width 6 height 6
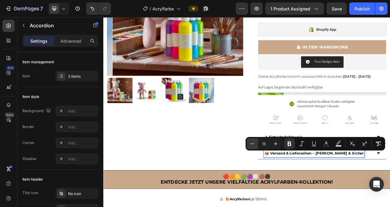
click at [253, 143] on icon "Editor contextual toolbar" at bounding box center [252, 144] width 6 height 6
type input "14"
click at [371, 166] on div "⚠ Sicherheitshinweis" at bounding box center [380, 171] width 140 height 11
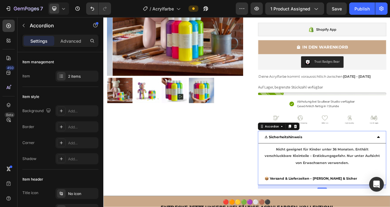
click at [368, 173] on div "⚠ Sicherheitshinweis" at bounding box center [380, 171] width 140 height 11
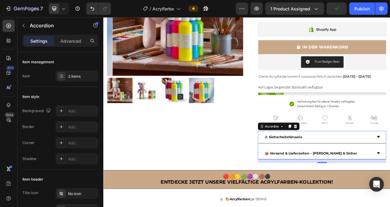
click at [361, 171] on div "⚠ Sicherheitshinweis" at bounding box center [380, 171] width 140 height 11
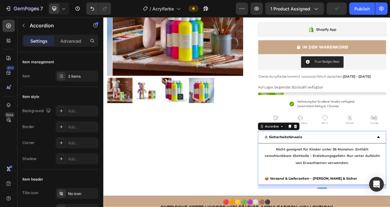
click at [356, 171] on div "⚠ Sicherheitshinweis" at bounding box center [380, 171] width 140 height 11
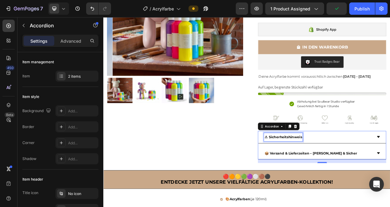
click at [354, 171] on strong "⚠ Sicherheitshinweis" at bounding box center [334, 171] width 48 height 6
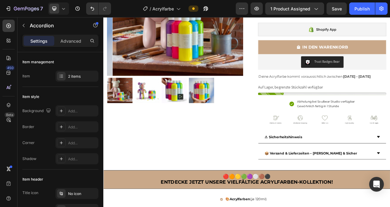
click at [357, 171] on div "⚠ Sicherheitshinweis" at bounding box center [380, 171] width 140 height 11
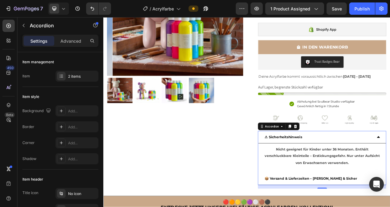
click at [354, 171] on strong "⚠ Sicherheitshinweis" at bounding box center [334, 171] width 48 height 6
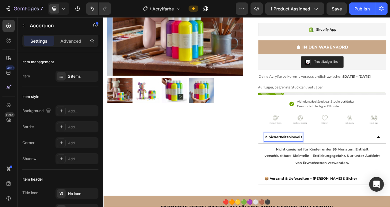
click at [356, 171] on strong "⚠ Sicherheitshinweis" at bounding box center [334, 171] width 48 height 6
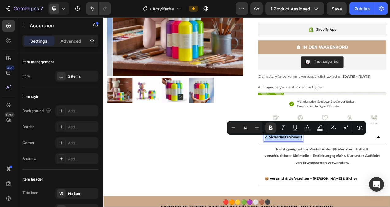
drag, startPoint x: 355, startPoint y: 171, endPoint x: 310, endPoint y: 174, distance: 45.8
click at [310, 174] on strong "⚠ Sicherheitshinweis" at bounding box center [334, 171] width 48 height 6
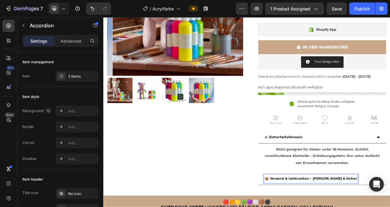
drag, startPoint x: 407, startPoint y: 227, endPoint x: 310, endPoint y: 227, distance: 96.6
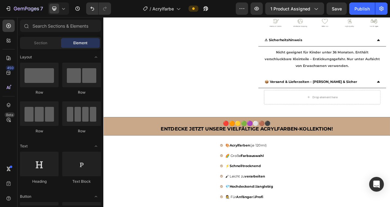
scroll to position [244, 0]
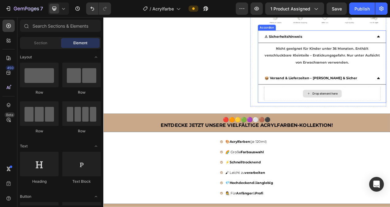
click at [390, 114] on div "Drop element here" at bounding box center [385, 115] width 50 height 10
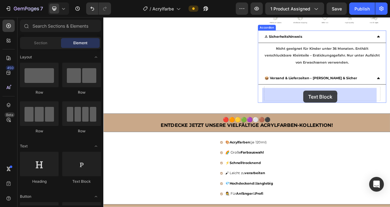
drag, startPoint x: 189, startPoint y: 184, endPoint x: 360, endPoint y: 111, distance: 185.6
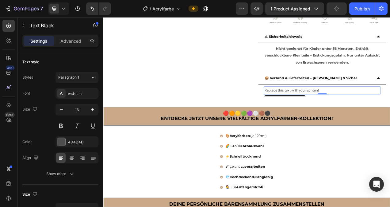
click at [381, 111] on div "Replace this text with your content" at bounding box center [384, 111] width 149 height 10
drag, startPoint x: 381, startPoint y: 111, endPoint x: 309, endPoint y: 115, distance: 71.9
click at [310, 115] on p "Replace this text with your content" at bounding box center [384, 111] width 148 height 9
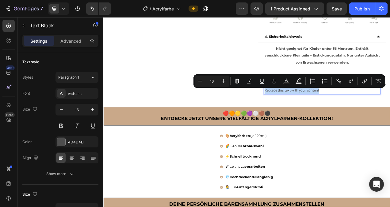
type input "12"
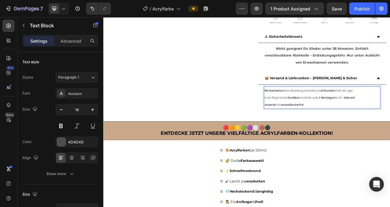
click at [342, 132] on p "In der Regel ist dein SoulBear innerhalb von 1–2 Werktagen bei dir – liebevoll …" at bounding box center [384, 125] width 148 height 18
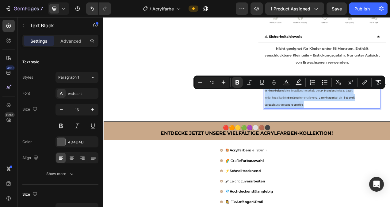
drag, startPoint x: 342, startPoint y: 131, endPoint x: 308, endPoint y: 114, distance: 38.3
click at [310, 114] on div "Wir bearbeiten deine Bestellung innerhalb von 24 Stunden direkt ab Lager. In de…" at bounding box center [384, 120] width 149 height 29
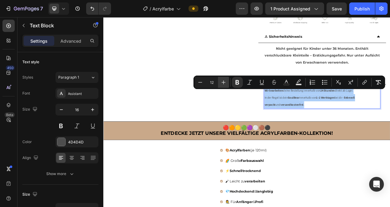
click at [224, 82] on icon "Editor contextual toolbar" at bounding box center [224, 82] width 4 height 4
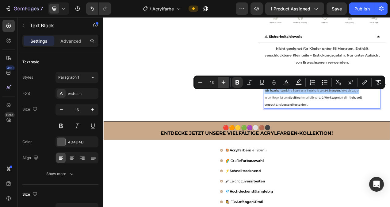
click at [224, 82] on icon "Editor contextual toolbar" at bounding box center [224, 82] width 4 height 4
type input "14"
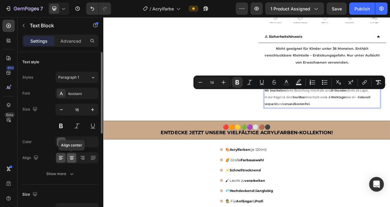
click at [72, 159] on icon at bounding box center [72, 158] width 6 height 6
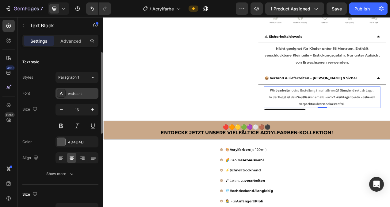
click at [87, 94] on div "Assistant" at bounding box center [82, 94] width 29 height 6
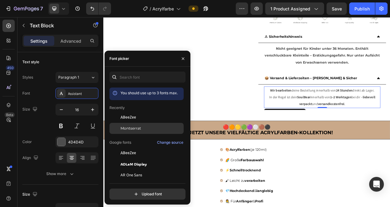
click at [127, 127] on span "Montserrat" at bounding box center [131, 128] width 21 height 6
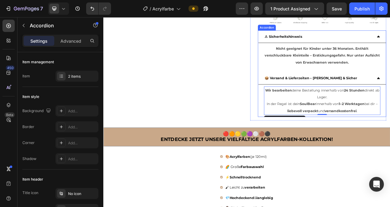
click at [390, 98] on div "📦 Versand & Lieferzeiten – Schnell & Sicher" at bounding box center [380, 95] width 140 height 11
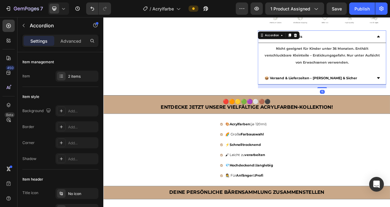
click at [390, 98] on div "📦 Versand & Lieferzeiten – Schnell & Sicher" at bounding box center [380, 95] width 140 height 11
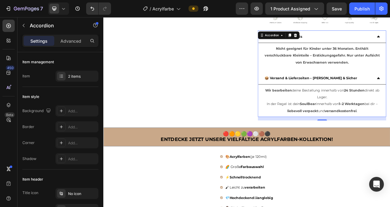
click at [390, 96] on div "📦 Versand & Lieferzeiten – Schnell & Sicher" at bounding box center [380, 95] width 140 height 11
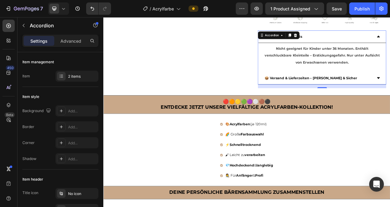
click at [390, 44] on div "⚠ Sicherheitshinweis" at bounding box center [380, 42] width 140 height 11
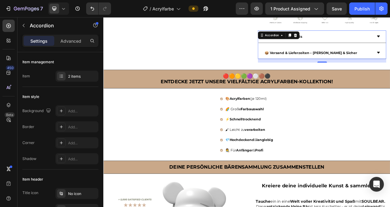
click at [390, 61] on div "📦 Versand & Lieferzeiten – Schnell & Sicher" at bounding box center [380, 63] width 140 height 11
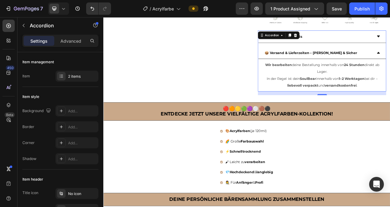
click at [390, 61] on div "📦 Versand & Lieferzeiten – Schnell & Sicher" at bounding box center [380, 63] width 140 height 11
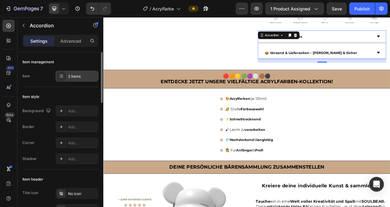
click at [69, 73] on div "2 items" at bounding box center [77, 76] width 43 height 11
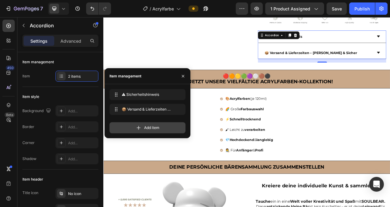
click at [153, 129] on span "Add item" at bounding box center [151, 128] width 15 height 6
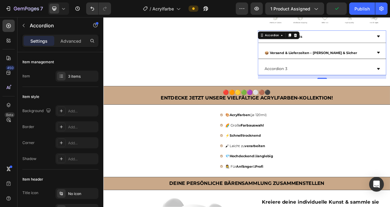
click at [337, 85] on div "Accordion 3" at bounding box center [325, 83] width 31 height 11
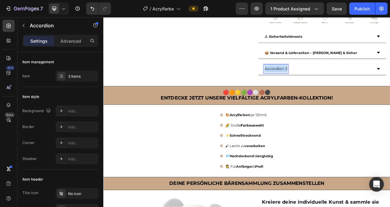
drag, startPoint x: 337, startPoint y: 85, endPoint x: 309, endPoint y: 88, distance: 28.1
click at [310, 88] on p "Accordion 3" at bounding box center [324, 83] width 29 height 9
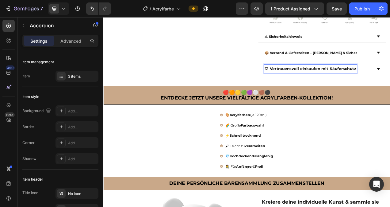
click at [390, 85] on div "🛡 Vertrauensvoll einkaufen mit Käuferschutz" at bounding box center [369, 83] width 119 height 11
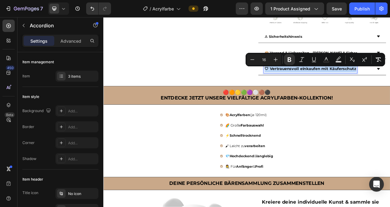
drag, startPoint x: 425, startPoint y: 85, endPoint x: 306, endPoint y: 85, distance: 118.7
click at [306, 85] on div "🛡 Vertrauensvoll einkaufen mit Käuferschutz" at bounding box center [384, 84] width 164 height 16
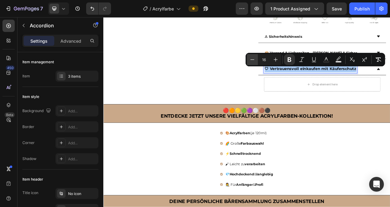
click at [254, 59] on icon "Editor contextual toolbar" at bounding box center [252, 59] width 6 height 6
type input "14"
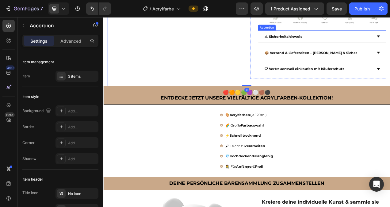
click at [388, 88] on p "🛡 Vertrauensvoll einkaufen mit Käuferschutz" at bounding box center [361, 83] width 102 height 9
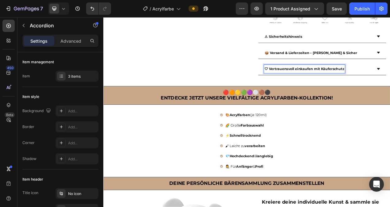
click at [390, 83] on div "🛡 Vertrauensvoll einkaufen mit Käuferschutz" at bounding box center [380, 83] width 140 height 11
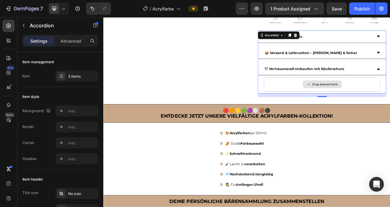
click at [383, 102] on div "Drop element here" at bounding box center [388, 103] width 33 height 5
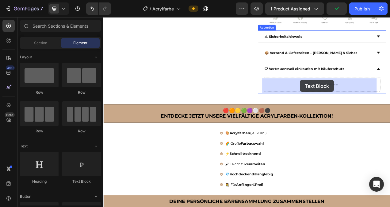
drag, startPoint x: 186, startPoint y: 185, endPoint x: 356, endPoint y: 97, distance: 191.3
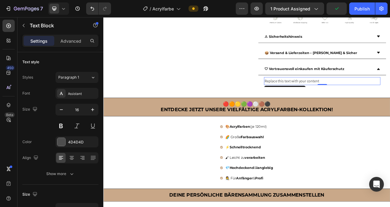
click at [385, 99] on div "Replace this text with your content" at bounding box center [384, 99] width 149 height 10
click at [385, 99] on p "Replace this text with your content" at bounding box center [384, 99] width 148 height 9
drag, startPoint x: 385, startPoint y: 99, endPoint x: 307, endPoint y: 99, distance: 77.9
click at [310, 99] on div "Replace this text with your content" at bounding box center [384, 99] width 149 height 10
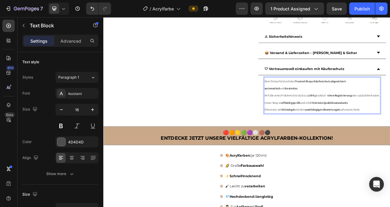
click at [390, 141] on p "Erkennbar am Gütesiegel und den unabhängigen Bewertungen auf unserer Seite." at bounding box center [384, 135] width 148 height 9
drag, startPoint x: 441, startPoint y: 144, endPoint x: 307, endPoint y: 102, distance: 140.2
click at [310, 102] on div "Dein Einkauf ist durch den Trusted Shops Käuferschutz abgesichert – automatisch…" at bounding box center [384, 117] width 149 height 47
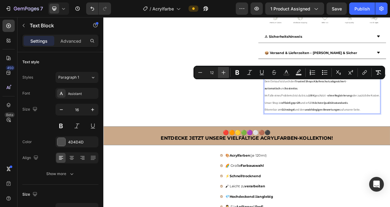
click at [222, 73] on icon "Editor contextual toolbar" at bounding box center [224, 72] width 6 height 6
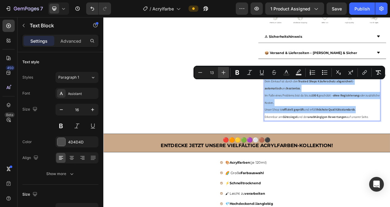
click at [222, 73] on icon "Editor contextual toolbar" at bounding box center [224, 72] width 6 height 6
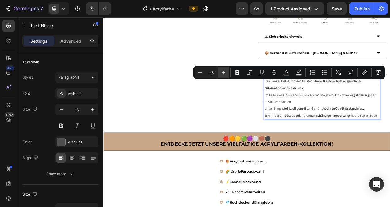
type input "14"
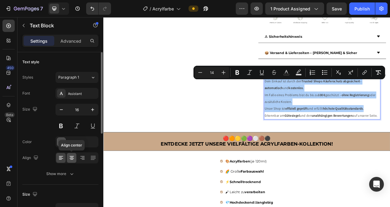
click at [73, 159] on icon at bounding box center [72, 158] width 6 height 6
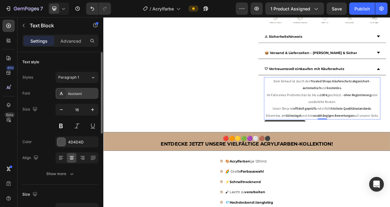
click at [79, 95] on div "Assistant" at bounding box center [82, 94] width 29 height 6
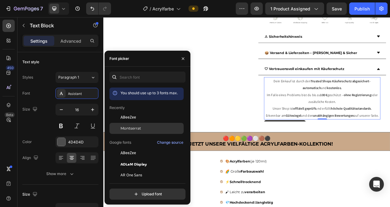
click at [126, 128] on span "Montserrat" at bounding box center [131, 128] width 21 height 6
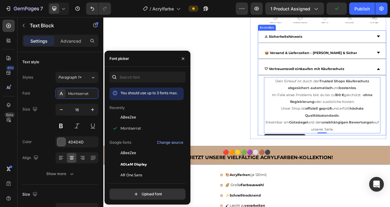
click at [390, 84] on div "🛡 Vertrauensvoll einkaufen mit Käuferschutz" at bounding box center [384, 84] width 164 height 16
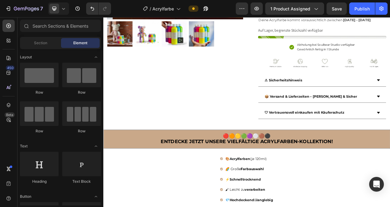
scroll to position [185, 0]
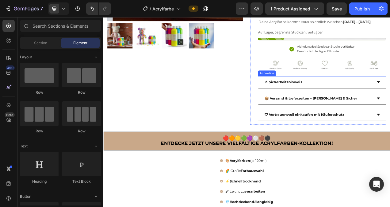
click at [368, 102] on div "⚠ Sicherheitshinweis" at bounding box center [380, 100] width 140 height 11
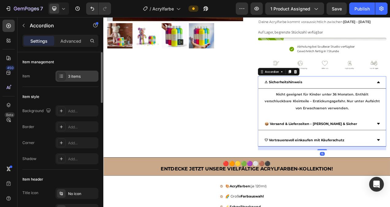
click at [62, 77] on icon at bounding box center [61, 77] width 2 height 0
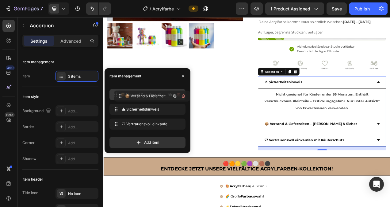
drag, startPoint x: 115, startPoint y: 110, endPoint x: 120, endPoint y: 97, distance: 14.3
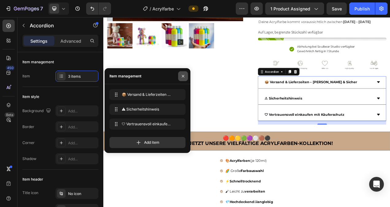
click at [184, 73] on button "button" at bounding box center [183, 76] width 10 height 10
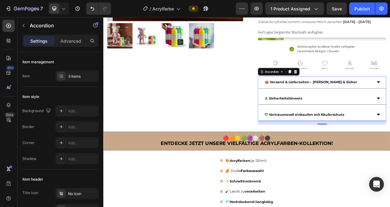
click at [356, 121] on div "⚠ Sicherheitshinweis" at bounding box center [335, 121] width 50 height 11
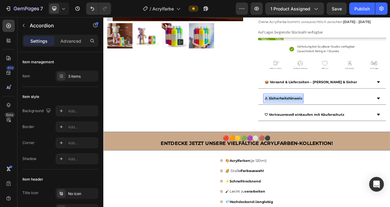
drag, startPoint x: 356, startPoint y: 121, endPoint x: 309, endPoint y: 125, distance: 47.0
click at [310, 125] on div "⚠ Sicherheitshinweis" at bounding box center [335, 121] width 50 height 11
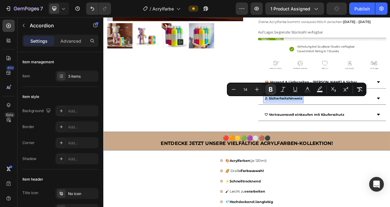
click at [364, 124] on div "⚠ Sicherheitshinweis" at bounding box center [380, 121] width 140 height 11
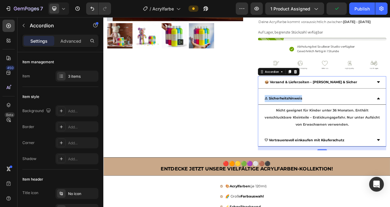
click at [364, 124] on div "⚠ Sicherheitshinweis" at bounding box center [380, 121] width 140 height 11
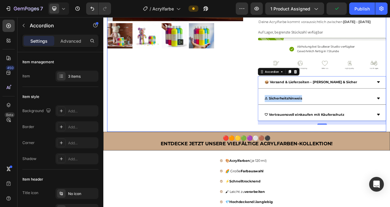
click at [246, 90] on div "Product Images" at bounding box center [195, 6] width 175 height 316
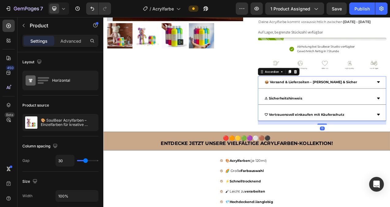
click at [315, 102] on strong "📦 Versand & Lieferzeiten – Schnell & Sicher" at bounding box center [369, 101] width 119 height 6
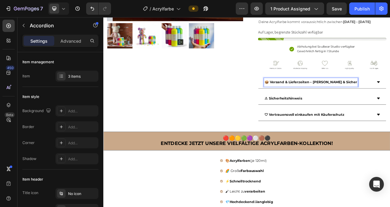
click at [316, 102] on strong "📦 Versand & Lieferzeiten – Schnell & Sicher" at bounding box center [369, 101] width 119 height 6
click at [390, 103] on strong "📦Versand & Lieferzeiten – Schnell & Sicher" at bounding box center [368, 101] width 117 height 6
drag, startPoint x: 405, startPoint y: 102, endPoint x: 309, endPoint y: 104, distance: 96.0
click at [310, 104] on p "📦Versand & Lieferzeiten – Schnell & Sicher" at bounding box center [368, 100] width 117 height 9
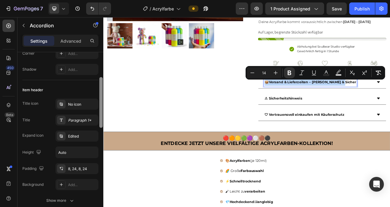
scroll to position [88, 0]
drag, startPoint x: 102, startPoint y: 94, endPoint x: 102, endPoint y: 120, distance: 26.1
click at [102, 120] on div at bounding box center [100, 103] width 3 height 51
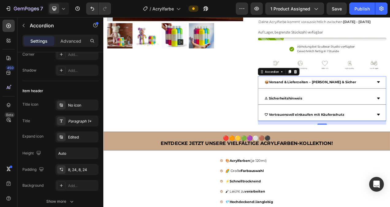
click at [390, 101] on div "📦Versand & Lieferzeiten – Schnell & Sicher" at bounding box center [380, 100] width 140 height 11
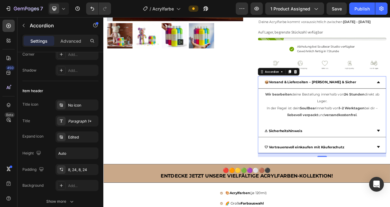
click at [390, 101] on div "📦Versand & Lieferzeiten – Schnell & Sicher" at bounding box center [380, 100] width 140 height 11
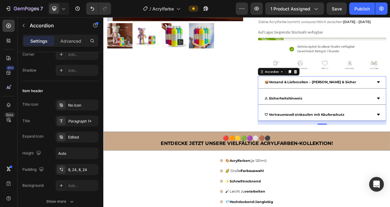
click at [390, 100] on div "📦Versand & Lieferzeiten – Schnell & Sicher" at bounding box center [380, 100] width 140 height 11
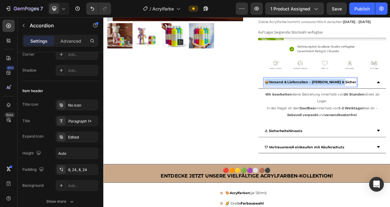
drag, startPoint x: 405, startPoint y: 100, endPoint x: 310, endPoint y: 105, distance: 94.9
click at [310, 105] on p "📦Versand & Lieferzeiten – Schnell & Sicher" at bounding box center [368, 100] width 117 height 9
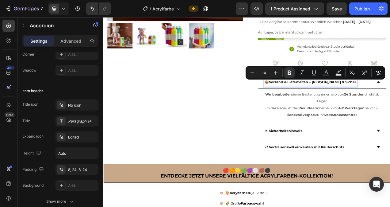
click at [352, 165] on strong "⚠ Sicherheitshinweis" at bounding box center [334, 163] width 48 height 6
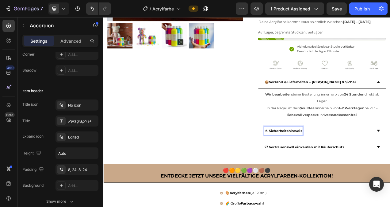
click at [355, 164] on strong "⚠ Sicherheitshinweis" at bounding box center [334, 163] width 48 height 6
drag, startPoint x: 356, startPoint y: 164, endPoint x: 309, endPoint y: 169, distance: 46.9
click at [310, 168] on div "⚠ Sicherheitshinweis" at bounding box center [335, 163] width 50 height 11
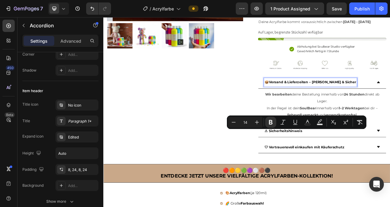
click at [390, 103] on strong "📦Versand & Lieferzeiten – Schnell & Sicher" at bounding box center [368, 101] width 117 height 6
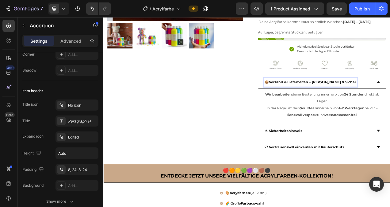
click at [390, 102] on div "📦Versand & Lieferzeiten – Schnell & Sicher" at bounding box center [369, 100] width 119 height 11
drag, startPoint x: 405, startPoint y: 102, endPoint x: 309, endPoint y: 105, distance: 96.0
click at [310, 105] on div "📦Versand & Lieferzeiten – Schnell & Sicher" at bounding box center [369, 100] width 119 height 11
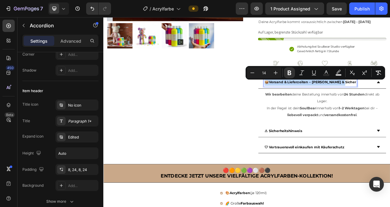
click at [345, 178] on div "🛡 Vertrauensvoll einkaufen mit Käuferschutz" at bounding box center [384, 184] width 164 height 16
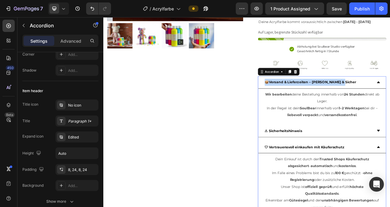
click at [390, 178] on div "🛡 Vertrauensvoll einkaufen mit Käuferschutz" at bounding box center [384, 184] width 164 height 16
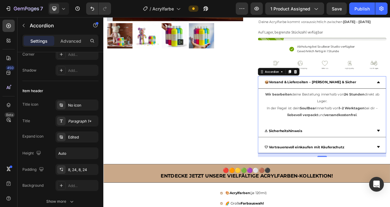
click at [376, 184] on strong "🛡 Vertrauensvoll einkaufen mit Käuferschutz" at bounding box center [361, 184] width 102 height 6
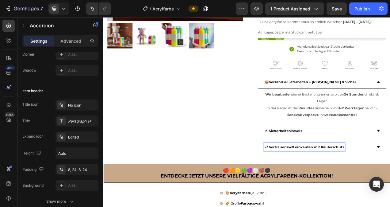
click at [390, 184] on strong "🛡 Vertrauensvoll einkaufen mit Käuferschutz" at bounding box center [361, 184] width 102 height 6
click at [390, 184] on div "🛡 Vertrauensvoll einkaufen mit Käuferschutz" at bounding box center [362, 184] width 104 height 11
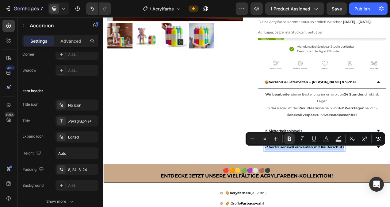
drag, startPoint x: 410, startPoint y: 184, endPoint x: 309, endPoint y: 185, distance: 101.5
click at [310, 185] on div "🛡 Vertrauensvoll einkaufen mit Käuferschutz" at bounding box center [362, 184] width 104 height 11
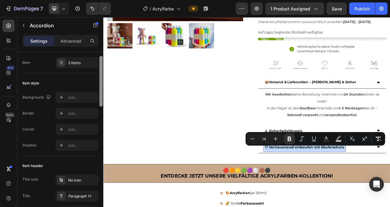
scroll to position [0, 0]
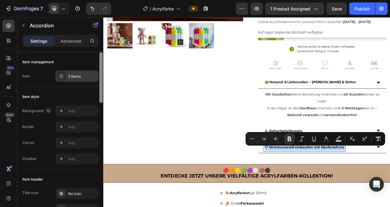
drag, startPoint x: 101, startPoint y: 116, endPoint x: 97, endPoint y: 81, distance: 34.6
click at [97, 81] on div "Item management Item 3 items Item style Background Add... Border Add... Corner …" at bounding box center [60, 138] width 86 height 172
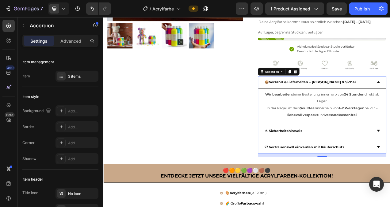
click at [390, 102] on div "📦Versand & Lieferzeiten – Schnell & Sicher" at bounding box center [380, 100] width 140 height 11
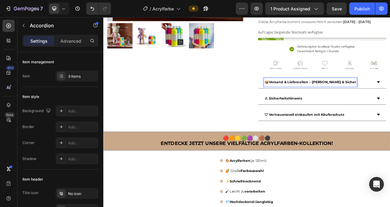
click at [390, 102] on div "📦Versand & Lieferzeiten – Schnell & Sicher" at bounding box center [380, 100] width 140 height 11
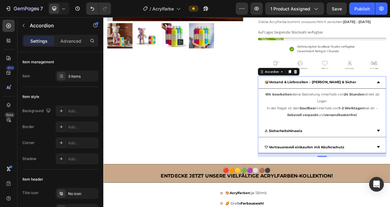
click at [390, 104] on div "📦Versand & Lieferzeiten – Schnell & Sicher" at bounding box center [380, 100] width 140 height 11
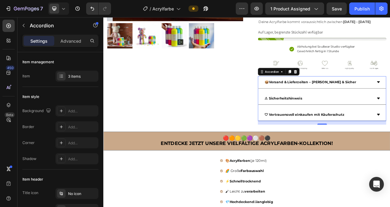
click at [390, 104] on div "📦Versand & Lieferzeiten – Schnell & Sicher" at bounding box center [380, 100] width 140 height 11
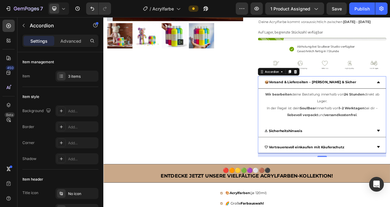
click at [390, 105] on div "📦Versand & Lieferzeiten – Schnell & Sicher" at bounding box center [380, 100] width 140 height 11
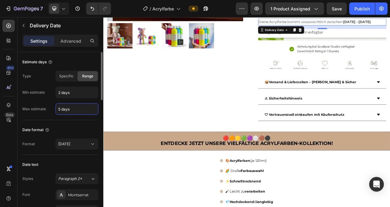
click at [90, 110] on input "5 days" at bounding box center [77, 108] width 42 height 11
click at [60, 109] on input "5 days" at bounding box center [77, 108] width 42 height 11
click at [375, 25] on span "Deine Acrylfarbe kommt voraussichtlich zwischen" at bounding box center [356, 24] width 108 height 6
click at [390, 23] on span "Deine Acrylfarbe kommt voraussichtlich zwischen" at bounding box center [356, 24] width 108 height 6
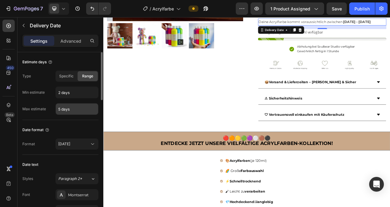
click at [60, 109] on input "5 days" at bounding box center [77, 108] width 42 height 11
type input "4 days"
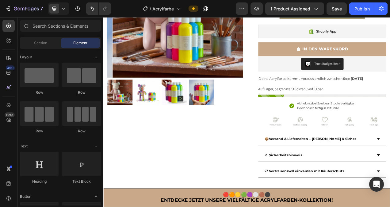
scroll to position [106, 0]
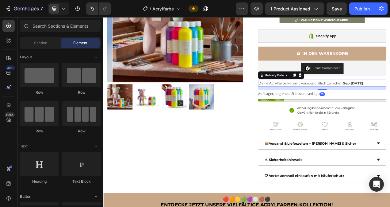
click at [386, 102] on span "Deine Acrylfarbe kommt voraussichtlich zwischen" at bounding box center [356, 102] width 108 height 6
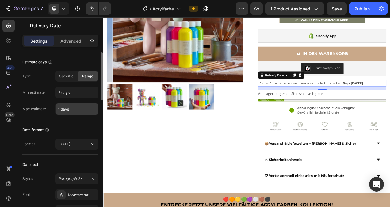
click at [60, 109] on input "1 days" at bounding box center [77, 108] width 42 height 11
type input "4 days"
click at [83, 98] on div "Type Specific Range Min estimate 2 days Max estimate 4 days" at bounding box center [60, 93] width 76 height 44
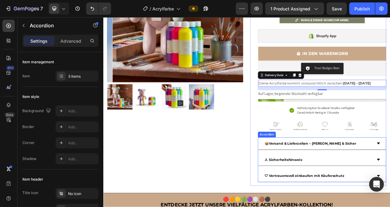
click at [379, 181] on strong "📦Versand & Lieferzeiten – Schnell & Sicher" at bounding box center [368, 179] width 117 height 6
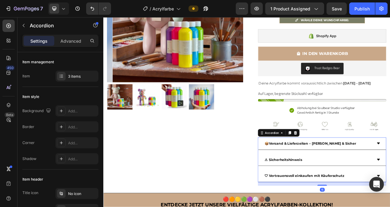
click at [390, 176] on div "📦Versand & Lieferzeiten – Schnell & Sicher" at bounding box center [380, 179] width 140 height 11
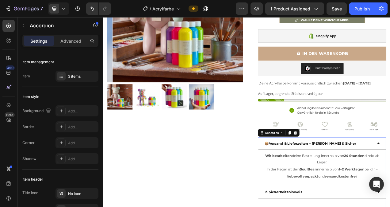
click at [390, 178] on div "📦Versand & Lieferzeiten – Schnell & Sicher" at bounding box center [380, 179] width 140 height 11
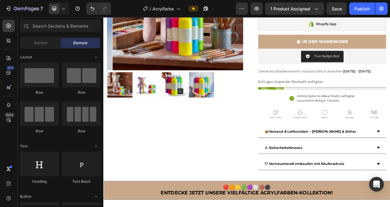
scroll to position [128, 0]
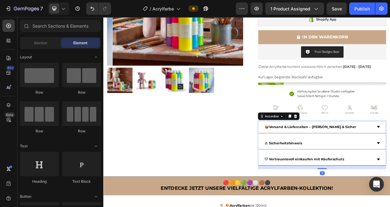
click at [390, 198] on div "🛡 Vertrauensvoll einkaufen mit Käuferschutz" at bounding box center [380, 199] width 140 height 11
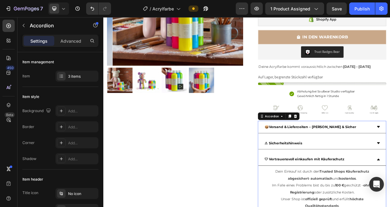
click at [390, 197] on div "🛡 Vertrauensvoll einkaufen mit Käuferschutz" at bounding box center [380, 199] width 140 height 11
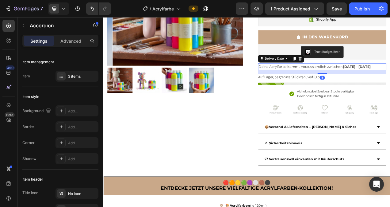
click at [377, 81] on span "Deine Acrylfarbe kommt voraussichtlich zwischen" at bounding box center [356, 81] width 108 height 6
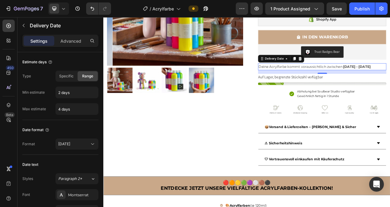
click at [390, 79] on div "Deine Acrylfarbe kommt voraussichtlich zwischen Sep 29 - Oct 01" at bounding box center [384, 80] width 165 height 9
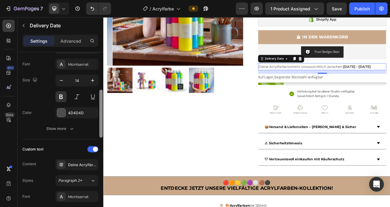
scroll to position [131, 0]
drag, startPoint x: 102, startPoint y: 94, endPoint x: 101, endPoint y: 129, distance: 34.4
click at [101, 129] on div at bounding box center [100, 113] width 3 height 48
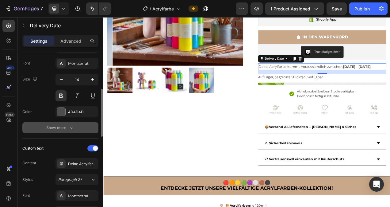
click at [74, 131] on button "Show more" at bounding box center [60, 127] width 76 height 11
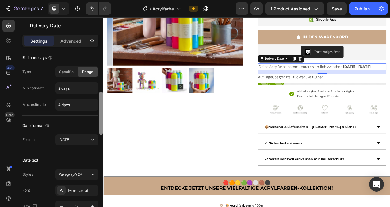
scroll to position [0, 0]
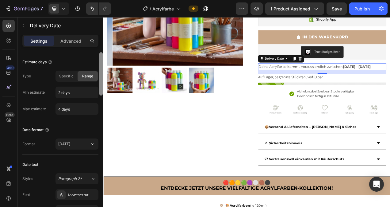
drag, startPoint x: 102, startPoint y: 116, endPoint x: 98, endPoint y: 75, distance: 41.2
click at [98, 75] on div "Estimate days Type Specific Range Min estimate 2 days Max estimate 4 days Date …" at bounding box center [60, 138] width 86 height 172
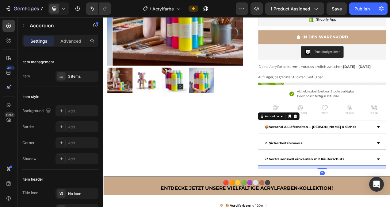
click at [390, 160] on div "📦Versand & Lieferzeiten – Schnell & Sicher" at bounding box center [380, 158] width 140 height 11
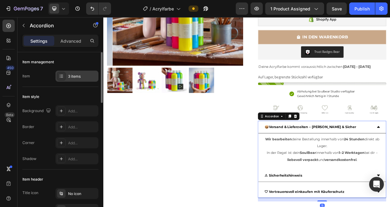
click at [85, 77] on div "3 items" at bounding box center [82, 77] width 29 height 6
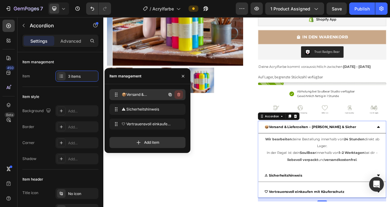
click at [177, 92] on icon "button" at bounding box center [178, 94] width 5 height 5
click at [177, 92] on div "Delete" at bounding box center [174, 95] width 11 height 6
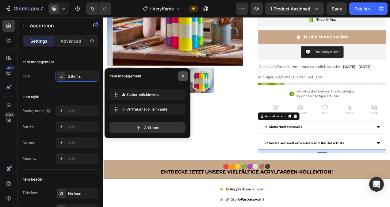
click at [184, 75] on icon "button" at bounding box center [183, 76] width 5 height 5
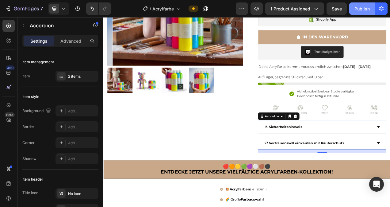
click at [365, 8] on div "Publish" at bounding box center [362, 9] width 15 height 6
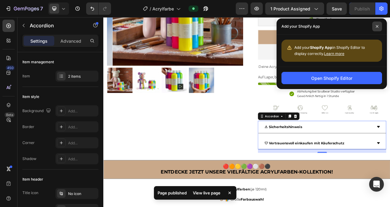
click at [377, 26] on icon at bounding box center [377, 26] width 2 height 2
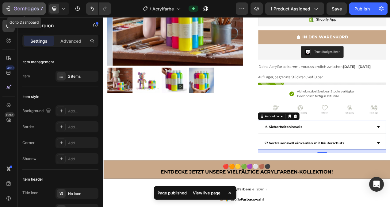
click at [9, 8] on icon "button" at bounding box center [8, 9] width 6 height 6
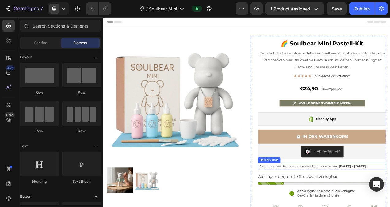
click at [321, 206] on span "Dein Soulbear kommt voraussichtlich zwischen" at bounding box center [353, 209] width 102 height 6
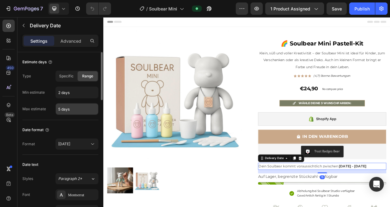
click at [61, 108] on input "5 days" at bounding box center [77, 108] width 42 height 11
type input "4 days"
click at [7, 131] on div "450 Beta" at bounding box center [8, 91] width 12 height 143
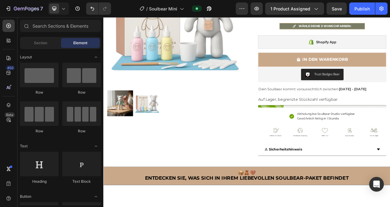
scroll to position [100, 0]
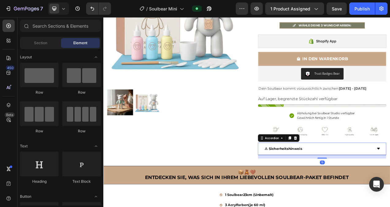
click at [368, 186] on div "⚠ Sicherheitshinweis" at bounding box center [380, 186] width 140 height 11
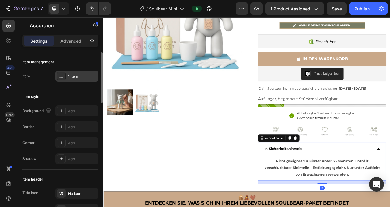
click at [78, 75] on div "1 item" at bounding box center [82, 77] width 29 height 6
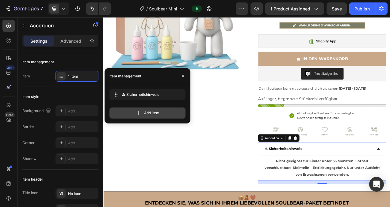
click at [145, 110] on span "Add item" at bounding box center [151, 113] width 15 height 6
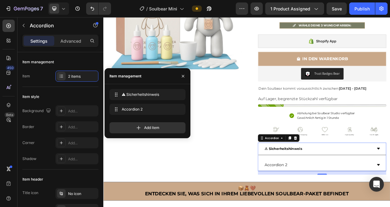
click at [337, 206] on div "Accordion 2" at bounding box center [325, 207] width 31 height 11
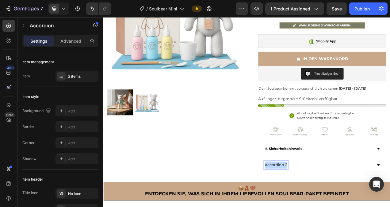
drag, startPoint x: 337, startPoint y: 206, endPoint x: 309, endPoint y: 206, distance: 28.8
click at [310, 206] on div "Accordion 2" at bounding box center [325, 207] width 31 height 11
click at [390, 206] on strong "🛡 Vertrauensvoll einkaufen mit Käuferschutz" at bounding box center [368, 207] width 117 height 6
drag, startPoint x: 419, startPoint y: 207, endPoint x: 307, endPoint y: 208, distance: 112.6
click at [307, 206] on div "🛡 Vertrauensvoll einkaufen mit Käuferschutz" at bounding box center [384, 207] width 164 height 16
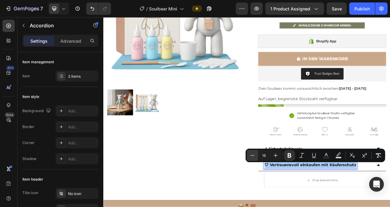
click at [254, 155] on icon "Editor contextual toolbar" at bounding box center [252, 155] width 6 height 6
type input "14"
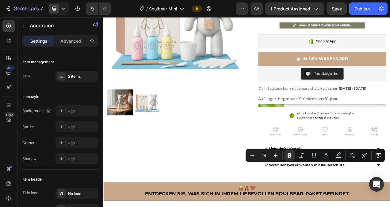
click at [379, 206] on div "🌈 Soulbear Mini Pastell-Kit Heading Klein, süß und voller Kreativität – der Sou…" at bounding box center [379, 80] width 175 height 295
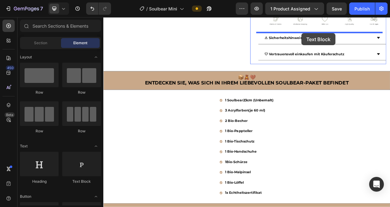
scroll to position [228, 0]
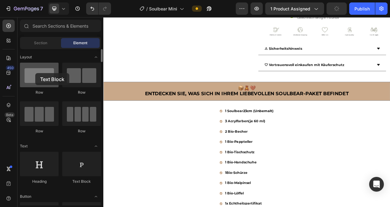
drag, startPoint x: 83, startPoint y: 164, endPoint x: 35, endPoint y: 73, distance: 102.7
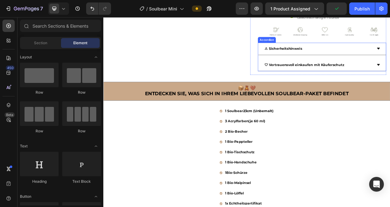
click at [390, 76] on div "🛡 Vertrauensvoll einkaufen mit Käuferschutz" at bounding box center [380, 78] width 140 height 11
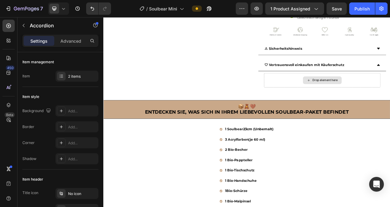
click at [383, 96] on div "Drop element here" at bounding box center [385, 98] width 50 height 10
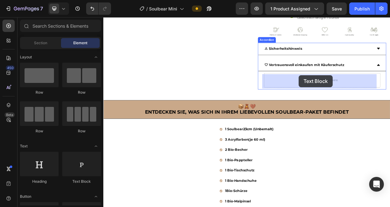
drag, startPoint x: 183, startPoint y: 181, endPoint x: 354, endPoint y: 91, distance: 193.2
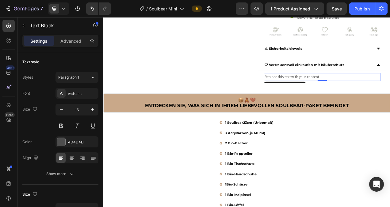
click at [382, 94] on div "Replace this text with your content" at bounding box center [384, 94] width 149 height 10
drag, startPoint x: 382, startPoint y: 94, endPoint x: 308, endPoint y: 95, distance: 73.9
click at [310, 95] on p "Replace this text with your content" at bounding box center [384, 94] width 148 height 9
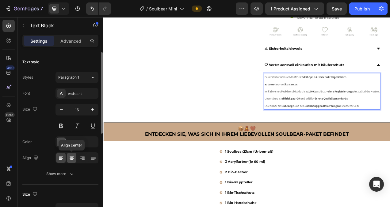
click at [72, 158] on icon at bounding box center [72, 158] width 6 height 6
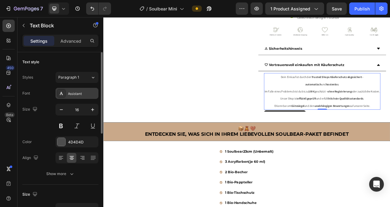
click at [82, 93] on div "Assistant" at bounding box center [82, 94] width 29 height 6
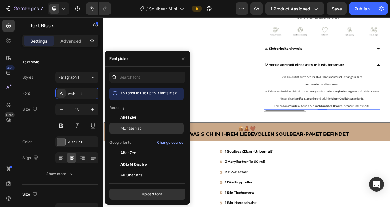
click at [127, 127] on span "Montserrat" at bounding box center [131, 128] width 21 height 6
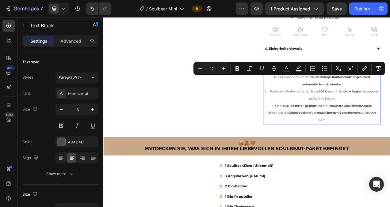
drag, startPoint x: 402, startPoint y: 148, endPoint x: 315, endPoint y: 97, distance: 100.9
click at [315, 97] on div "Dein Einkauf ist durch den Trusted Shops Käuferschutz abgesichert – automatisch…" at bounding box center [384, 121] width 149 height 65
click at [223, 68] on icon "Editor contextual toolbar" at bounding box center [224, 68] width 6 height 6
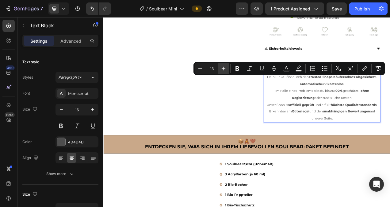
click at [223, 68] on icon "Editor contextual toolbar" at bounding box center [224, 68] width 6 height 6
type input "14"
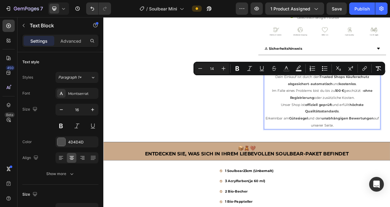
click at [390, 157] on p "Erkennbar am Gütesiegel und den unabhängigen Bewertungen auf unserer Seite." at bounding box center [384, 152] width 148 height 18
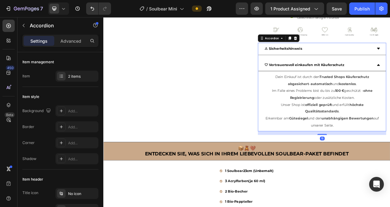
click at [390, 80] on div "🛡 Vertrauensvoll einkaufen mit Käuferschutz" at bounding box center [380, 78] width 140 height 11
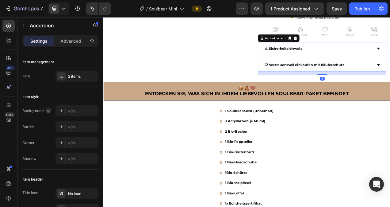
click at [390, 56] on div "⚠ Sicherheitshinweis" at bounding box center [380, 57] width 140 height 11
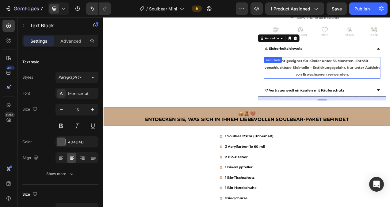
click at [390, 90] on p "Nicht geeignet für Kinder unter 36 Monaten. Enthält verschluckbare Kleinteile –…" at bounding box center [384, 82] width 148 height 26
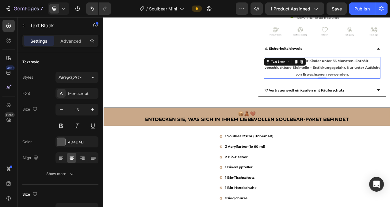
click at [390, 90] on p "Nicht geeignet für Kinder unter 36 Monaten. Enthält verschluckbare Kleinteile –…" at bounding box center [384, 82] width 148 height 26
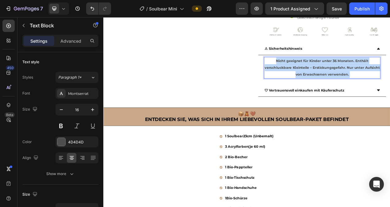
drag, startPoint x: 435, startPoint y: 90, endPoint x: 338, endPoint y: 76, distance: 97.6
click at [338, 76] on p "Nicht geeignet für Kinder unter 36 Monaten. Enthält verschluckbare Kleinteile –…" at bounding box center [384, 82] width 148 height 26
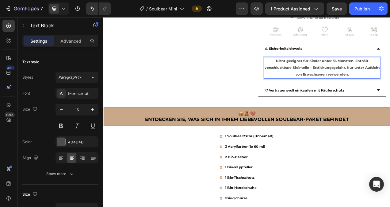
click at [390, 90] on p "Nicht geeignet für Kinder unter 36 Monaten. Enthält verschluckbare Kleinteile –…" at bounding box center [384, 82] width 148 height 26
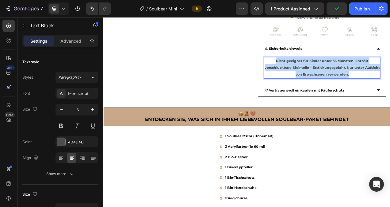
drag, startPoint x: 426, startPoint y: 90, endPoint x: 319, endPoint y: 76, distance: 107.6
click at [319, 76] on p "Nicht geeignet für Kinder unter 36 Monaten. Enthält verschluckbare Kleinteile –…" at bounding box center [384, 82] width 148 height 26
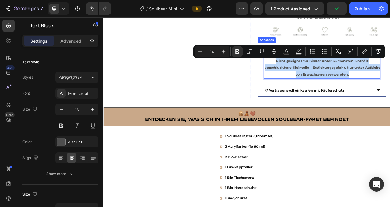
click at [390, 114] on div "🛡 Vertrauensvoll einkaufen mit Käuferschutz" at bounding box center [380, 111] width 140 height 11
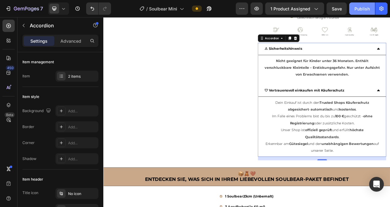
click at [365, 8] on div "Publish" at bounding box center [362, 9] width 15 height 6
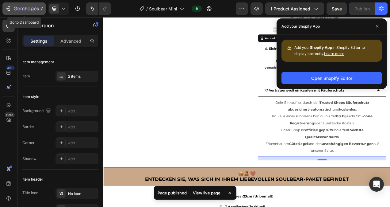
click at [6, 8] on icon "button" at bounding box center [8, 9] width 6 height 6
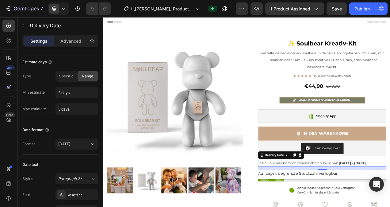
click at [328, 204] on span "Dein Soulbear kommt voraussichtlich zwischen" at bounding box center [353, 205] width 102 height 6
click at [59, 109] on input "5 days" at bounding box center [77, 108] width 42 height 11
type input "4 days"
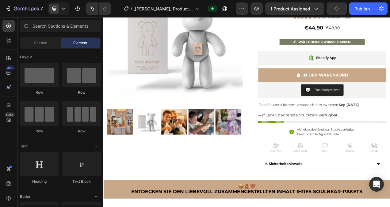
scroll to position [82, 0]
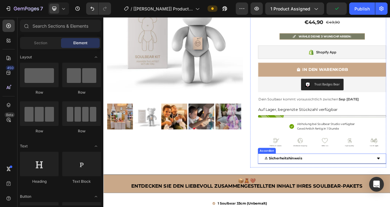
click at [379, 198] on div "⚠ Sicherheitshinweis" at bounding box center [380, 198] width 140 height 8
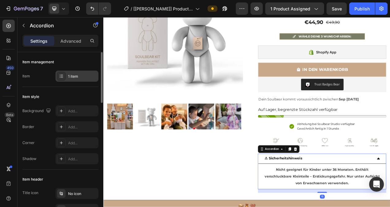
click at [78, 77] on div "1 item" at bounding box center [82, 77] width 29 height 6
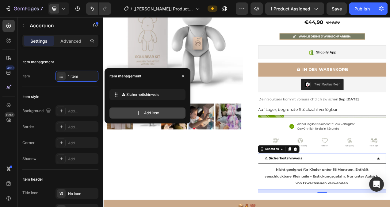
click at [145, 114] on span "Add item" at bounding box center [151, 113] width 15 height 6
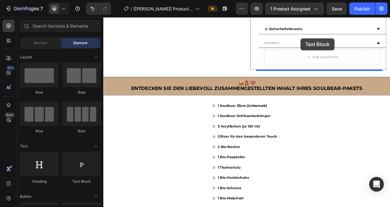
scroll to position [247, 0]
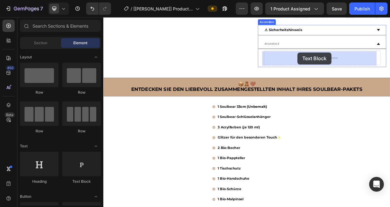
drag, startPoint x: 183, startPoint y: 179, endPoint x: 353, endPoint y: 62, distance: 206.3
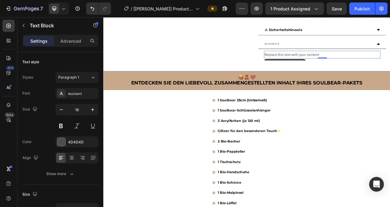
click at [381, 65] on div "Replace this text with your content" at bounding box center [384, 65] width 149 height 10
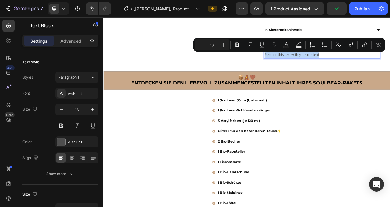
drag, startPoint x: 381, startPoint y: 65, endPoint x: 307, endPoint y: 67, distance: 73.7
click at [310, 67] on div "Replace this text with your content" at bounding box center [384, 65] width 149 height 10
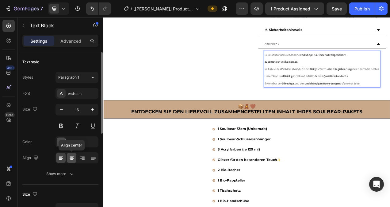
click at [73, 155] on icon at bounding box center [72, 158] width 6 height 6
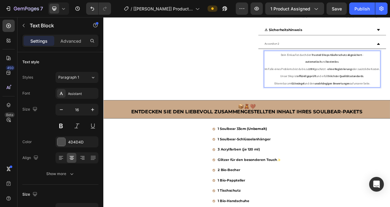
drag, startPoint x: 447, startPoint y: 112, endPoint x: 314, endPoint y: 65, distance: 141.3
click at [314, 65] on div "Dein Einkauf ist durch den Trusted Shops Käuferschutz abgesichert – automatisch…" at bounding box center [384, 83] width 149 height 47
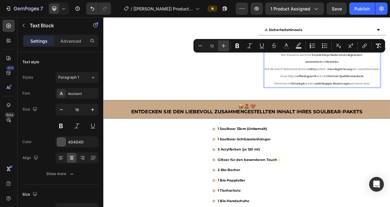
click at [224, 44] on icon "Editor contextual toolbar" at bounding box center [224, 46] width 4 height 4
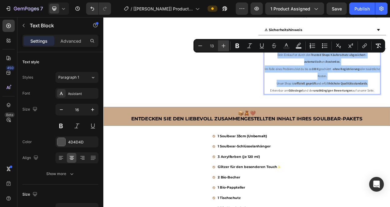
click at [224, 44] on icon "Editor contextual toolbar" at bounding box center [224, 46] width 4 height 4
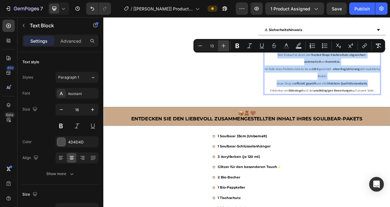
type input "14"
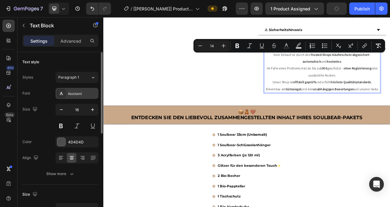
click at [76, 93] on div "Assistant" at bounding box center [82, 94] width 29 height 6
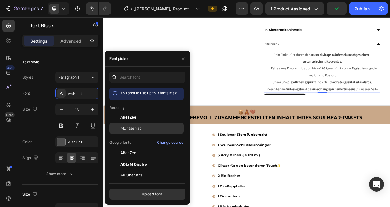
click at [128, 126] on span "Montserrat" at bounding box center [131, 128] width 21 height 6
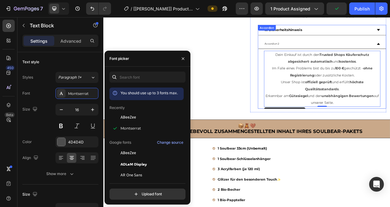
click at [325, 50] on div "Accordion 2" at bounding box center [320, 51] width 21 height 7
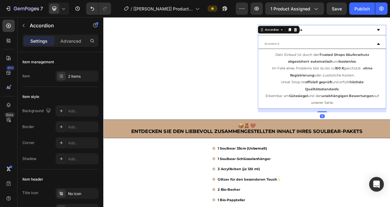
click at [325, 51] on div "Accordion 2" at bounding box center [320, 51] width 21 height 7
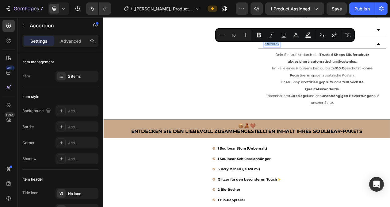
drag, startPoint x: 326, startPoint y: 51, endPoint x: 309, endPoint y: 51, distance: 17.5
click at [310, 51] on div "Accordion 2" at bounding box center [320, 51] width 21 height 7
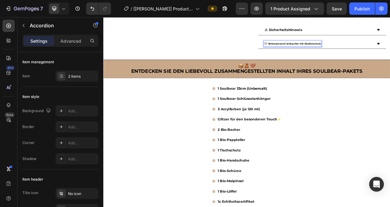
click at [380, 52] on strong "🛡 Vertrauensvoll einkaufen mit Käuferschutz" at bounding box center [346, 51] width 72 height 4
drag, startPoint x: 380, startPoint y: 52, endPoint x: 307, endPoint y: 52, distance: 73.0
click at [310, 52] on div "🛡 Vertrauensvoll einkaufen mit Käuferschutz" at bounding box center [347, 51] width 74 height 7
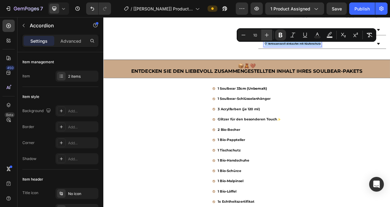
click at [266, 35] on icon "Editor contextual toolbar" at bounding box center [267, 35] width 4 height 4
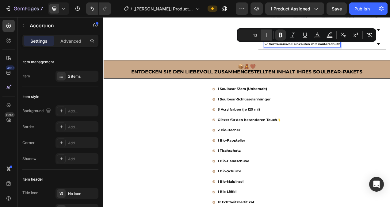
click at [266, 35] on icon "Editor contextual toolbar" at bounding box center [267, 35] width 4 height 4
type input "14"
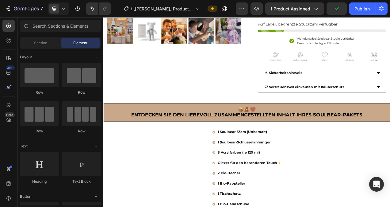
scroll to position [183, 0]
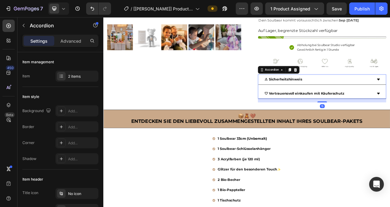
click at [355, 97] on strong "⚠ Sicherheitshinweis" at bounding box center [334, 97] width 48 height 6
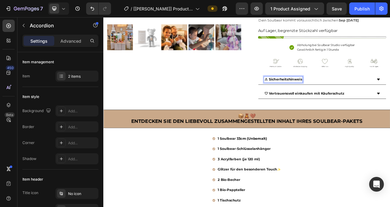
click at [355, 97] on strong "⚠ Sicherheitshinweis" at bounding box center [334, 97] width 48 height 6
drag, startPoint x: 356, startPoint y: 97, endPoint x: 308, endPoint y: 100, distance: 47.3
click at [310, 100] on div "⚠ Sicherheitshinweis" at bounding box center [335, 97] width 50 height 8
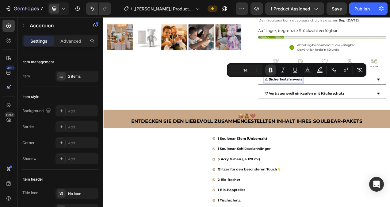
click at [390, 114] on strong "🛡 Vertrauensvoll einkaufen mit Käuferschutz" at bounding box center [361, 115] width 102 height 6
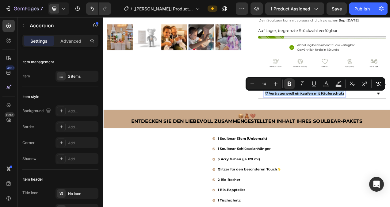
drag, startPoint x: 410, startPoint y: 114, endPoint x: 308, endPoint y: 117, distance: 101.3
click at [310, 117] on strong "🛡 Vertrauensvoll einkaufen mit Käuferschutz" at bounding box center [361, 115] width 102 height 6
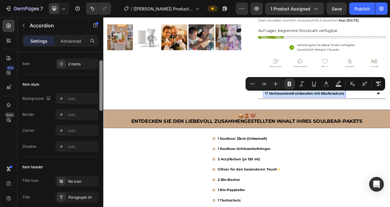
scroll to position [0, 0]
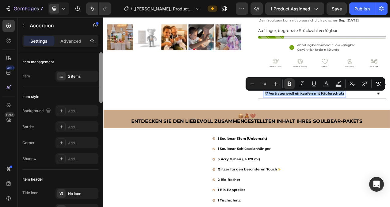
drag, startPoint x: 102, startPoint y: 89, endPoint x: 98, endPoint y: 85, distance: 5.9
click at [98, 85] on div "Item management Item 2 items Item style Background Add... Border Add... Corner …" at bounding box center [60, 138] width 86 height 172
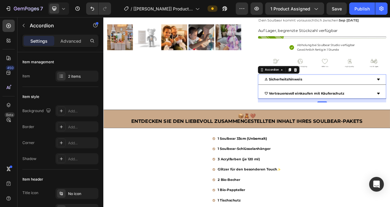
click at [367, 95] on div "⚠ Sicherheitshinweis" at bounding box center [380, 97] width 140 height 8
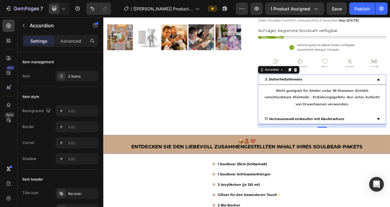
click at [368, 95] on div "⚠ Sicherheitshinweis" at bounding box center [380, 97] width 140 height 8
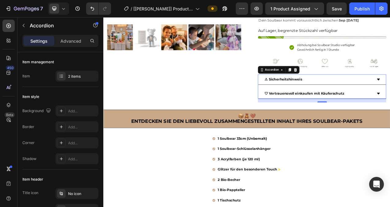
click at [390, 115] on div "🛡 Vertrauensvoll einkaufen mit Käuferschutz" at bounding box center [380, 115] width 140 height 8
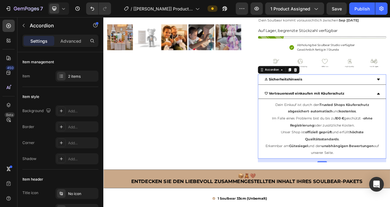
click at [390, 115] on div "🛡 Vertrauensvoll einkaufen mit Käuferschutz" at bounding box center [380, 115] width 140 height 8
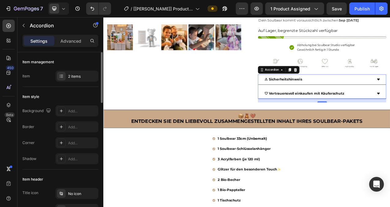
drag, startPoint x: 98, startPoint y: 93, endPoint x: 97, endPoint y: 100, distance: 6.9
click at [97, 100] on div "Item style" at bounding box center [60, 97] width 76 height 10
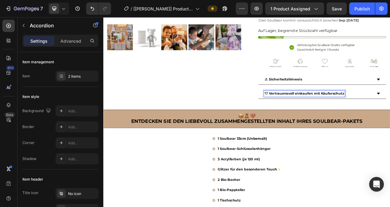
click at [390, 115] on strong "🛡 Vertrauensvoll einkaufen mit Käuferschutz" at bounding box center [361, 115] width 102 height 6
drag, startPoint x: 410, startPoint y: 115, endPoint x: 308, endPoint y: 119, distance: 101.3
click at [310, 119] on div "🛡 Vertrauensvoll einkaufen mit Käuferschutz" at bounding box center [362, 115] width 104 height 8
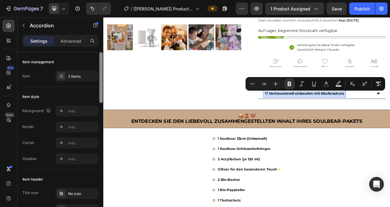
drag, startPoint x: 100, startPoint y: 97, endPoint x: 100, endPoint y: 90, distance: 6.1
click at [100, 90] on div at bounding box center [100, 77] width 3 height 51
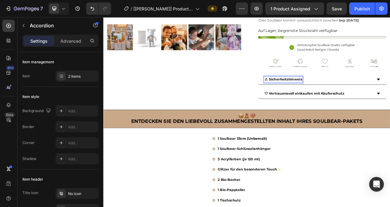
click at [356, 98] on div "⚠ Sicherheitshinweis" at bounding box center [335, 97] width 50 height 8
drag, startPoint x: 356, startPoint y: 98, endPoint x: 308, endPoint y: 100, distance: 47.9
click at [310, 100] on div "⚠ Sicherheitshinweis" at bounding box center [335, 97] width 50 height 8
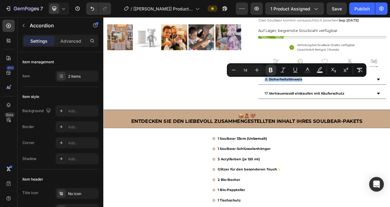
click at [380, 100] on div "⚠ Sicherheitshinweis" at bounding box center [380, 97] width 140 height 8
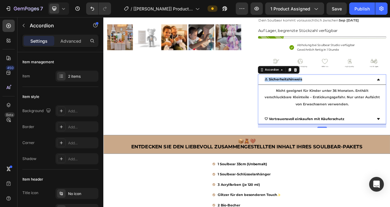
click at [380, 100] on div "⚠ Sicherheitshinweis" at bounding box center [380, 97] width 140 height 8
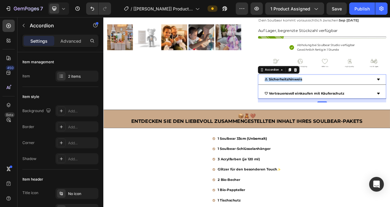
click at [390, 116] on div "🛡 Vertrauensvoll einkaufen mit Käuferschutz" at bounding box center [380, 115] width 140 height 8
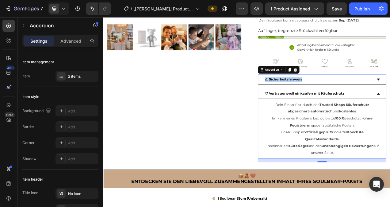
click at [390, 116] on div "🛡 Vertrauensvoll einkaufen mit Käuferschutz" at bounding box center [380, 115] width 140 height 8
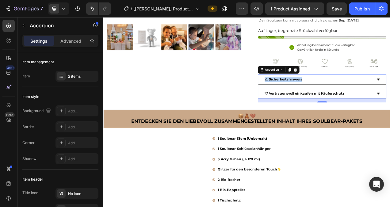
click at [390, 99] on div "⚠ Sicherheitshinweis" at bounding box center [380, 97] width 140 height 8
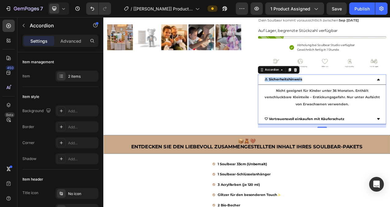
click at [390, 99] on div "⚠ Sicherheitshinweis" at bounding box center [380, 97] width 140 height 8
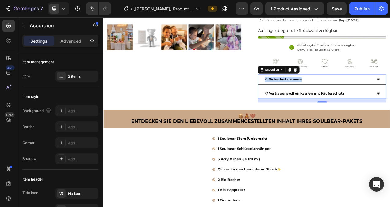
click at [390, 115] on div "🛡 Vertrauensvoll einkaufen mit Käuferschutz" at bounding box center [380, 115] width 140 height 8
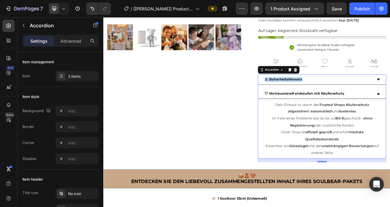
click at [390, 115] on div "🛡 Vertrauensvoll einkaufen mit Käuferschutz" at bounding box center [380, 115] width 140 height 8
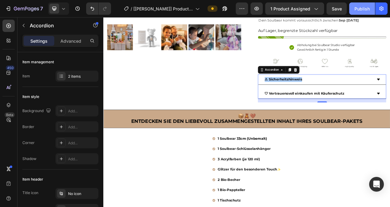
click at [365, 9] on div "Publish" at bounding box center [362, 9] width 15 height 6
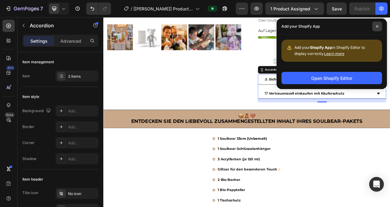
click at [375, 24] on span at bounding box center [377, 26] width 10 height 10
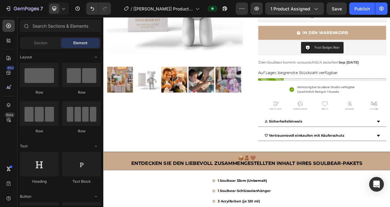
scroll to position [125, 0]
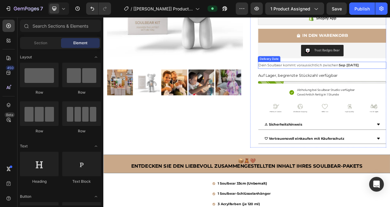
click at [347, 79] on span "Dein Soulbear kommt voraussichtlich zwischen" at bounding box center [353, 79] width 102 height 6
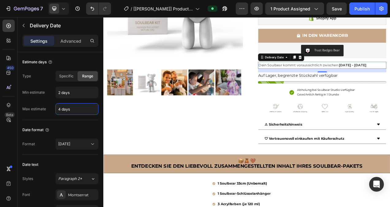
type input "4 days"
click at [9, 133] on div "450 Beta" at bounding box center [8, 91] width 12 height 143
click at [359, 8] on div "Publish" at bounding box center [362, 9] width 15 height 6
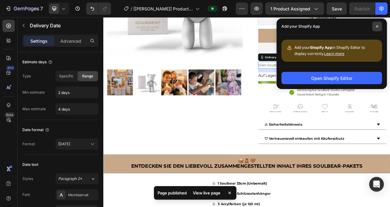
click at [377, 25] on icon at bounding box center [377, 26] width 3 height 3
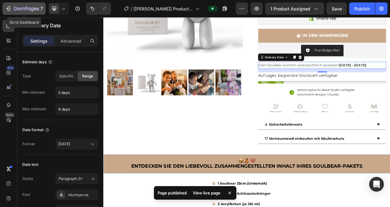
click at [10, 6] on icon "button" at bounding box center [9, 8] width 3 height 4
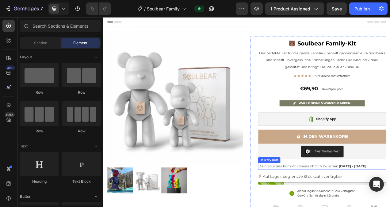
click at [337, 206] on span "Dein Soulbear kommt voraussichtlich zwischen" at bounding box center [353, 209] width 102 height 6
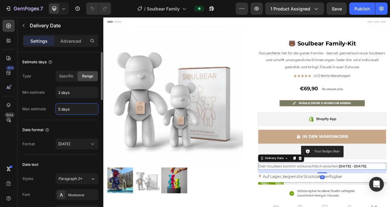
click at [60, 108] on input "5 days" at bounding box center [77, 108] width 42 height 11
type input "4 days"
click at [37, 101] on div "Type Specific Range Min estimate 2 days Max estimate 4 days" at bounding box center [60, 93] width 76 height 44
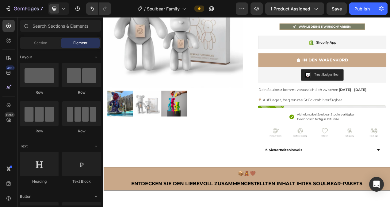
scroll to position [107, 0]
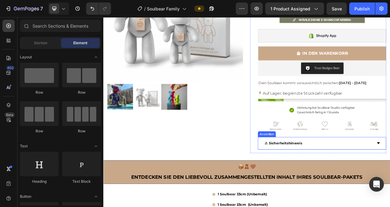
click at [390, 180] on div "⚠ Sicherheitshinweis" at bounding box center [380, 179] width 140 height 11
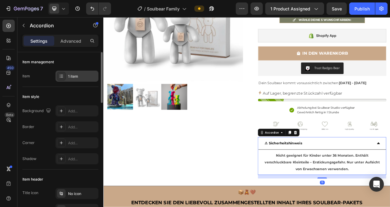
click at [71, 76] on div "1 item" at bounding box center [82, 77] width 29 height 6
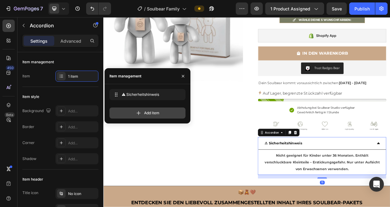
click at [139, 111] on icon at bounding box center [139, 113] width 6 height 6
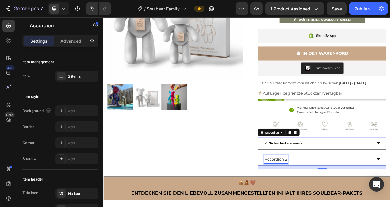
click at [338, 199] on div "Accordion 2" at bounding box center [325, 199] width 31 height 11
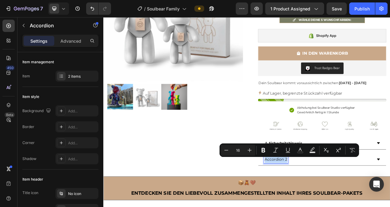
drag, startPoint x: 338, startPoint y: 199, endPoint x: 310, endPoint y: 203, distance: 28.5
click at [310, 203] on div "Accordion 2" at bounding box center [325, 199] width 31 height 11
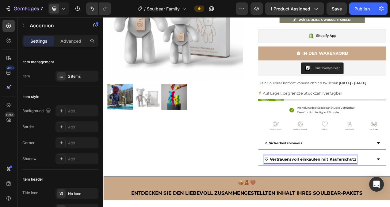
click at [390, 200] on div "🛡 Vertrauensvoll einkaufen mit Käuferschutz" at bounding box center [369, 199] width 119 height 11
drag, startPoint x: 425, startPoint y: 200, endPoint x: 309, endPoint y: 202, distance: 115.4
click at [310, 202] on div "🛡 Vertrauensvoll einkaufen mit Käuferschutz" at bounding box center [369, 199] width 119 height 11
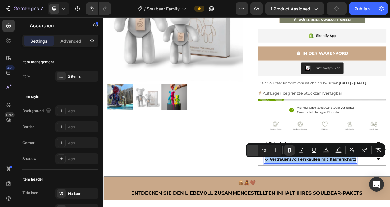
click at [256, 149] on button "Minus" at bounding box center [252, 149] width 11 height 11
type input "14"
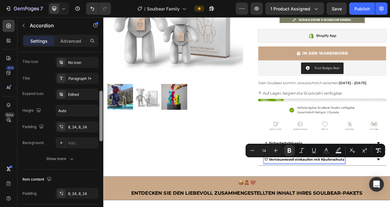
scroll to position [135, 0]
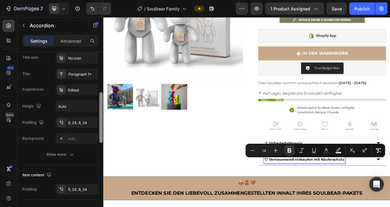
drag, startPoint x: 101, startPoint y: 80, endPoint x: 102, endPoint y: 120, distance: 39.9
click at [102, 120] on div at bounding box center [100, 117] width 3 height 51
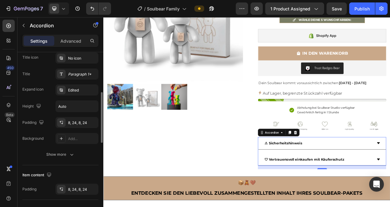
click at [390, 198] on div "🛡 Vertrauensvoll einkaufen mit Käuferschutz" at bounding box center [380, 199] width 140 height 11
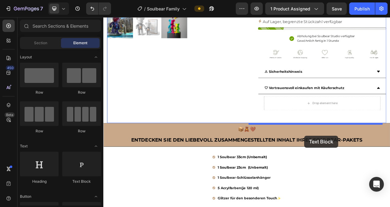
scroll to position [203, 0]
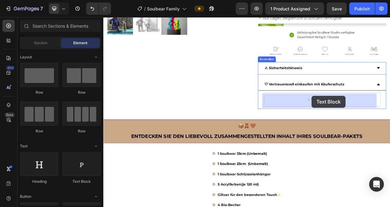
drag, startPoint x: 205, startPoint y: 183, endPoint x: 371, endPoint y: 118, distance: 178.2
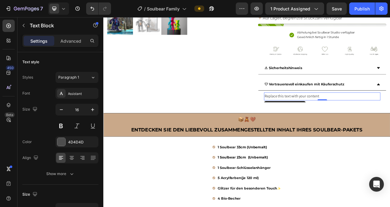
click at [379, 118] on div "Replace this text with your content" at bounding box center [384, 119] width 149 height 10
drag, startPoint x: 379, startPoint y: 118, endPoint x: 308, endPoint y: 120, distance: 71.8
click at [310, 120] on p "Replace this text with your content" at bounding box center [384, 118] width 148 height 9
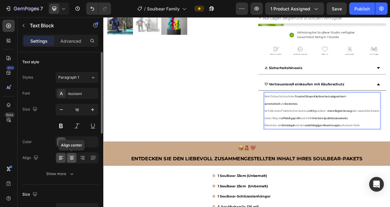
click at [71, 156] on icon at bounding box center [72, 158] width 6 height 6
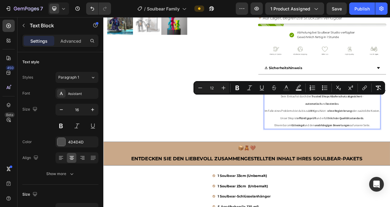
drag, startPoint x: 446, startPoint y: 166, endPoint x: 313, endPoint y: 122, distance: 139.9
click at [313, 122] on div "Dein Einkauf ist durch den Trusted Shops Käuferschutz abgesichert – automatisch…" at bounding box center [384, 137] width 149 height 47
click at [225, 88] on icon "Editor contextual toolbar" at bounding box center [224, 88] width 4 height 4
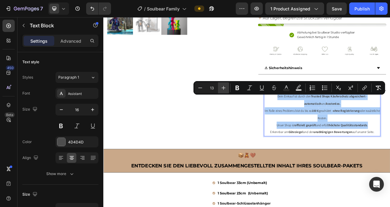
click at [225, 88] on icon "Editor contextual toolbar" at bounding box center [224, 88] width 4 height 4
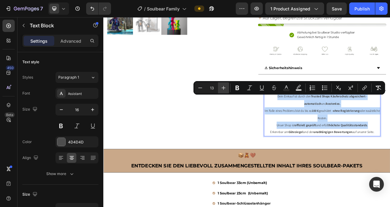
type input "14"
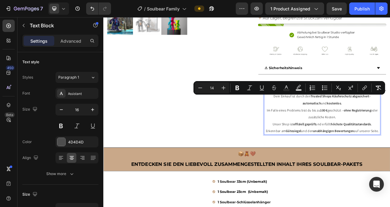
click at [390, 167] on p "Erkennbar am Gütesiegel und den unabhängigen Bewertungen auf unserer Seite." at bounding box center [384, 163] width 148 height 9
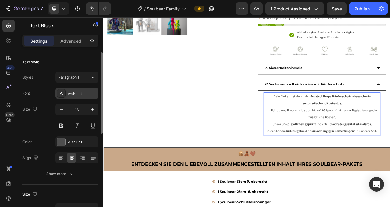
click at [81, 92] on div "Assistant" at bounding box center [82, 94] width 29 height 6
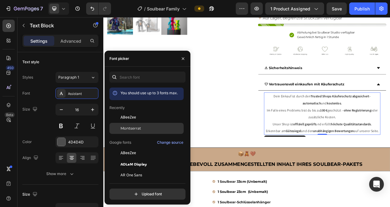
click at [137, 129] on span "Montserrat" at bounding box center [131, 128] width 21 height 6
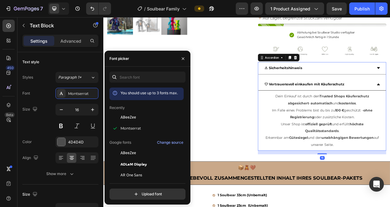
click at [390, 105] on div "🛡 Vertrauensvoll einkaufen mit Käuferschutz" at bounding box center [380, 103] width 140 height 11
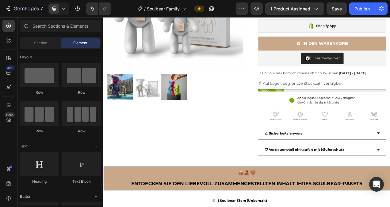
scroll to position [116, 0]
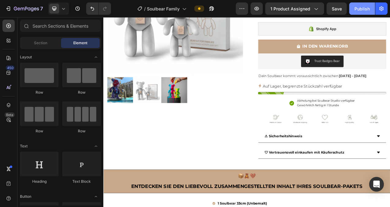
click at [365, 10] on div "Publish" at bounding box center [362, 9] width 15 height 6
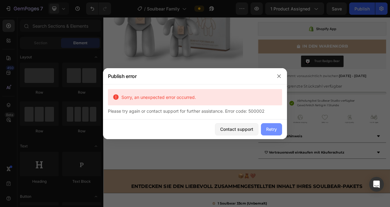
click at [270, 130] on div "Retry" at bounding box center [271, 129] width 11 height 6
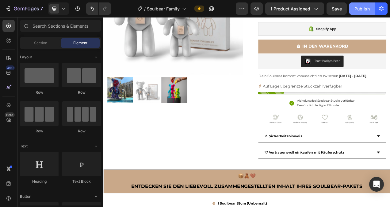
click at [363, 8] on div "Publish" at bounding box center [362, 9] width 15 height 6
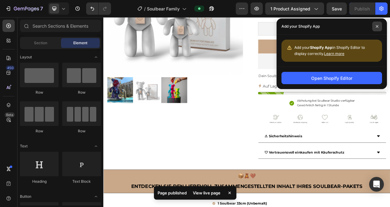
click at [378, 27] on icon at bounding box center [377, 26] width 3 height 3
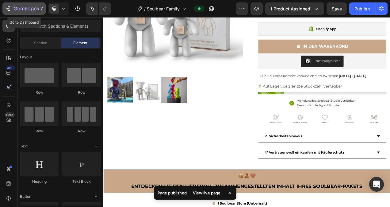
click at [10, 8] on icon "button" at bounding box center [9, 8] width 3 height 4
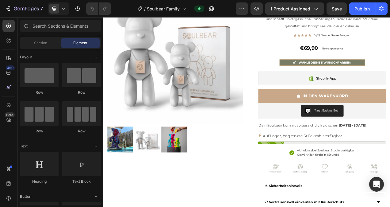
scroll to position [110, 0]
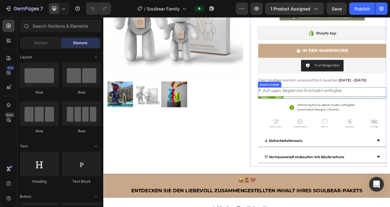
click at [323, 112] on p "Auf Lager, begrenzte Stückzahl verfügbar" at bounding box center [359, 111] width 102 height 9
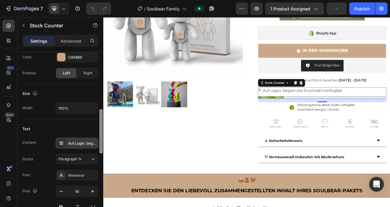
scroll to position [224, 0]
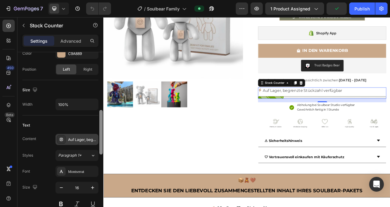
drag, startPoint x: 99, startPoint y: 85, endPoint x: 98, endPoint y: 141, distance: 55.9
click at [98, 141] on div "Layout Full Product source 🐻 SoulBear Family-Kit Progress bar Percentage left 2…" at bounding box center [60, 138] width 86 height 172
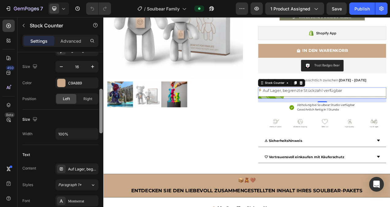
scroll to position [183, 0]
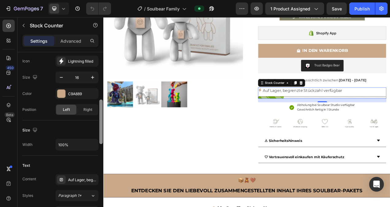
drag, startPoint x: 204, startPoint y: 139, endPoint x: 108, endPoint y: 94, distance: 106.5
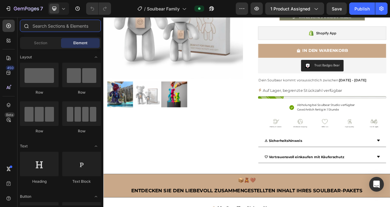
click at [38, 27] on input "text" at bounding box center [60, 26] width 81 height 12
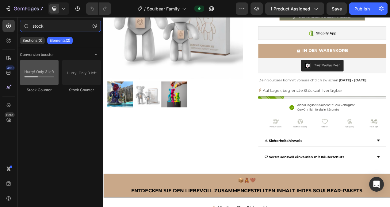
type input "stock"
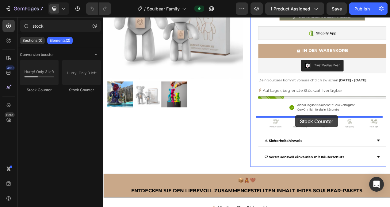
drag, startPoint x: 150, startPoint y: 87, endPoint x: 349, endPoint y: 143, distance: 206.7
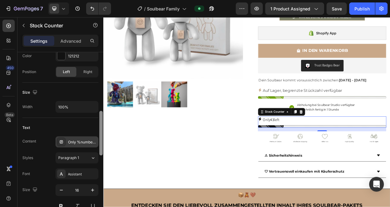
scroll to position [222, 0]
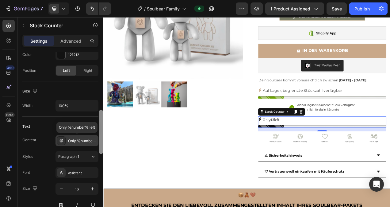
drag, startPoint x: 100, startPoint y: 82, endPoint x: 98, endPoint y: 138, distance: 55.9
click at [98, 139] on div "Layout Full Product source 🐻 SoulBear Family-Kit Progress bar Percentage left 2…" at bounding box center [60, 138] width 86 height 172
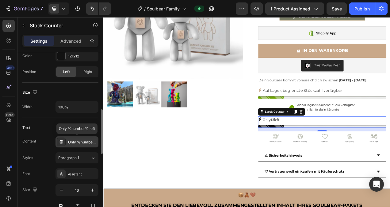
click at [80, 139] on div "Only %number% left" at bounding box center [82, 142] width 29 height 6
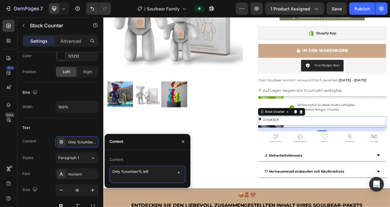
drag, startPoint x: 156, startPoint y: 170, endPoint x: 111, endPoint y: 174, distance: 44.9
click at [111, 174] on textarea "Only %number% left" at bounding box center [148, 174] width 76 height 17
click at [355, 139] on icon at bounding box center [357, 138] width 5 height 5
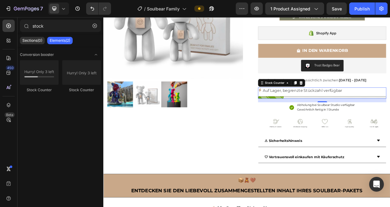
click at [354, 119] on div at bounding box center [384, 120] width 165 height 3
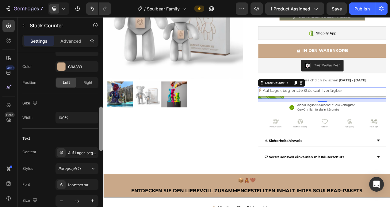
scroll to position [213, 0]
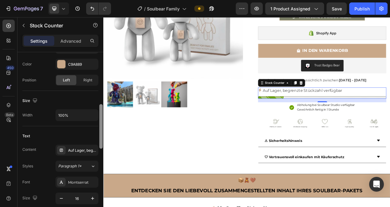
drag, startPoint x: 102, startPoint y: 91, endPoint x: 100, endPoint y: 146, distance: 55.2
click at [100, 146] on div at bounding box center [100, 126] width 3 height 44
click at [81, 150] on div "Auf Lager, begrenzte Stückzahl verfügbar" at bounding box center [82, 151] width 29 height 6
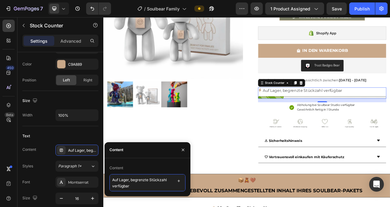
drag, startPoint x: 138, startPoint y: 187, endPoint x: 112, endPoint y: 180, distance: 26.5
click at [113, 181] on textarea "Auf Lager, begrenzte Stückzahl verfügbar" at bounding box center [148, 182] width 76 height 17
click at [135, 181] on textarea "Auf Lager, begrenzte Stückzahl verfügbar" at bounding box center [148, 182] width 76 height 17
drag, startPoint x: 130, startPoint y: 179, endPoint x: 136, endPoint y: 188, distance: 10.6
click at [136, 188] on textarea "Auf Lager, begrenzte Stückzahl verfügbar" at bounding box center [148, 182] width 76 height 17
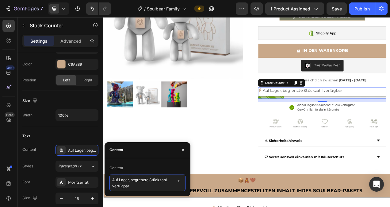
paste textarea "Only %number% left"
click at [138, 181] on textarea "Auf Lager,Only %number% left" at bounding box center [148, 182] width 76 height 17
click at [169, 180] on textarea "Auf Lager, %number% left" at bounding box center [148, 182] width 76 height 17
click at [168, 180] on textarea "Auf Lager, %number% left Stück verfügbar" at bounding box center [148, 182] width 76 height 17
click at [147, 187] on textarea "Auf Lager, %number% left Kits verfügbar" at bounding box center [148, 182] width 76 height 17
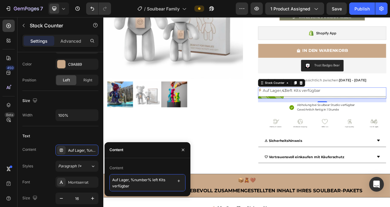
click at [159, 179] on textarea "Auf Lager, %number% left Kits verfügbar" at bounding box center [148, 182] width 76 height 17
click at [142, 187] on textarea "Auf Lager, %number% Kits verfügbar" at bounding box center [148, 182] width 76 height 17
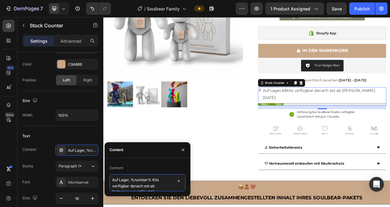
scroll to position [2, 0]
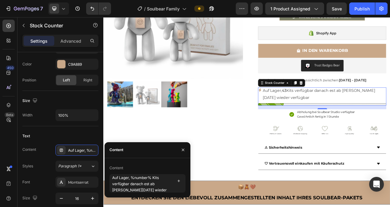
click at [376, 118] on p "Auf Lager, 43 Kits verfügbar danach est ab [PERSON_NAME][DATE] wieder verfügbar" at bounding box center [387, 116] width 159 height 18
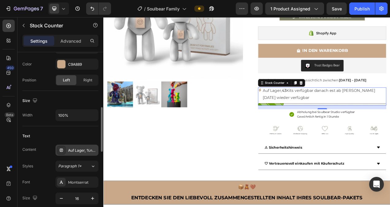
click at [81, 152] on div "Auf Lager, %number% Kits verfügbar danach est ab [PERSON_NAME][DATE] wieder ver…" at bounding box center [82, 151] width 29 height 6
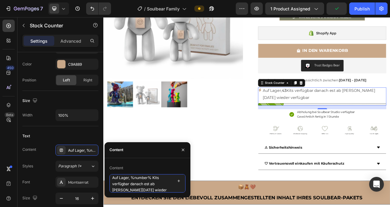
scroll to position [6, 0]
drag, startPoint x: 153, startPoint y: 178, endPoint x: 162, endPoint y: 191, distance: 15.8
click at [162, 191] on textarea "Auf Lager, %number% Kits verfügbar danach est ab [PERSON_NAME][DATE] wieder ver…" at bounding box center [148, 183] width 76 height 18
paste textarea ". Nachschub wieder ab [PERSON_NAME][DATE] verfügbar.“"
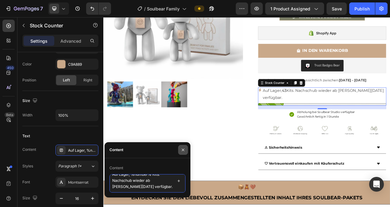
type textarea "Auf Lager, %number% Kits. Nachschub wieder ab [PERSON_NAME][DATE] verfügbar."
click at [183, 150] on icon "button" at bounding box center [183, 149] width 5 height 5
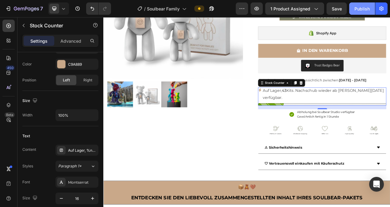
click at [361, 9] on div "Publish" at bounding box center [362, 9] width 15 height 6
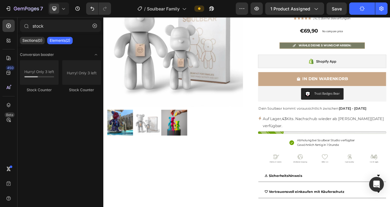
scroll to position [78, 0]
